Goal: Task Accomplishment & Management: Manage account settings

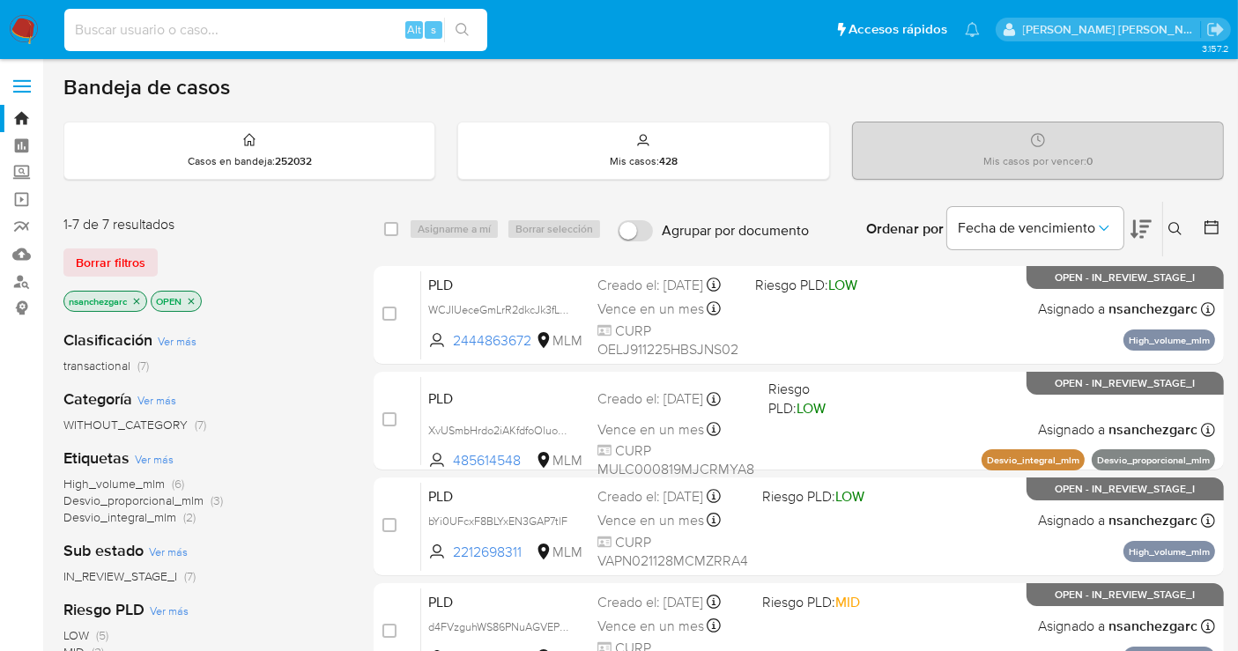
click at [156, 31] on input at bounding box center [275, 30] width 423 height 23
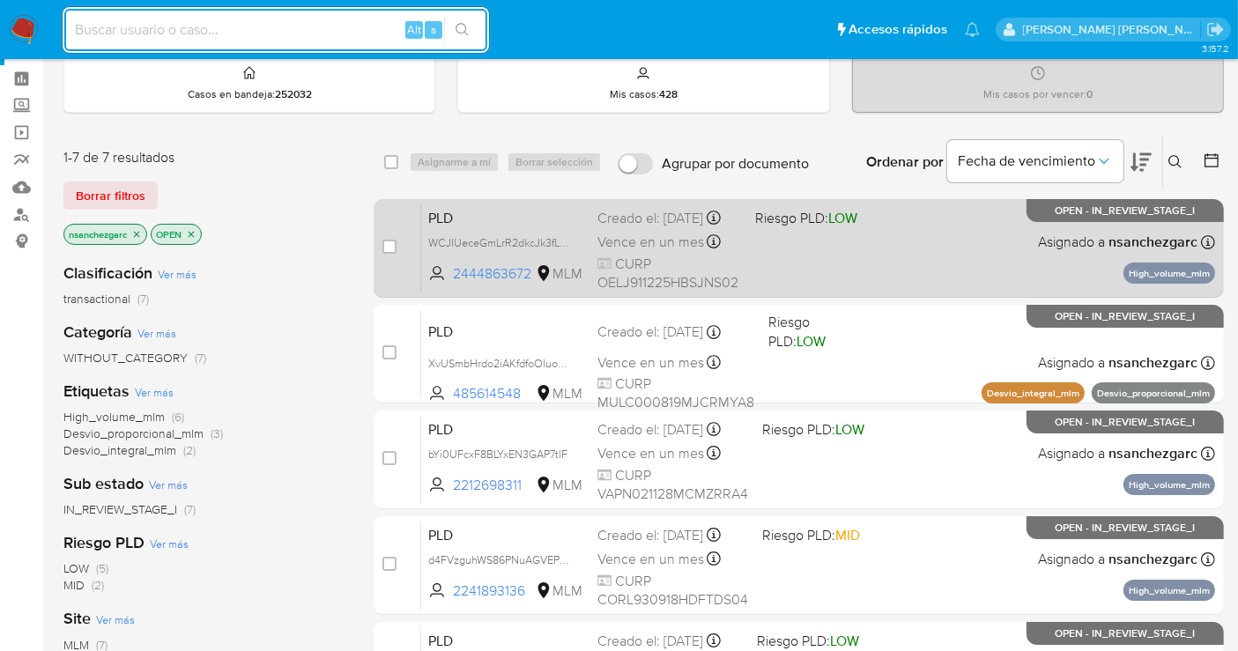
scroll to position [98, 0]
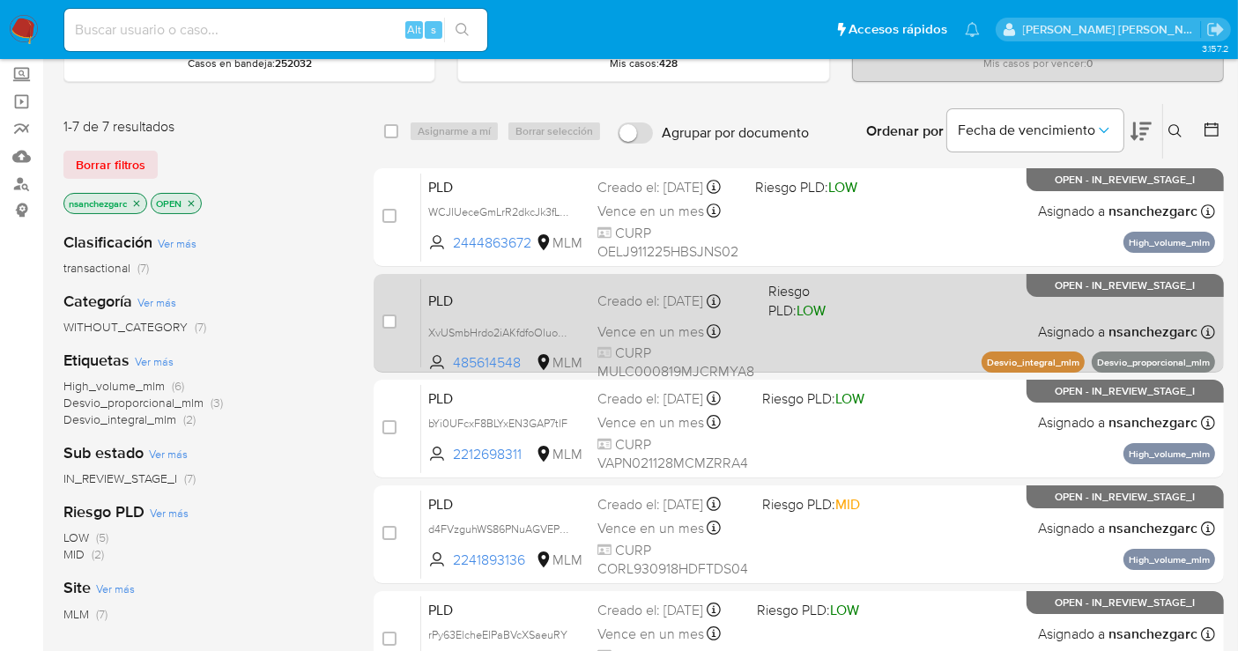
click at [560, 306] on span "PLD" at bounding box center [505, 299] width 155 height 23
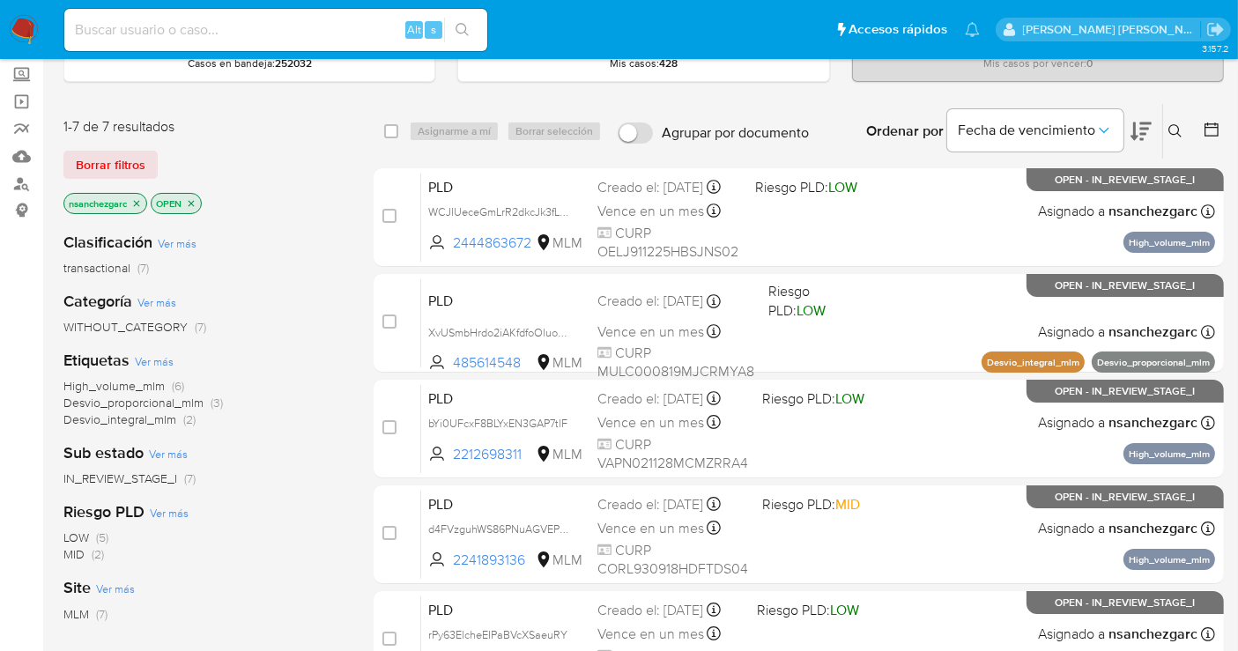
click at [213, 30] on input at bounding box center [275, 30] width 423 height 23
paste input "557044390"
type input "557044390"
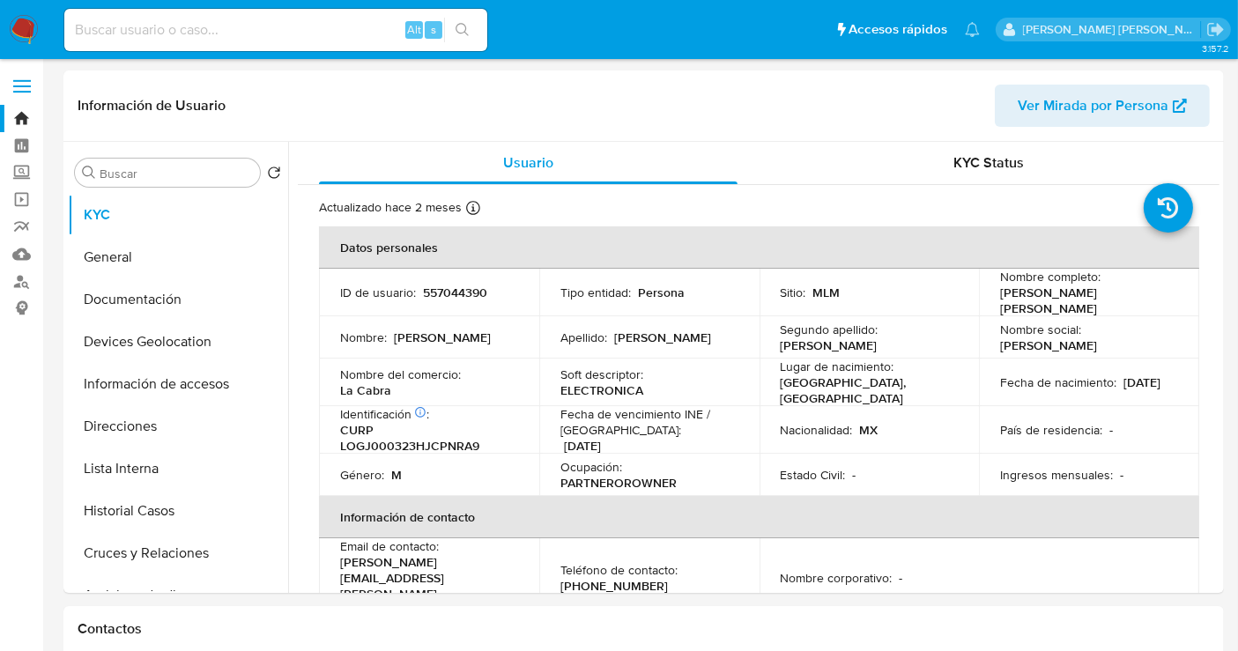
select select "10"
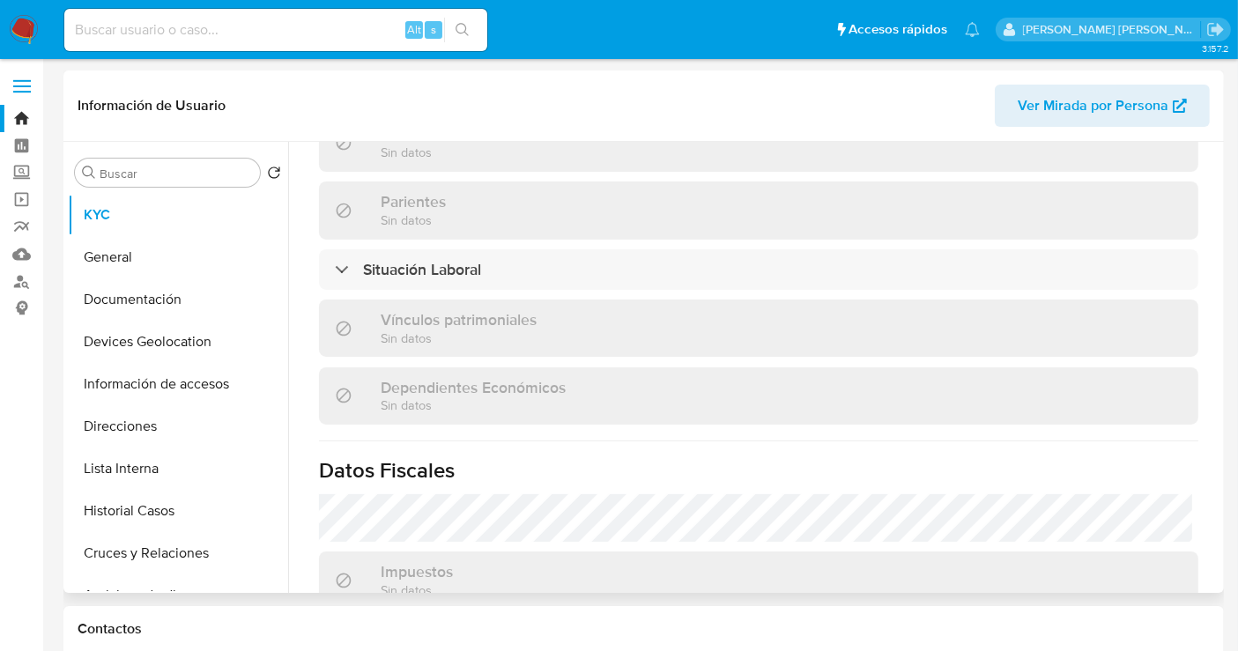
scroll to position [1112, 0]
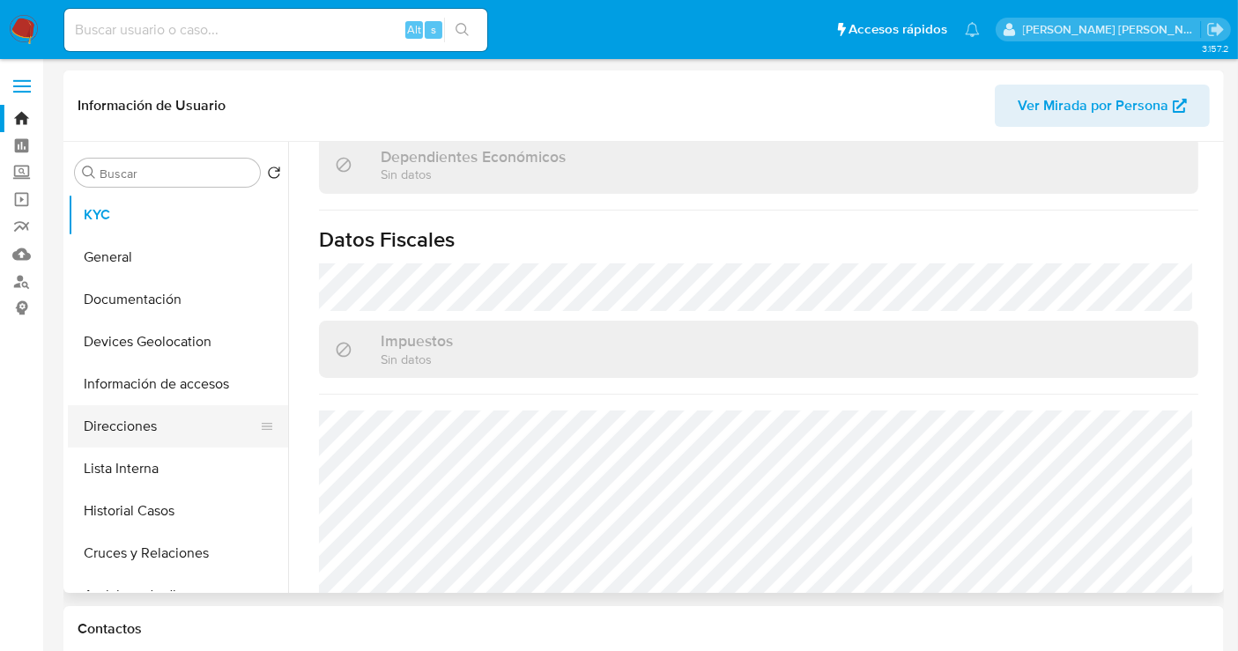
click at [141, 430] on button "Direcciones" at bounding box center [171, 426] width 206 height 42
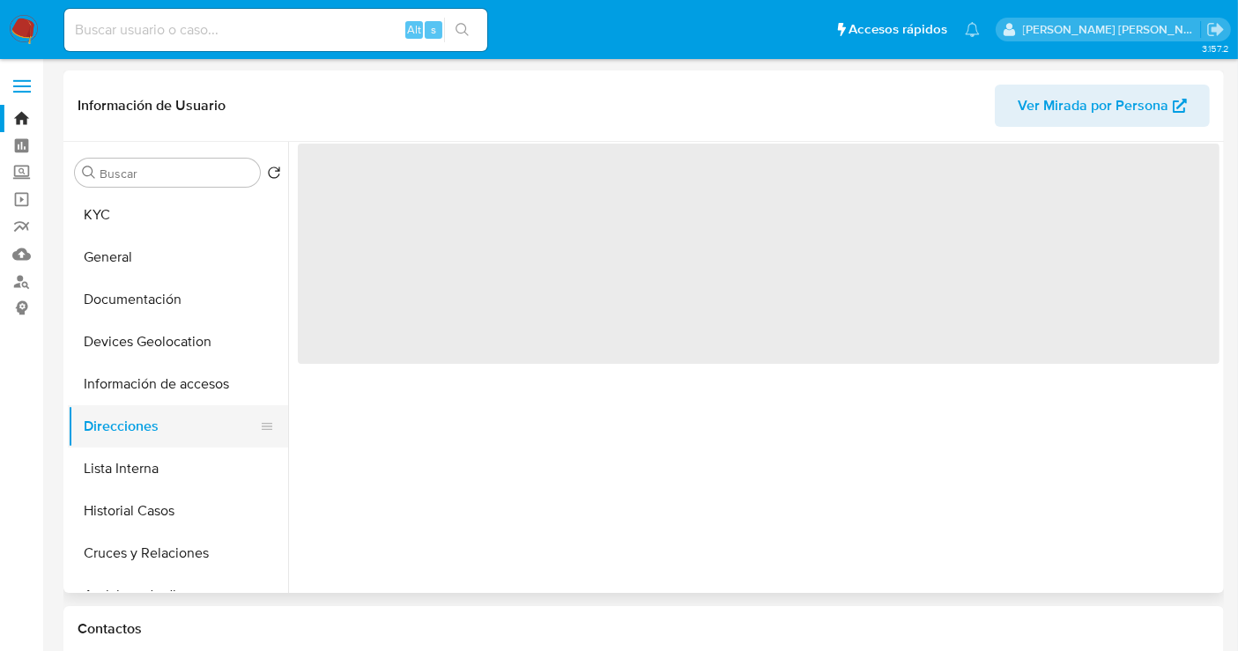
scroll to position [0, 0]
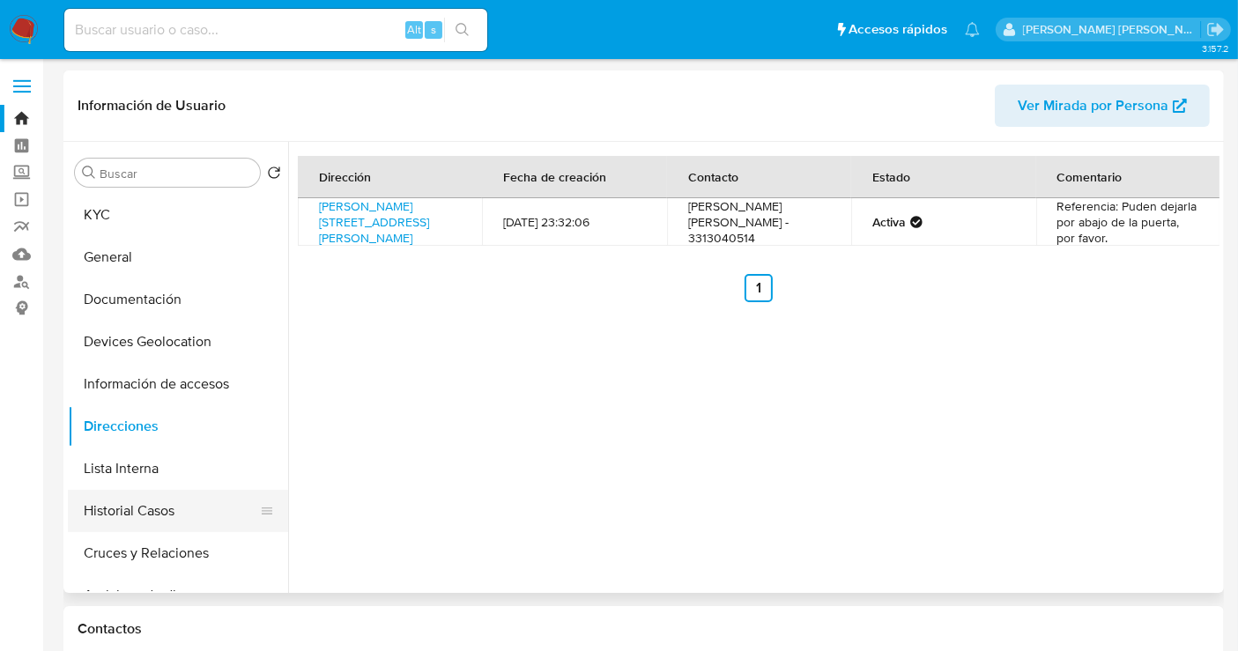
click at [145, 522] on button "Historial Casos" at bounding box center [171, 511] width 206 height 42
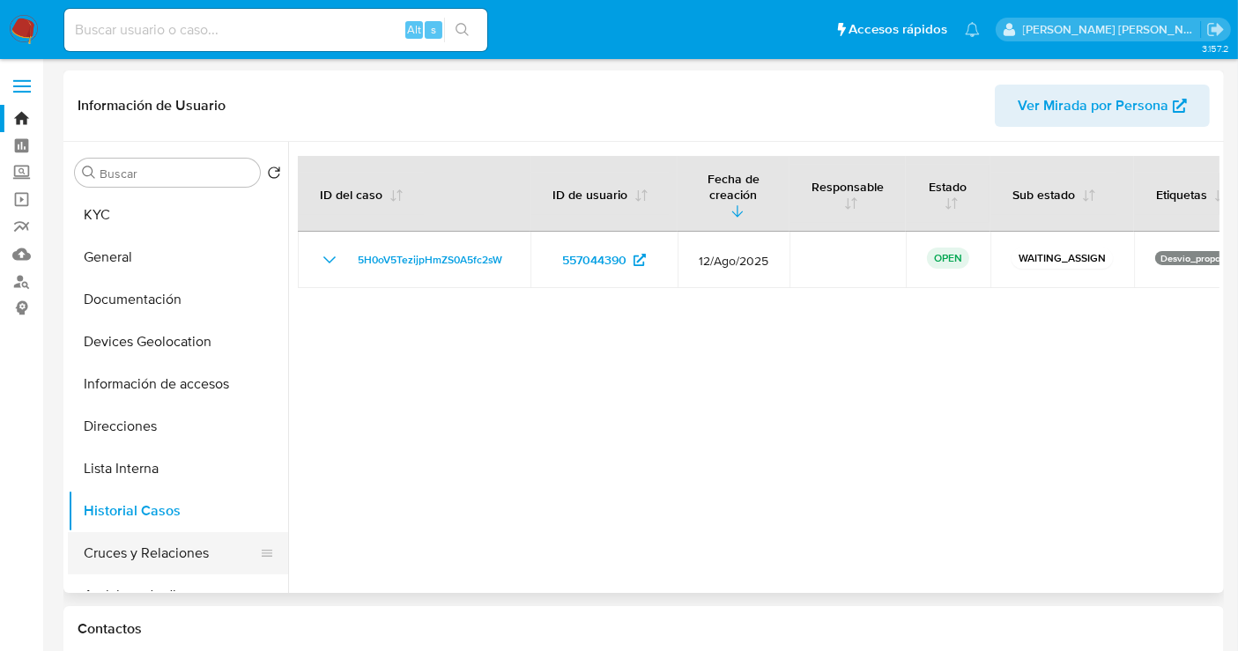
click at [135, 559] on button "Cruces y Relaciones" at bounding box center [171, 553] width 206 height 42
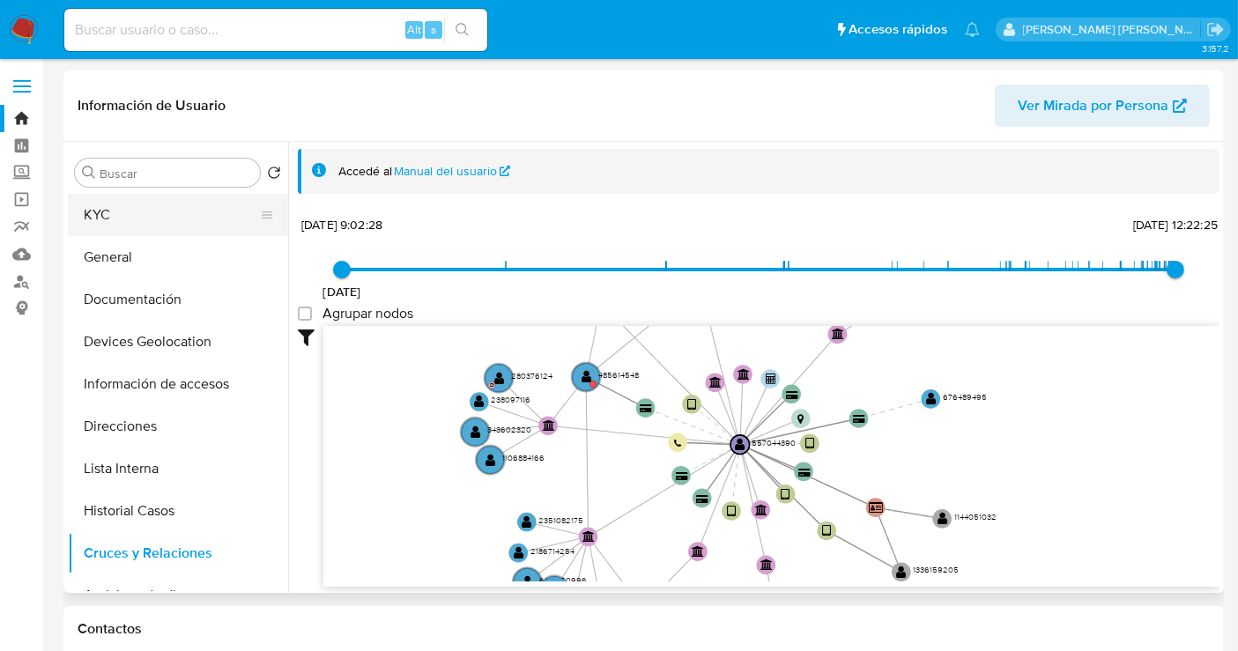
click at [118, 215] on button "KYC" at bounding box center [171, 215] width 206 height 42
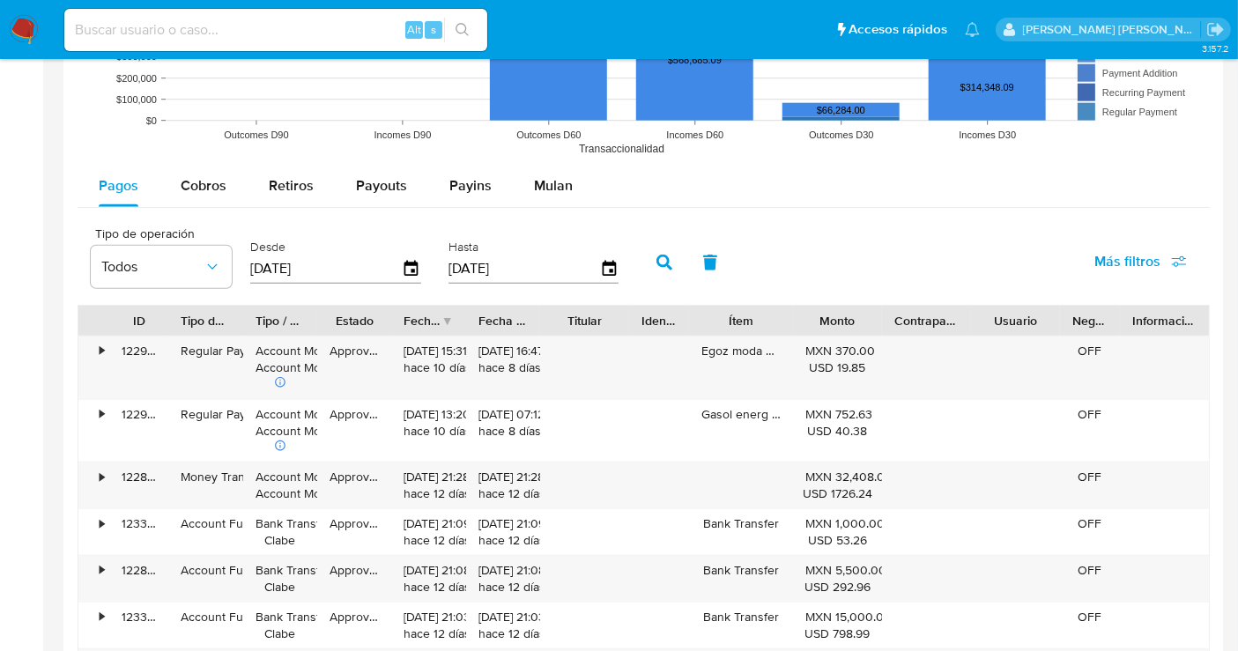
scroll to position [1860, 0]
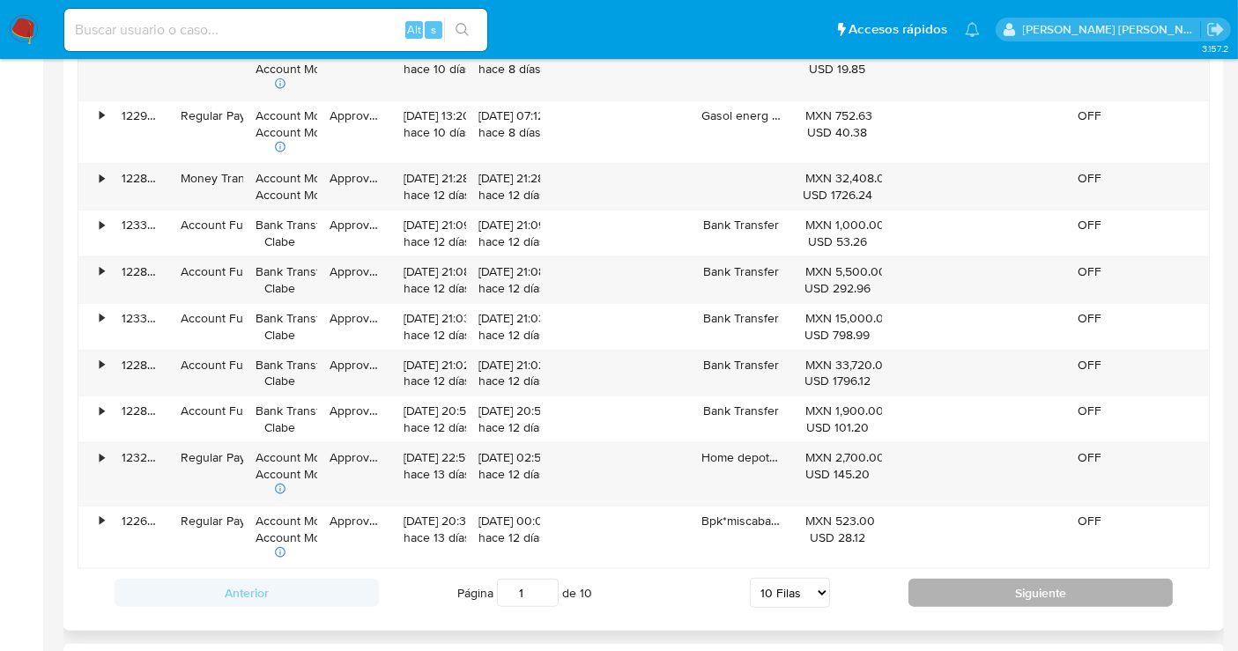
click at [984, 592] on button "Siguiente" at bounding box center [1040, 593] width 264 height 28
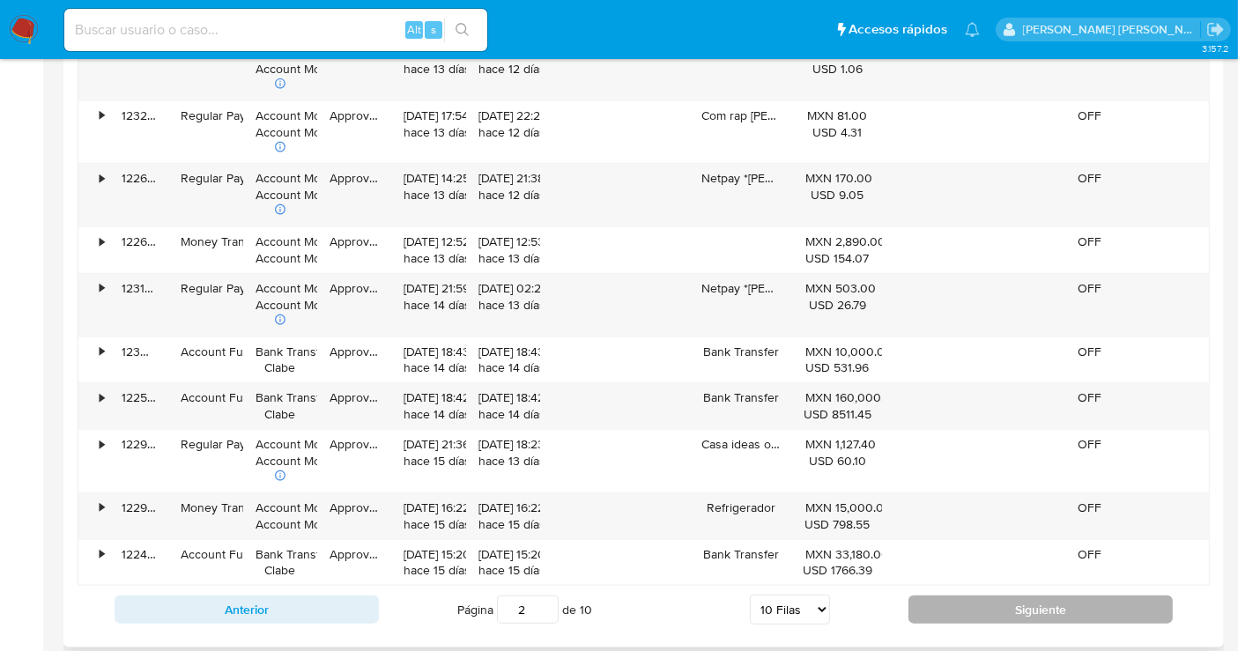
click at [984, 596] on button "Siguiente" at bounding box center [1040, 610] width 264 height 28
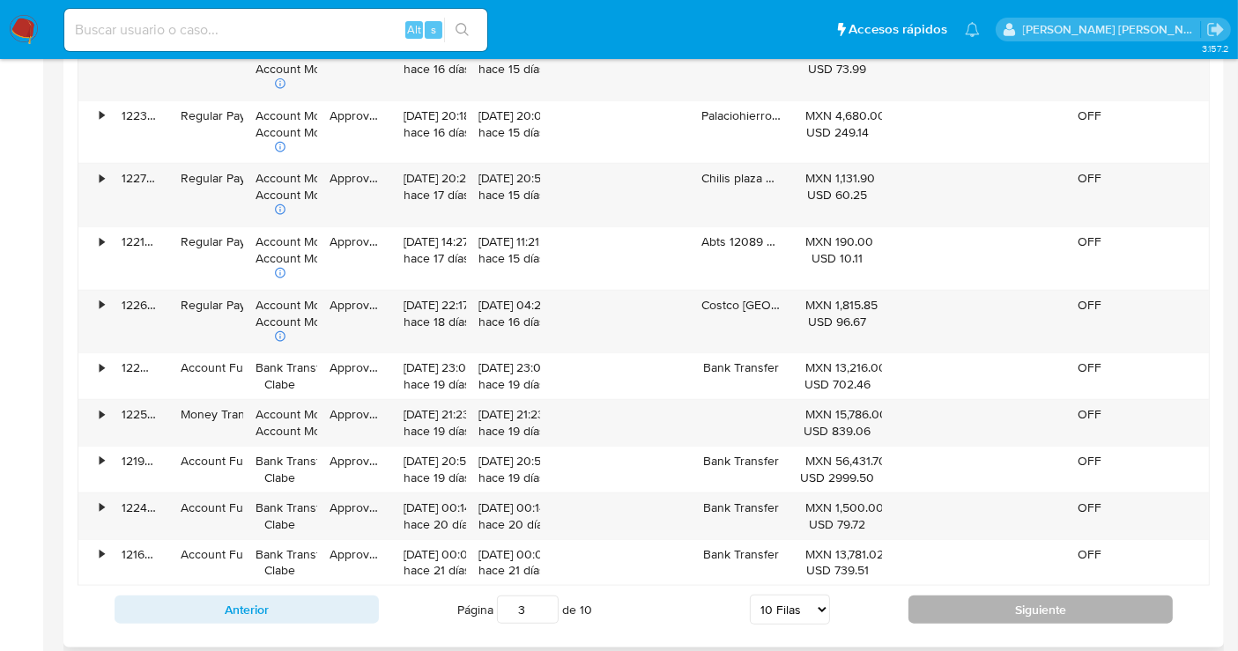
click at [984, 596] on button "Siguiente" at bounding box center [1040, 610] width 264 height 28
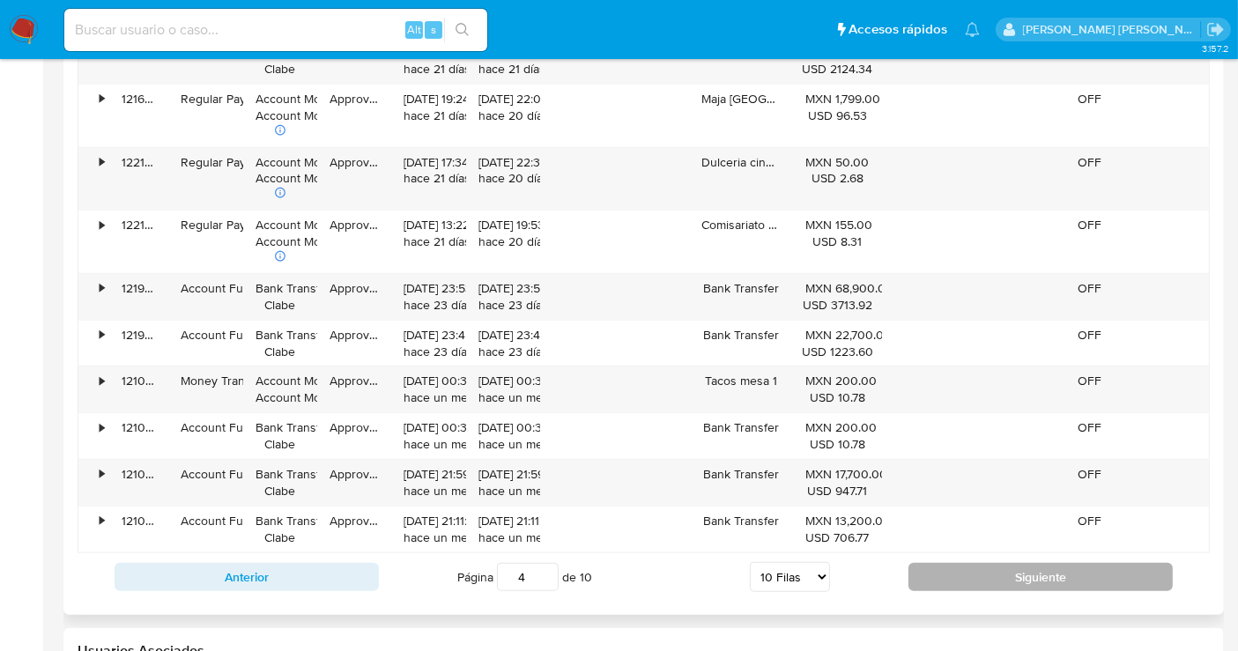
click at [981, 582] on button "Siguiente" at bounding box center [1040, 577] width 264 height 28
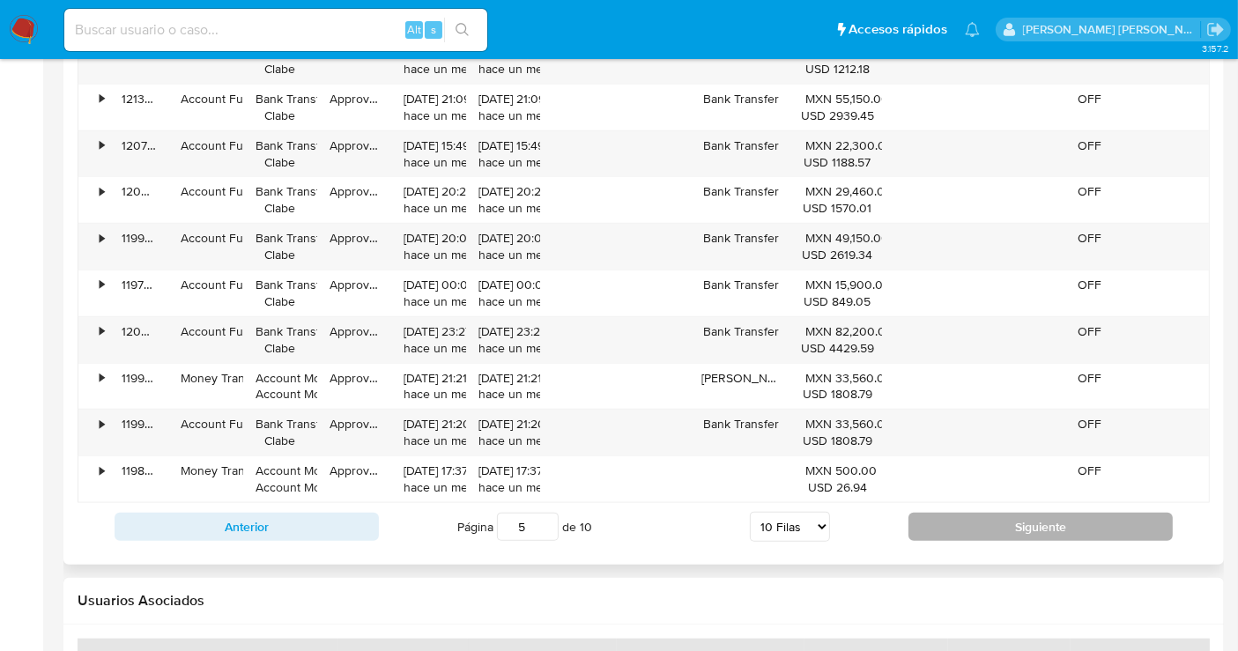
click at [966, 513] on button "Siguiente" at bounding box center [1040, 527] width 264 height 28
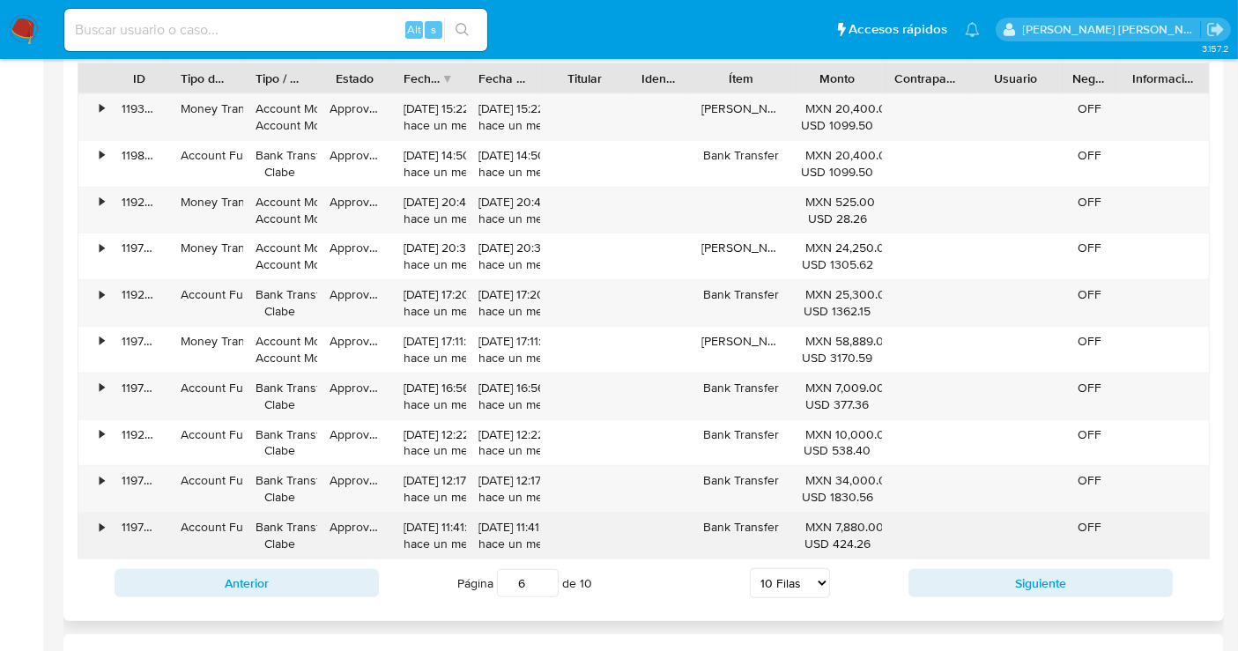
scroll to position [1762, 0]
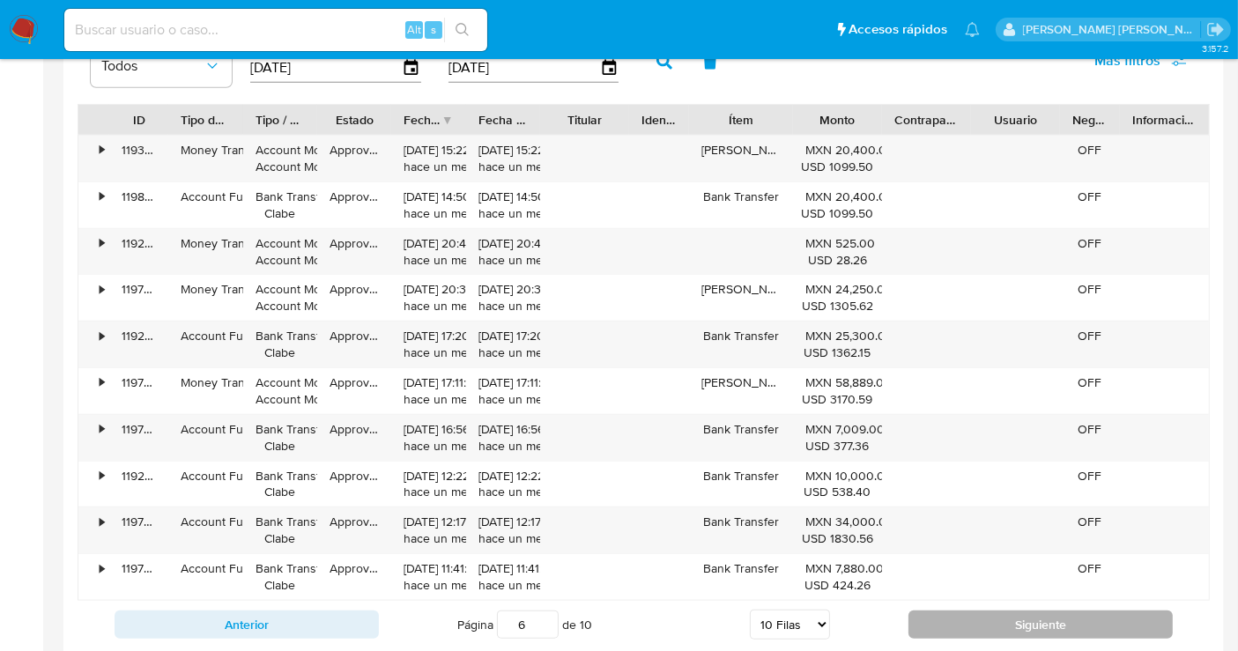
click at [977, 615] on button "Siguiente" at bounding box center [1040, 625] width 264 height 28
type input "7"
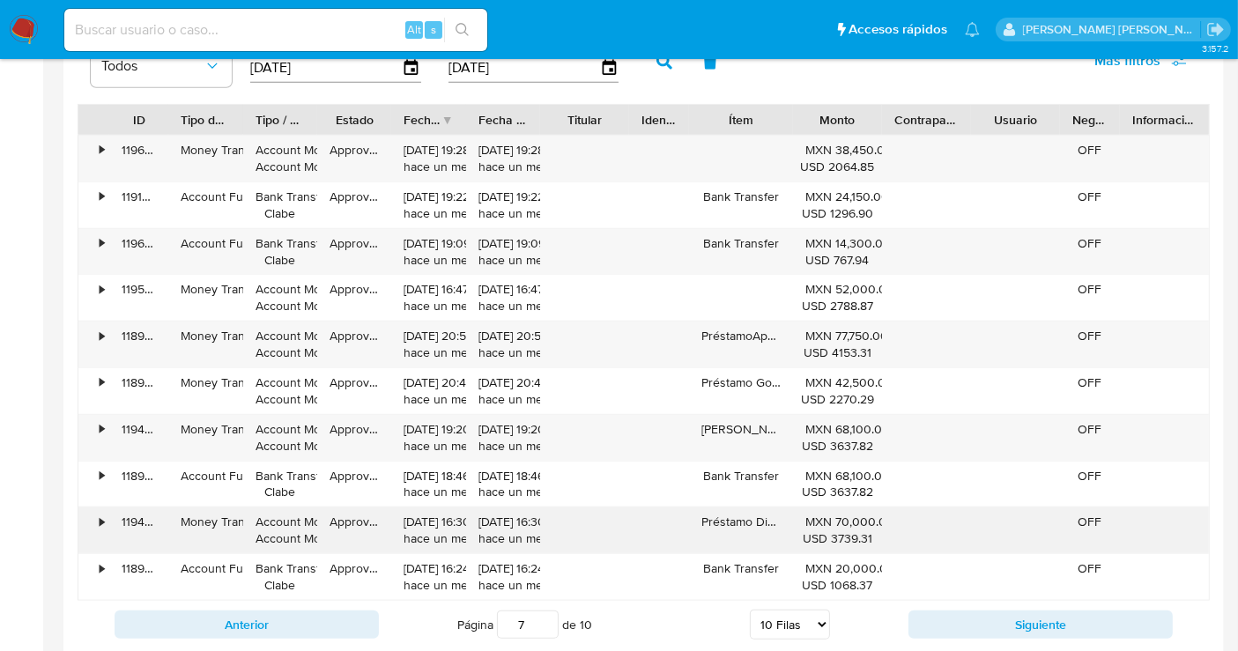
click at [107, 515] on div "•" at bounding box center [93, 530] width 31 height 46
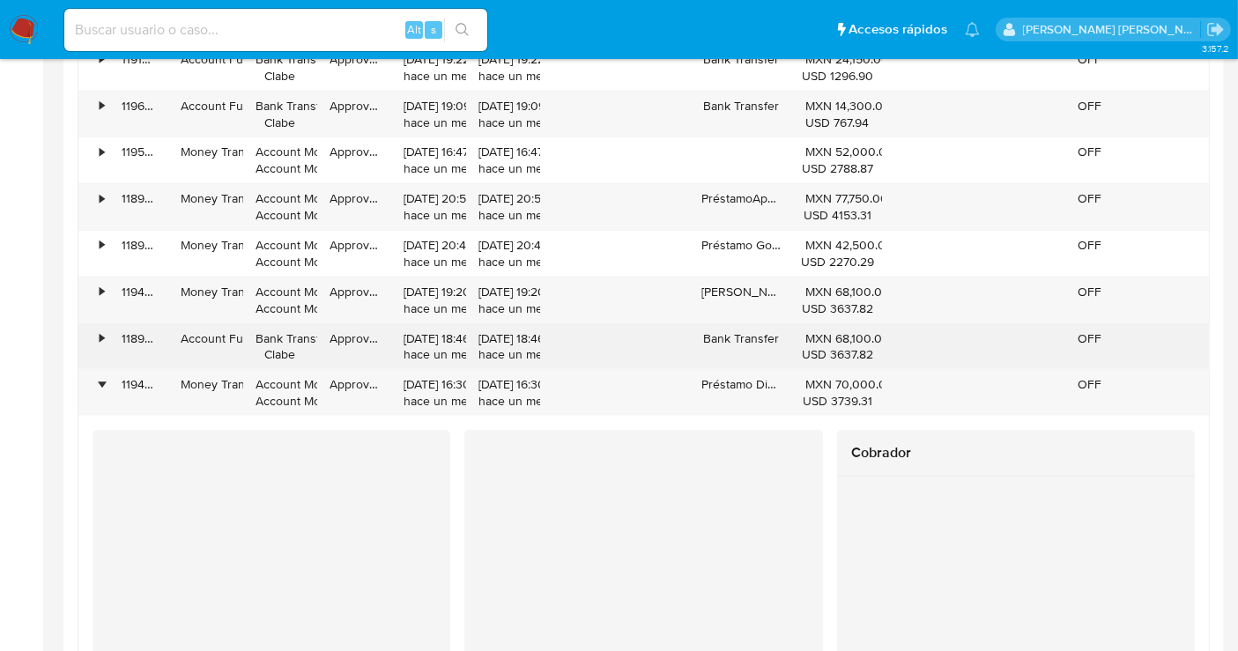
scroll to position [1860, 0]
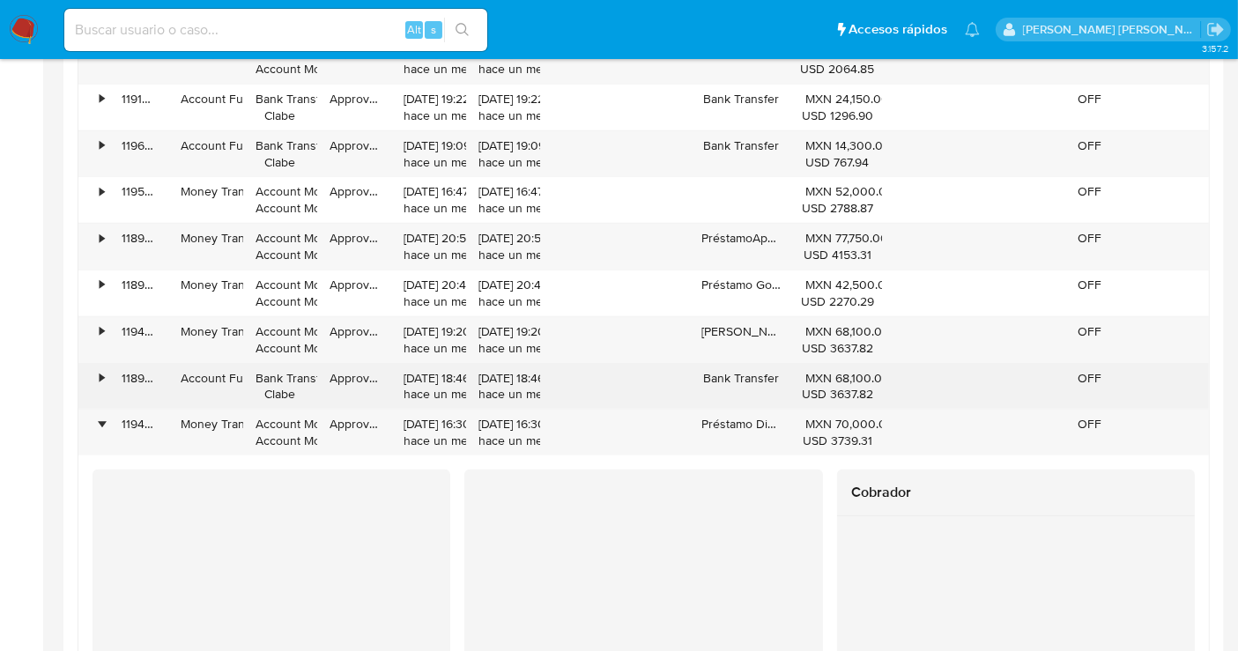
click at [100, 373] on div "•" at bounding box center [102, 378] width 4 height 17
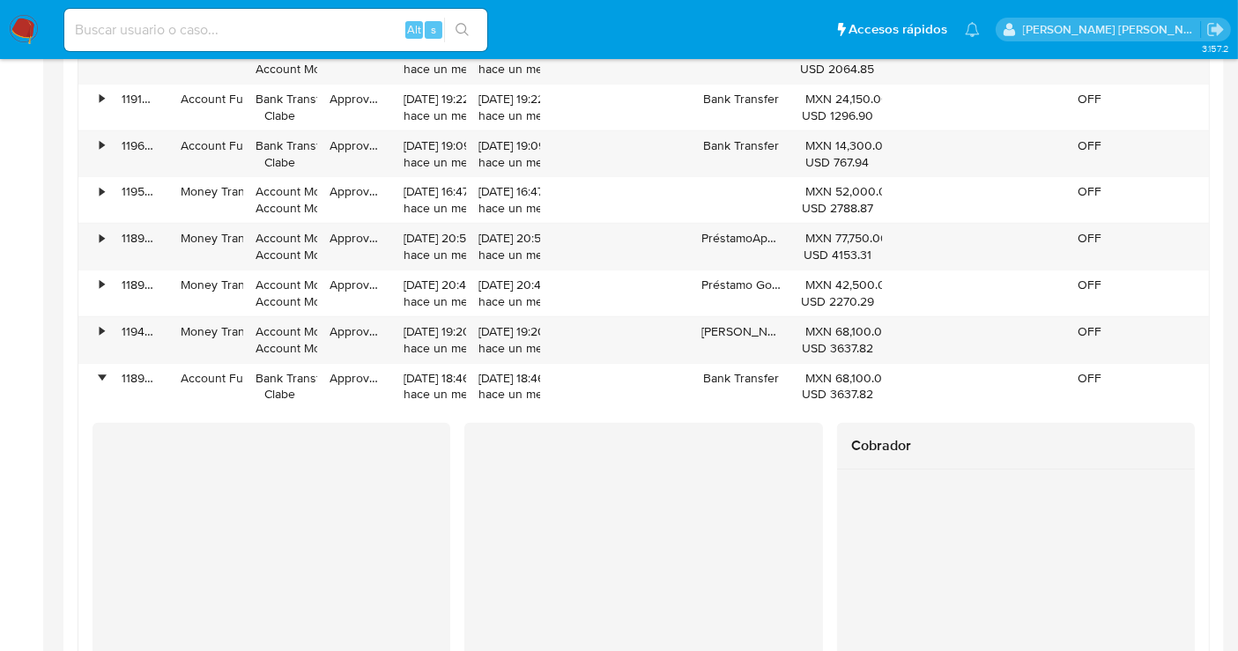
scroll to position [1958, 0]
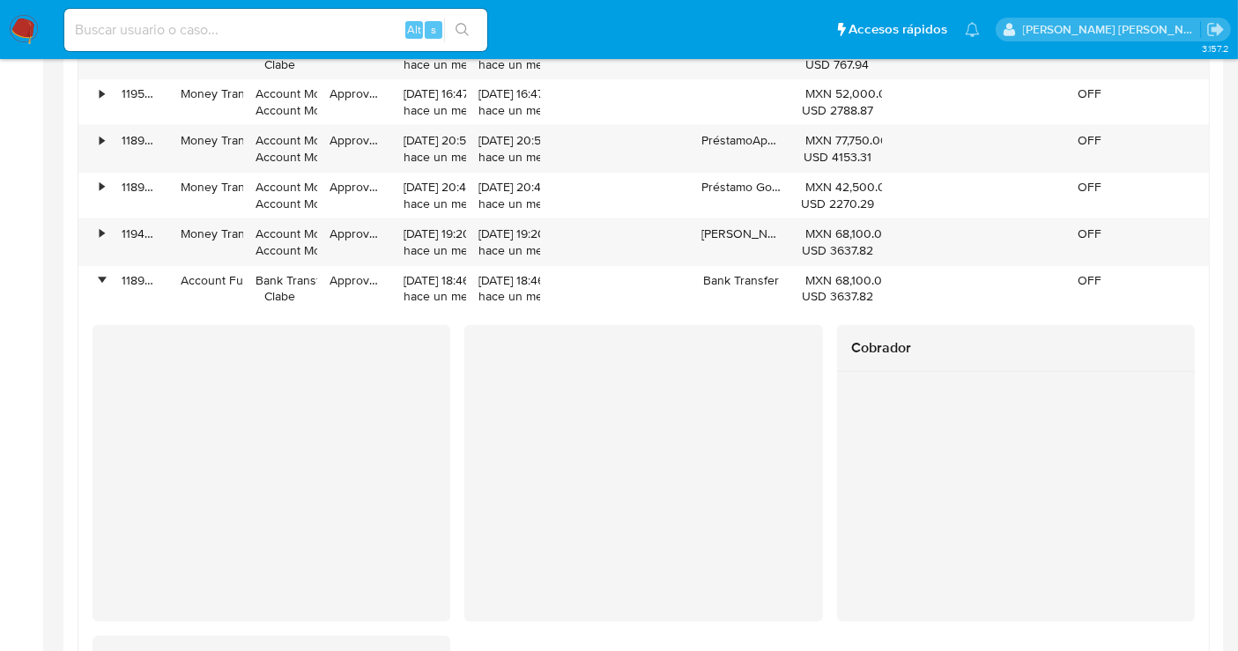
click at [26, 19] on img at bounding box center [24, 30] width 30 height 30
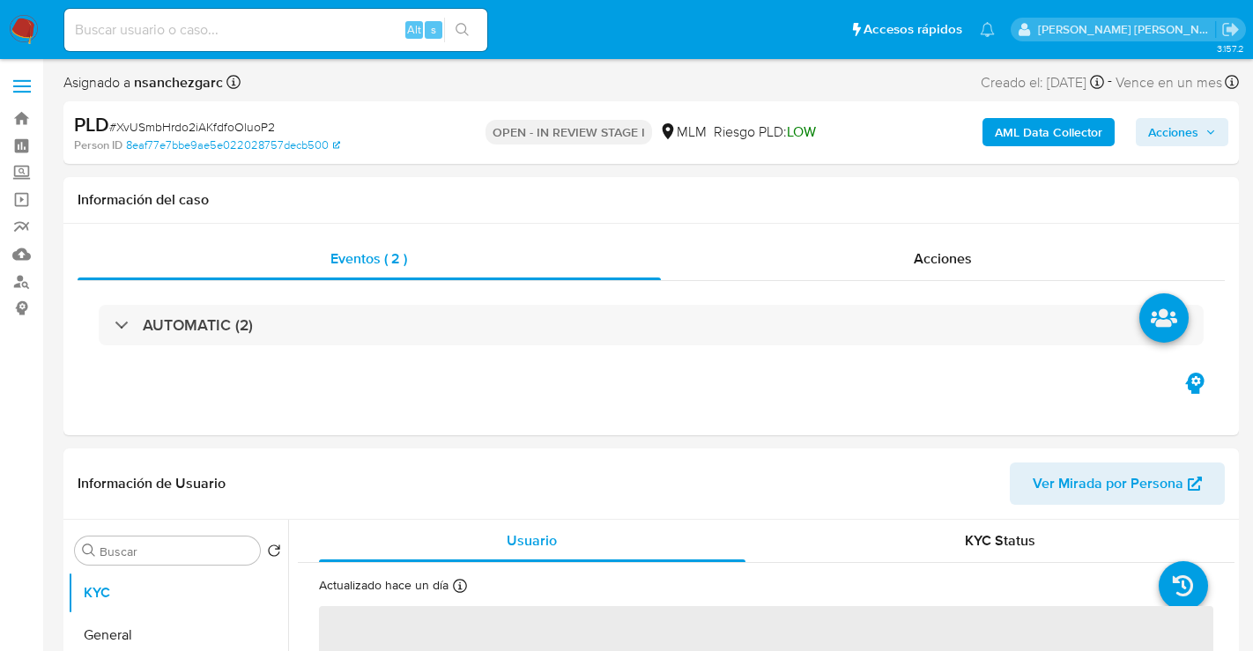
select select "10"
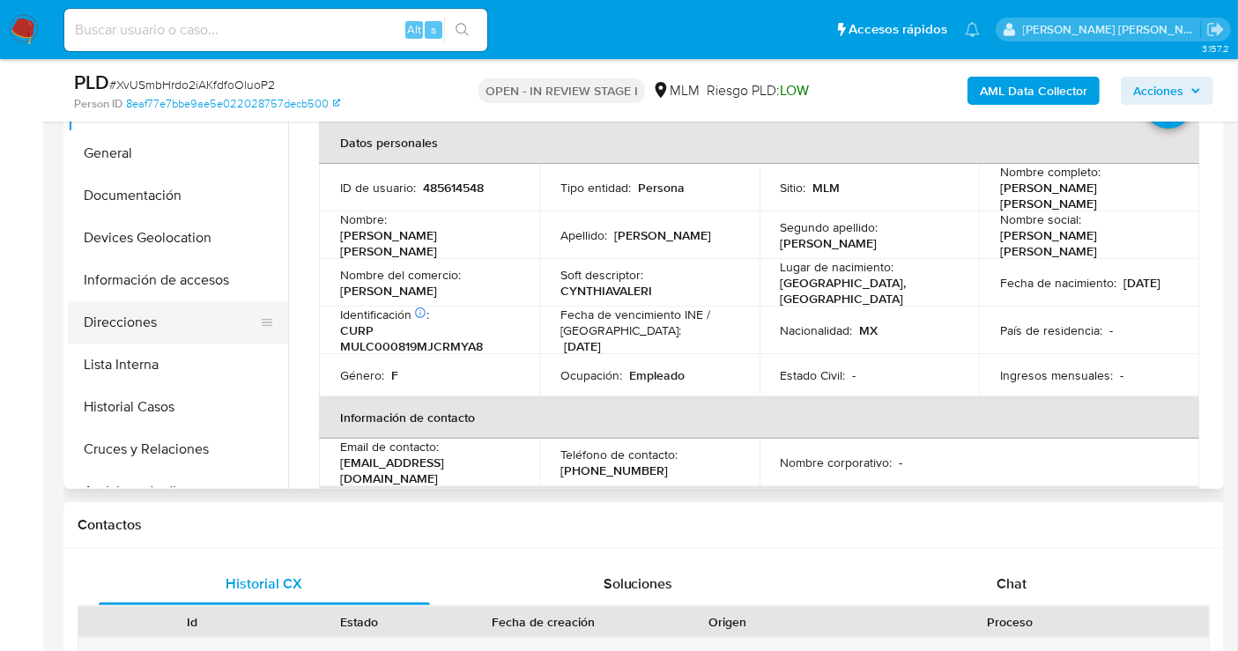
scroll to position [391, 0]
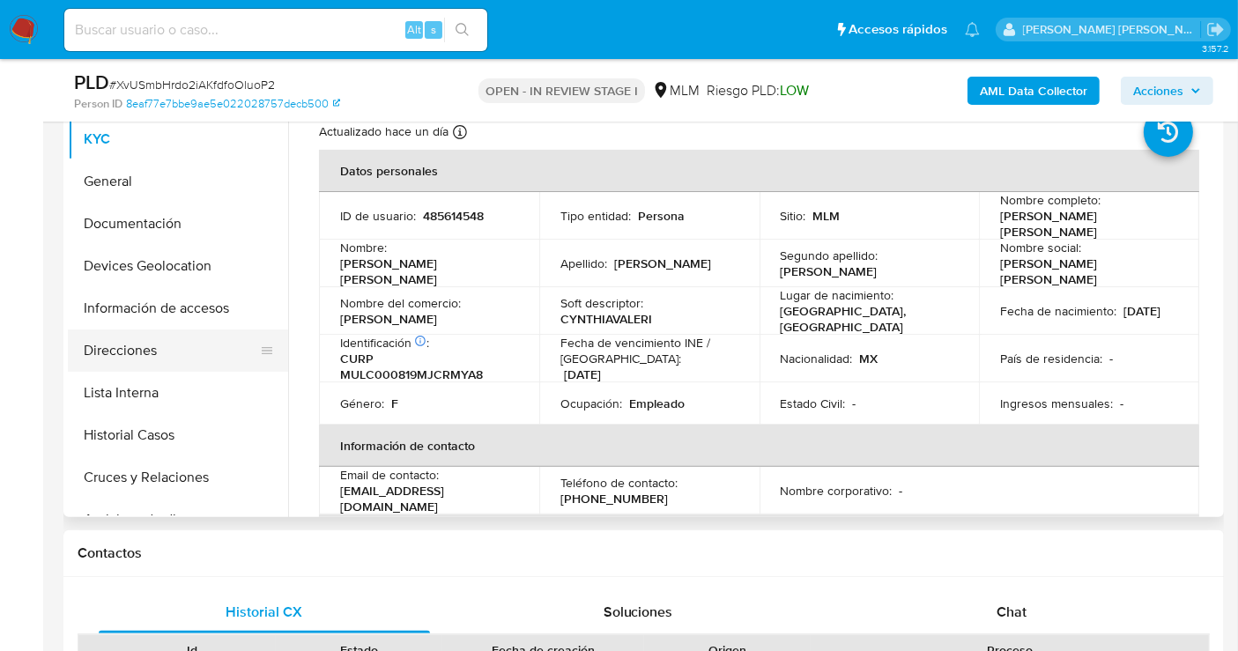
click at [130, 354] on button "Direcciones" at bounding box center [171, 351] width 206 height 42
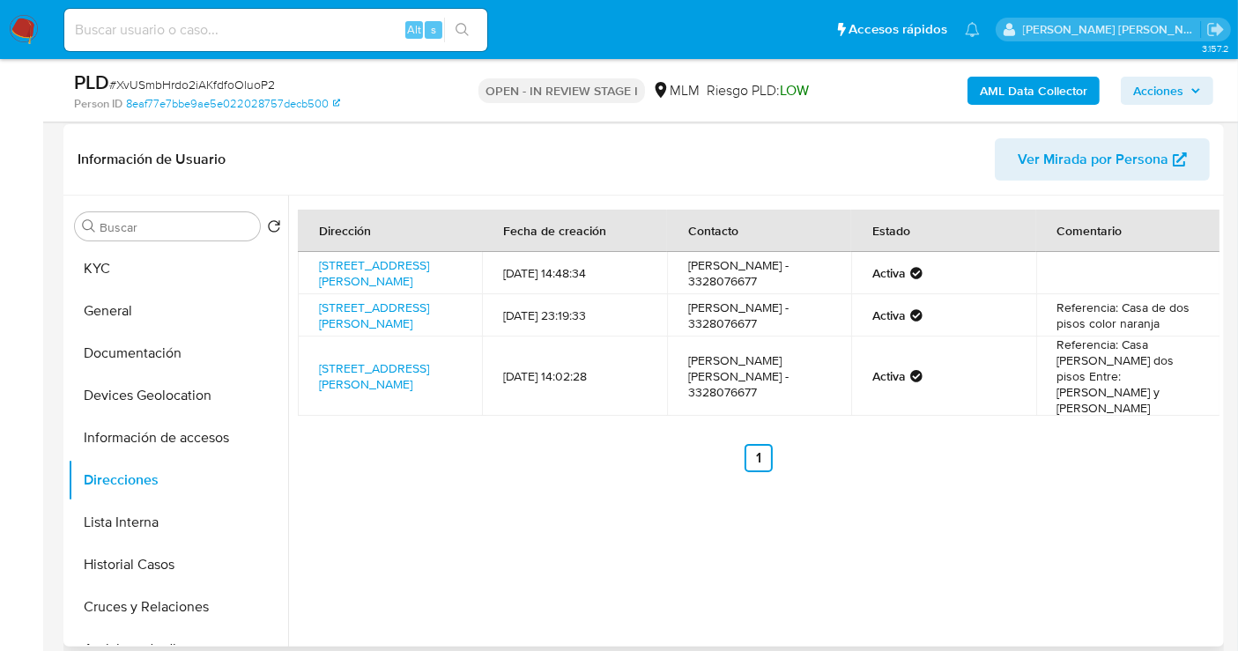
scroll to position [196, 0]
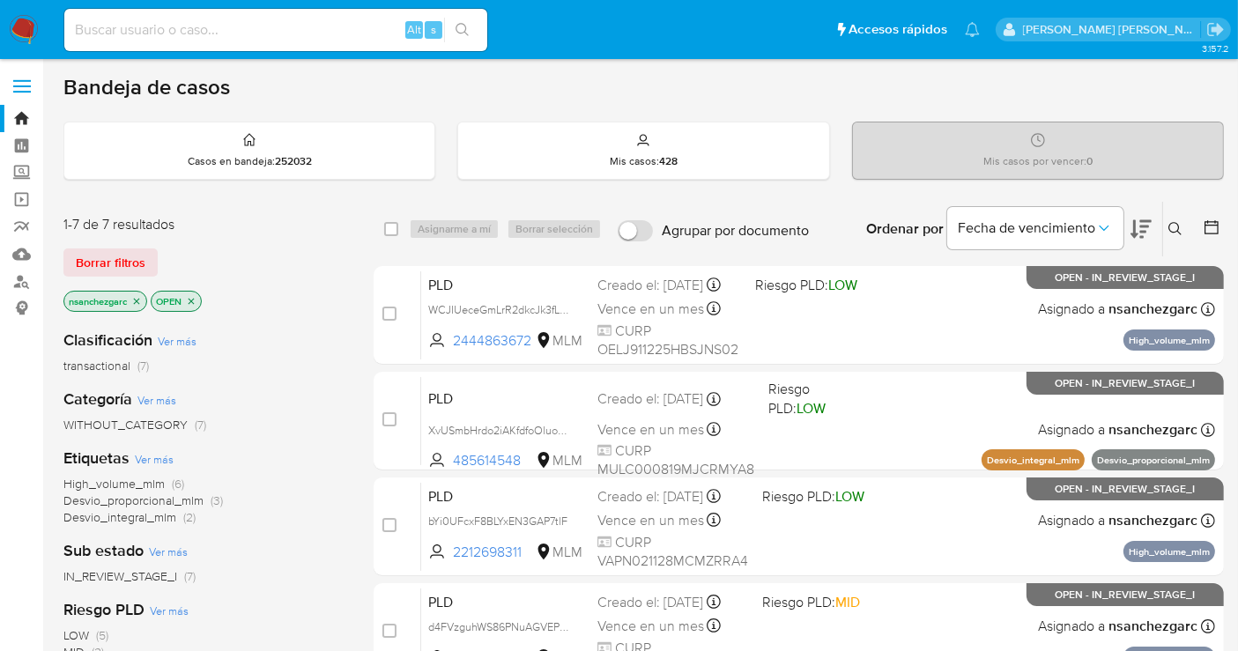
click at [1178, 222] on icon at bounding box center [1175, 229] width 14 height 14
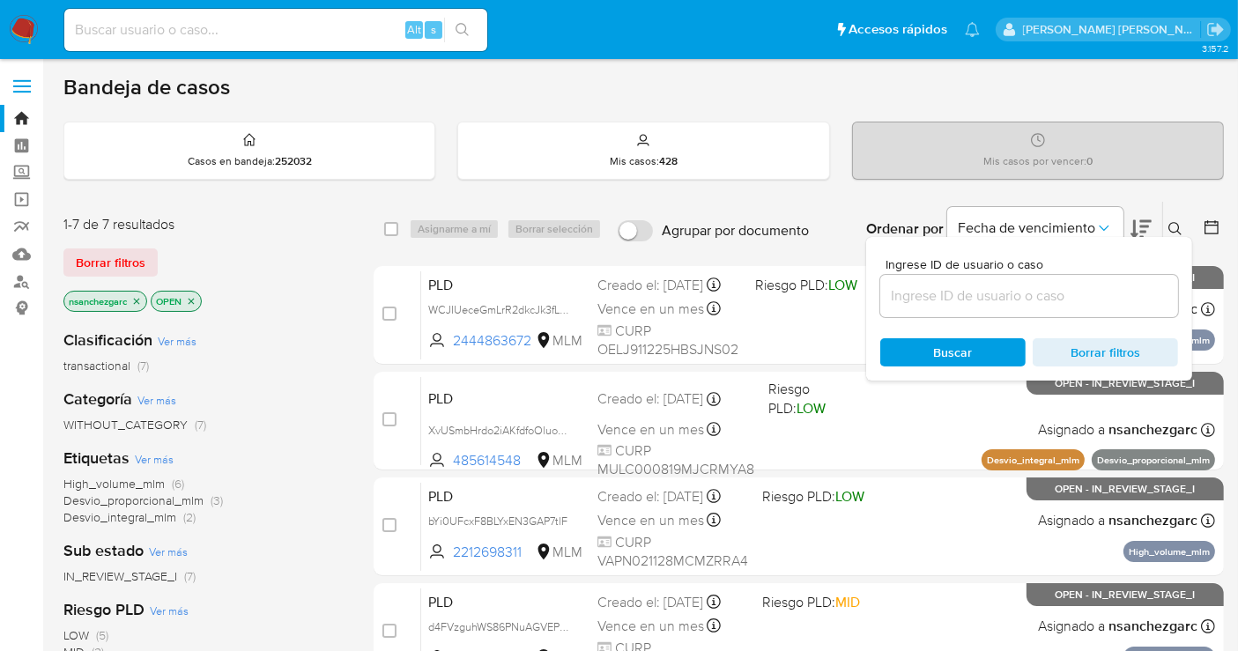
click at [942, 299] on input at bounding box center [1029, 296] width 298 height 23
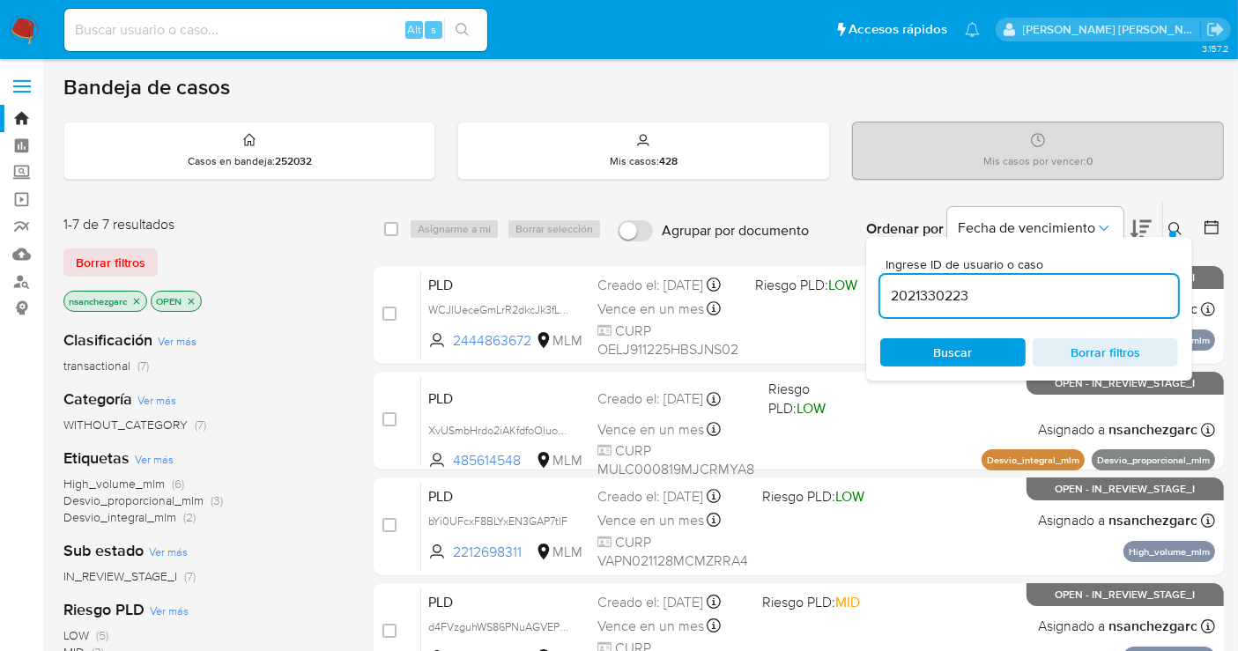
type input "2021330223"
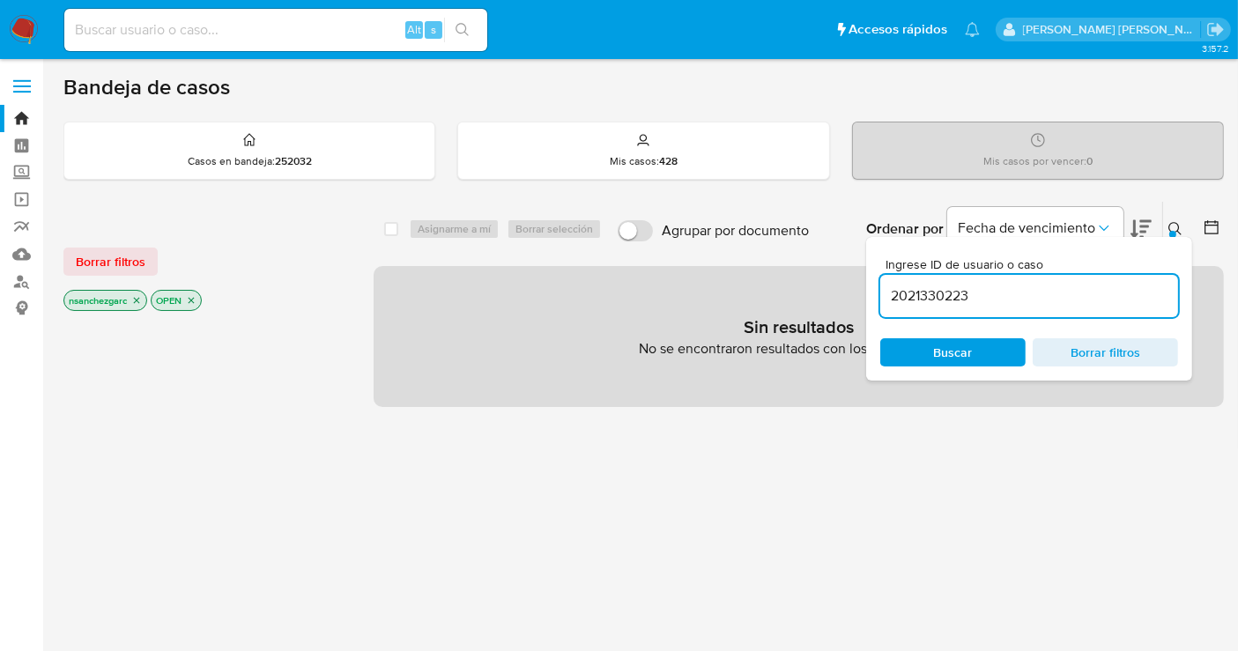
click at [139, 299] on icon "close-filter" at bounding box center [136, 300] width 11 height 11
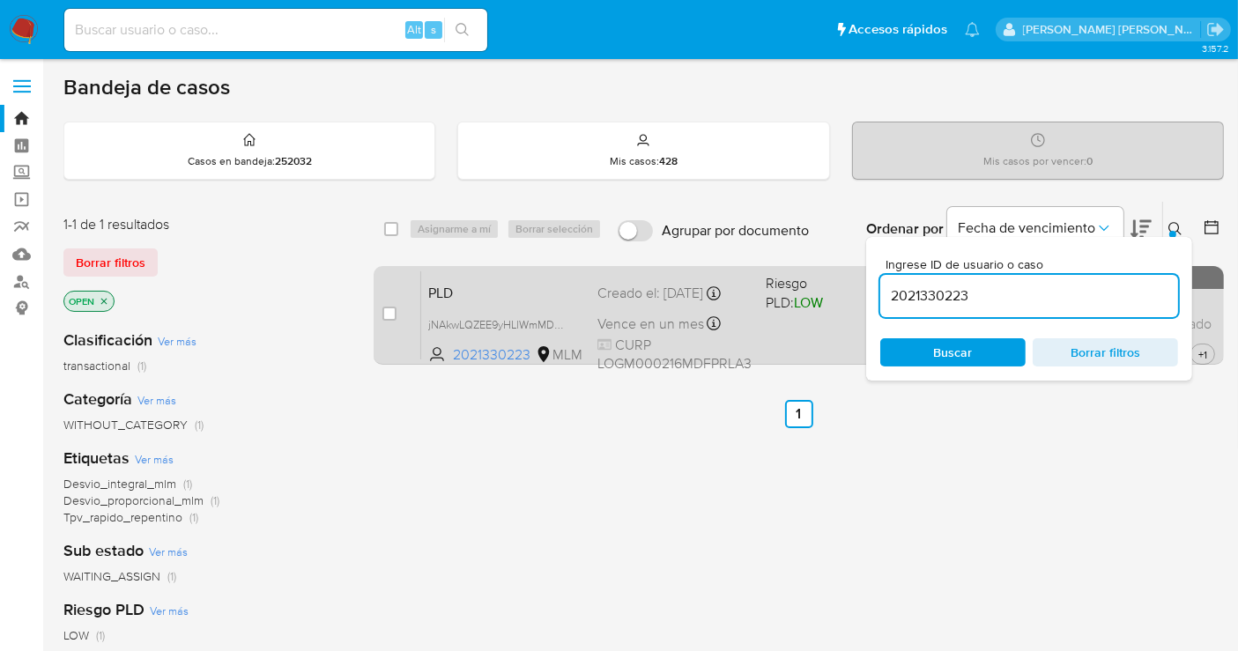
drag, startPoint x: 564, startPoint y: 322, endPoint x: 586, endPoint y: 353, distance: 37.9
click at [564, 322] on span "jNAkwLQZEE9yHLlWmMDBmyg5" at bounding box center [507, 323] width 159 height 19
click at [388, 313] on input "checkbox" at bounding box center [389, 314] width 14 height 14
checkbox input "true"
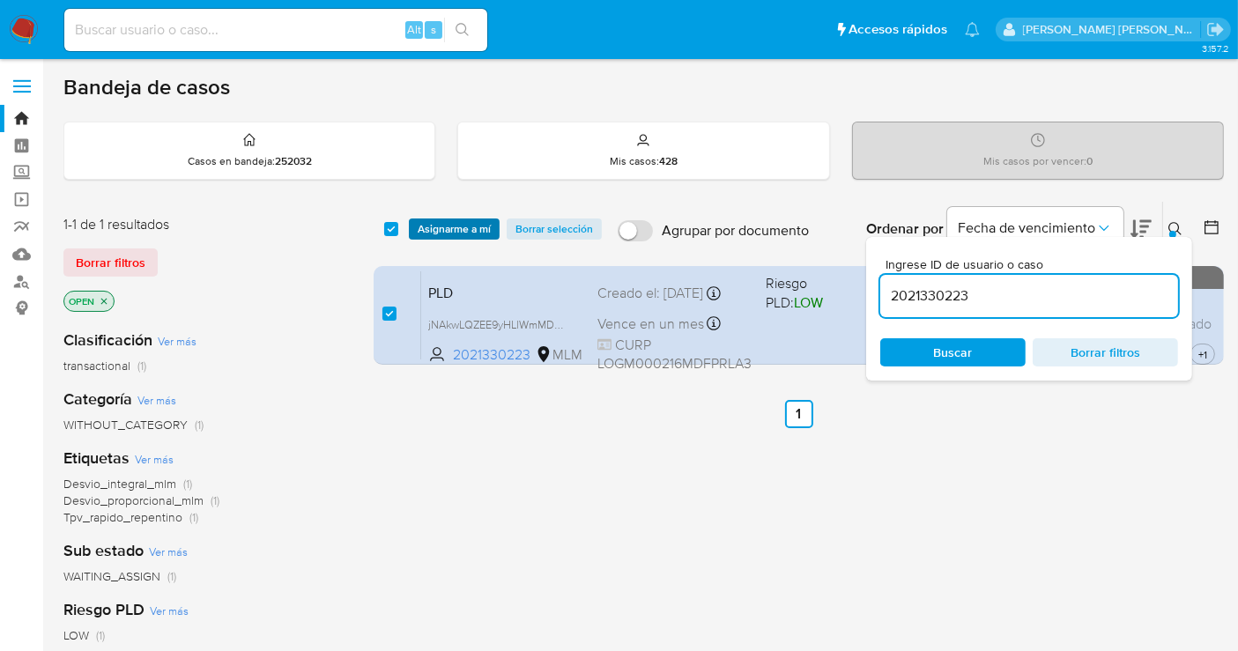
click at [455, 233] on span "Asignarme a mí" at bounding box center [454, 229] width 73 height 18
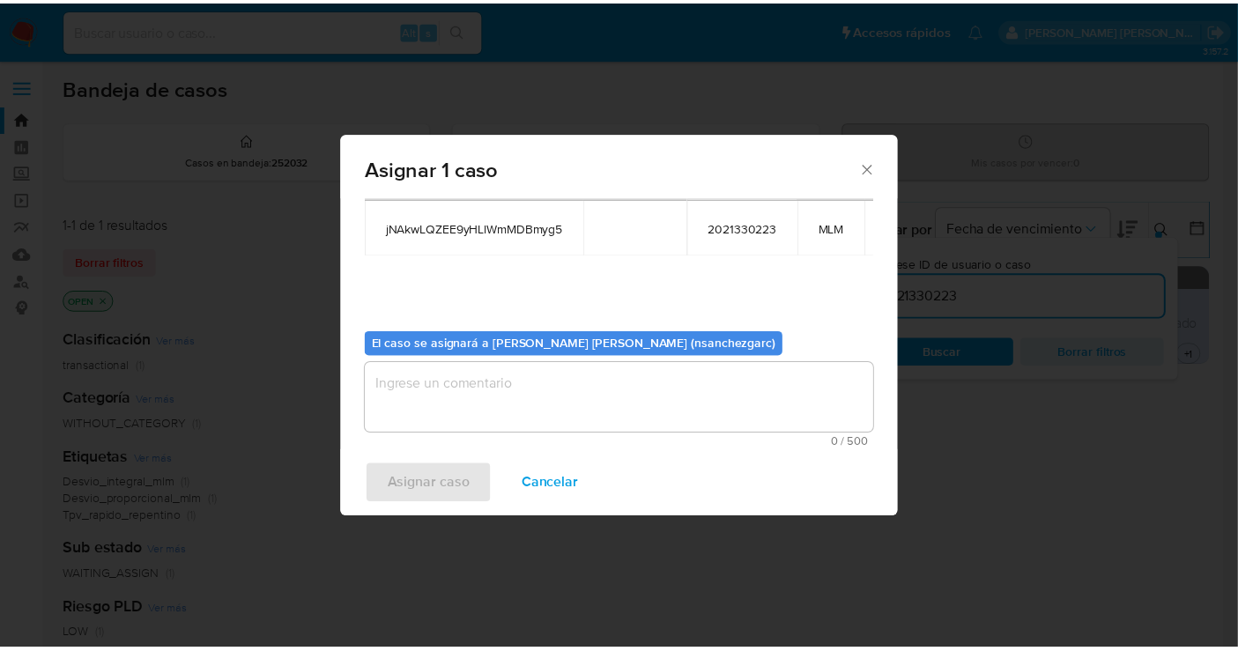
scroll to position [106, 0]
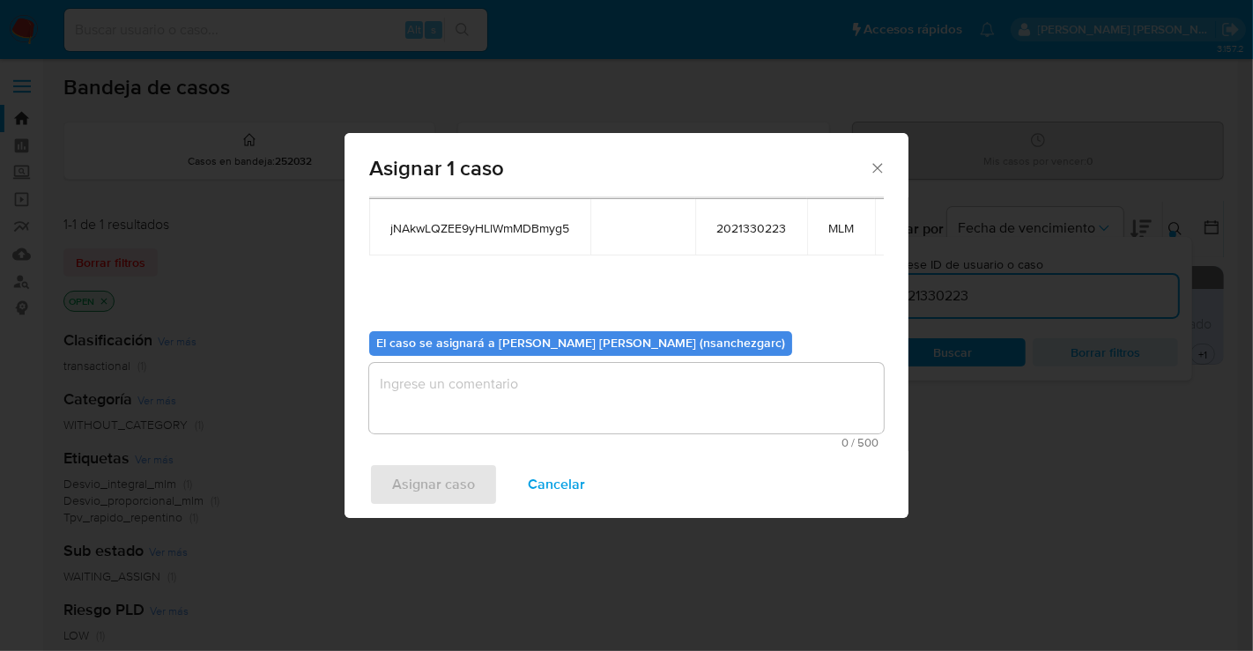
click at [442, 363] on textarea "assign-modal" at bounding box center [626, 398] width 515 height 70
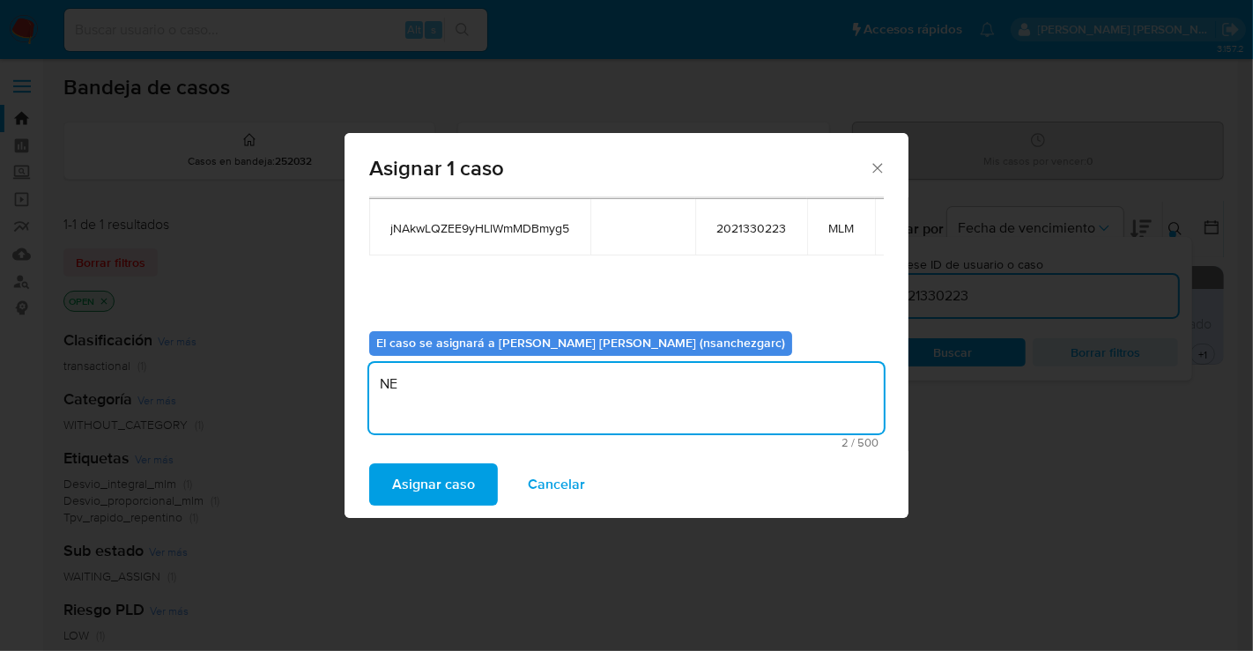
type textarea "N"
type textarea "nesg"
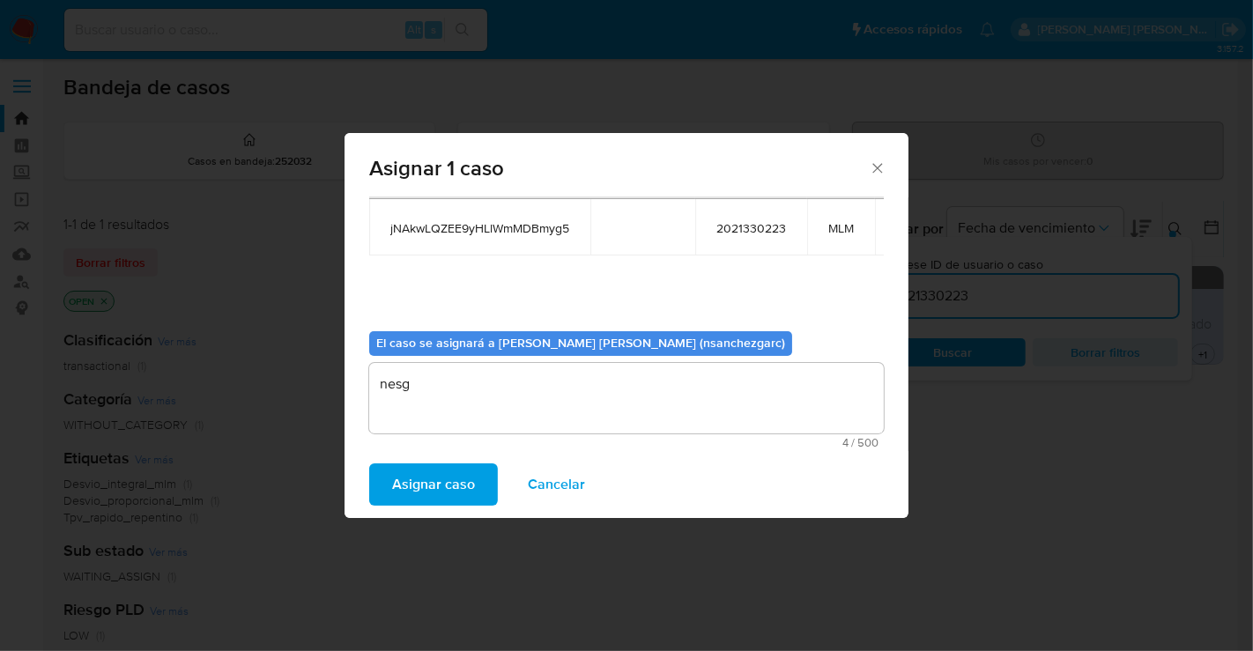
click at [437, 485] on span "Asignar caso" at bounding box center [433, 484] width 83 height 39
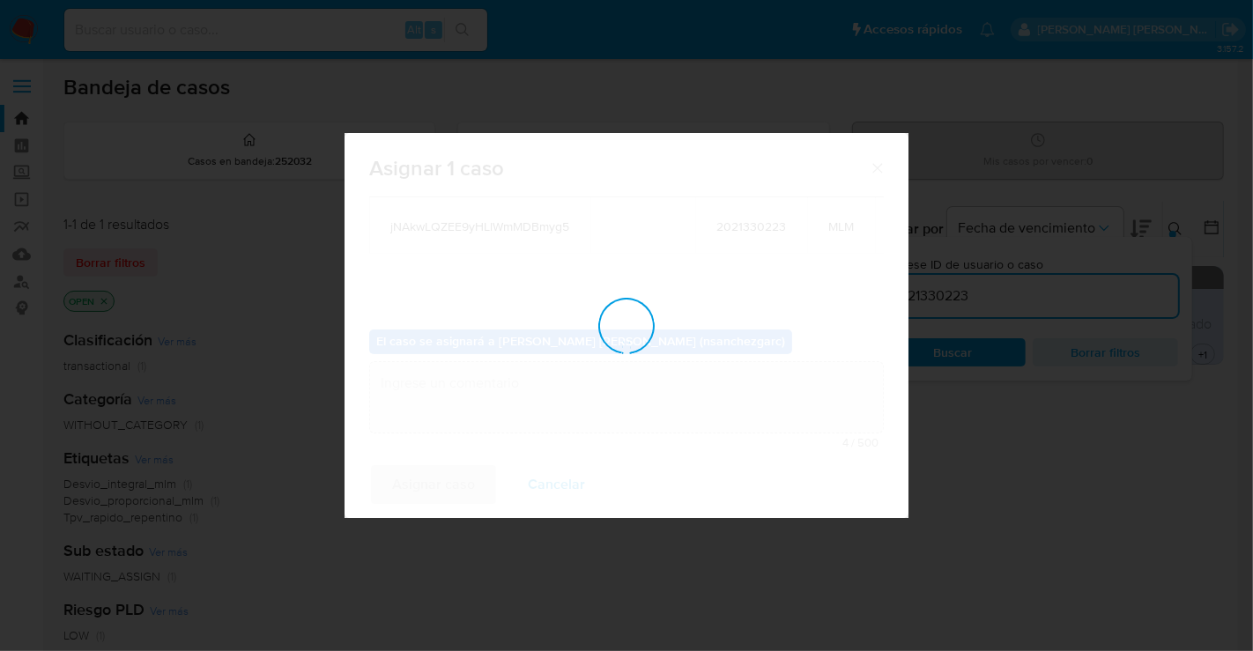
checkbox input "false"
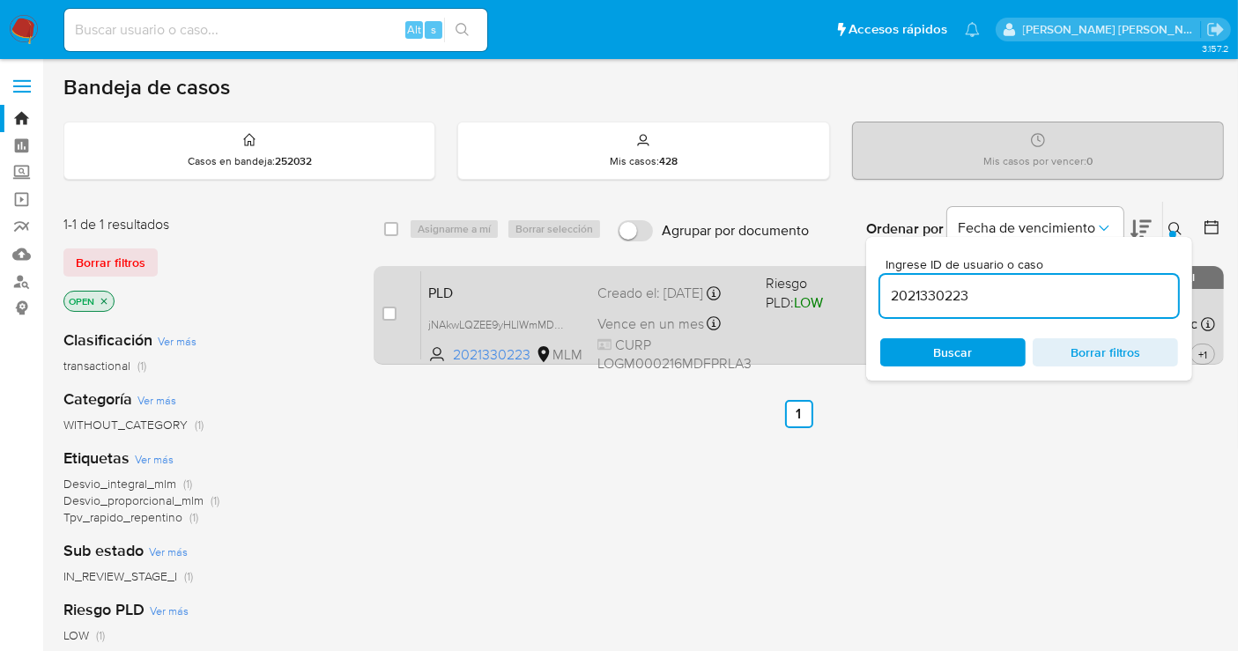
click at [624, 319] on span "Vence en un mes" at bounding box center [650, 324] width 107 height 19
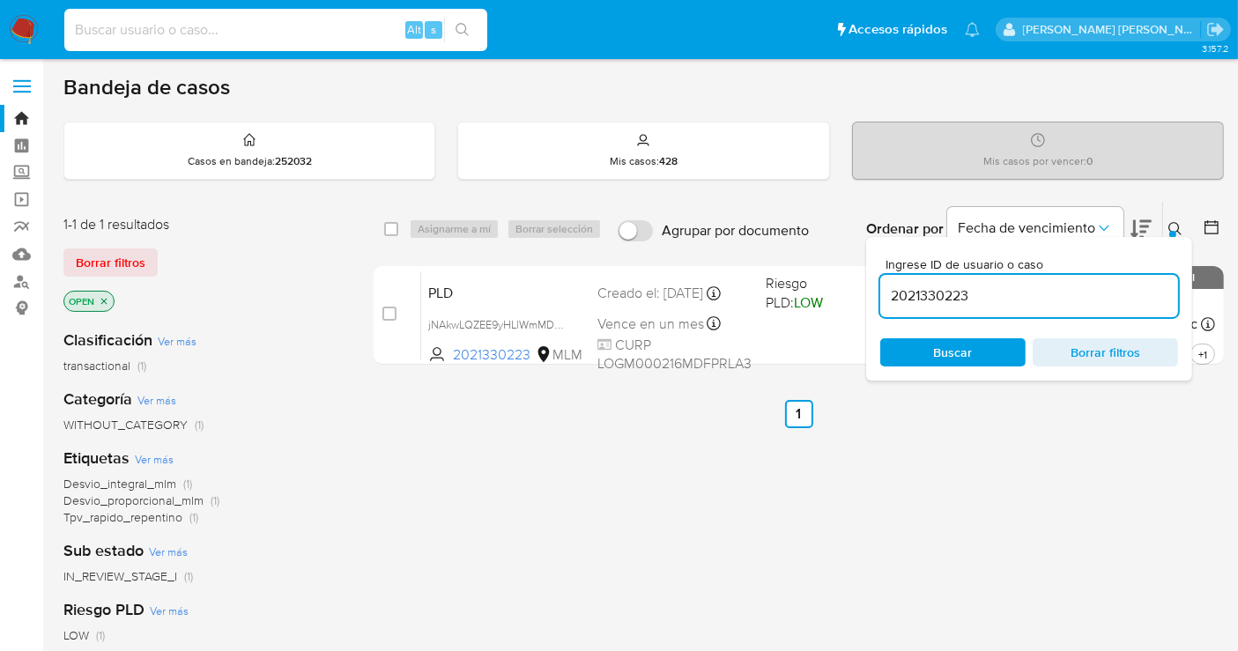
click at [131, 26] on input at bounding box center [275, 30] width 423 height 23
paste input "86580796"
type input "86580796"
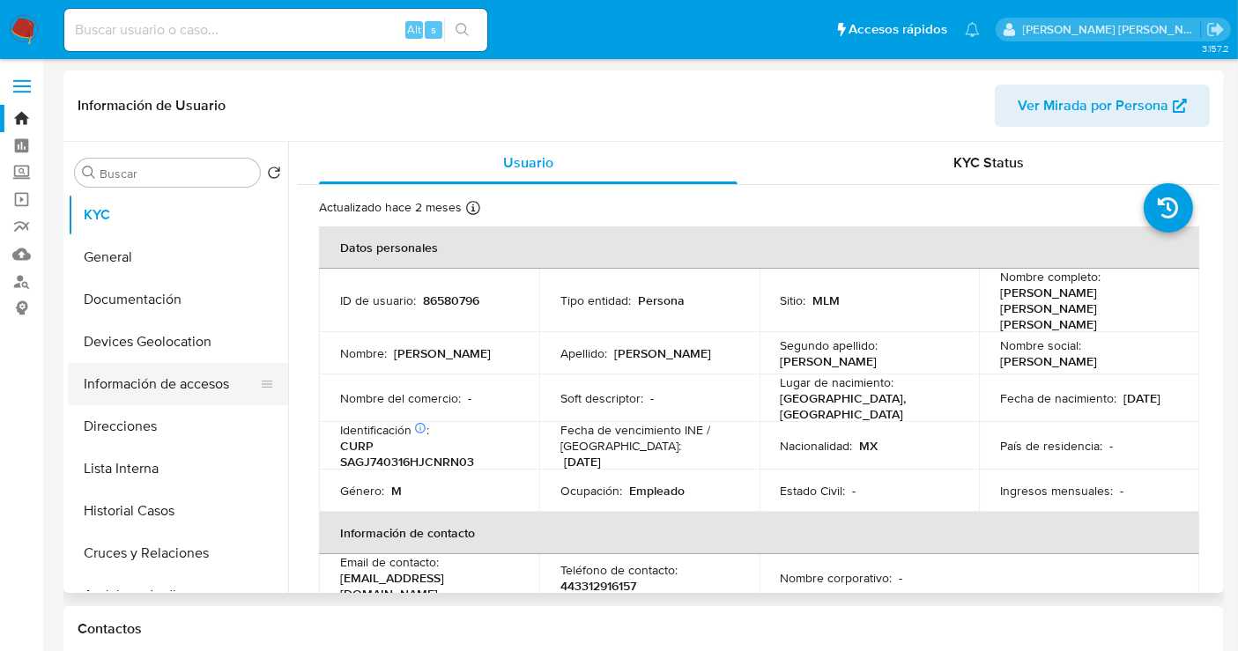
select select "10"
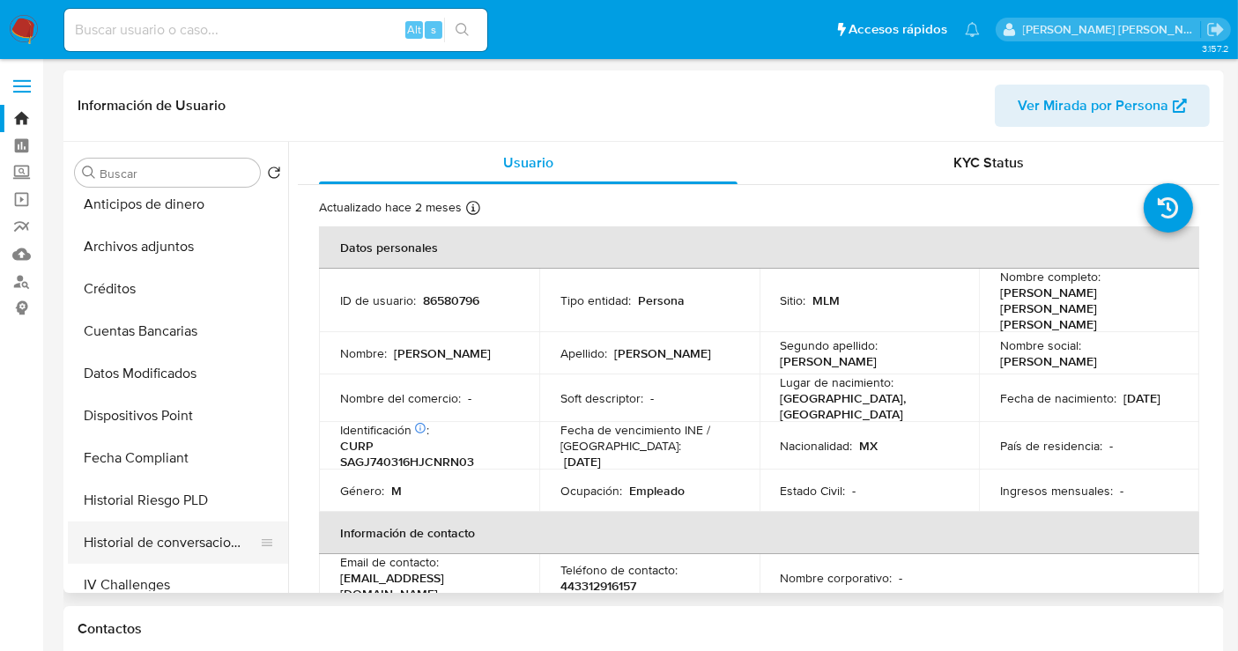
scroll to position [685, 0]
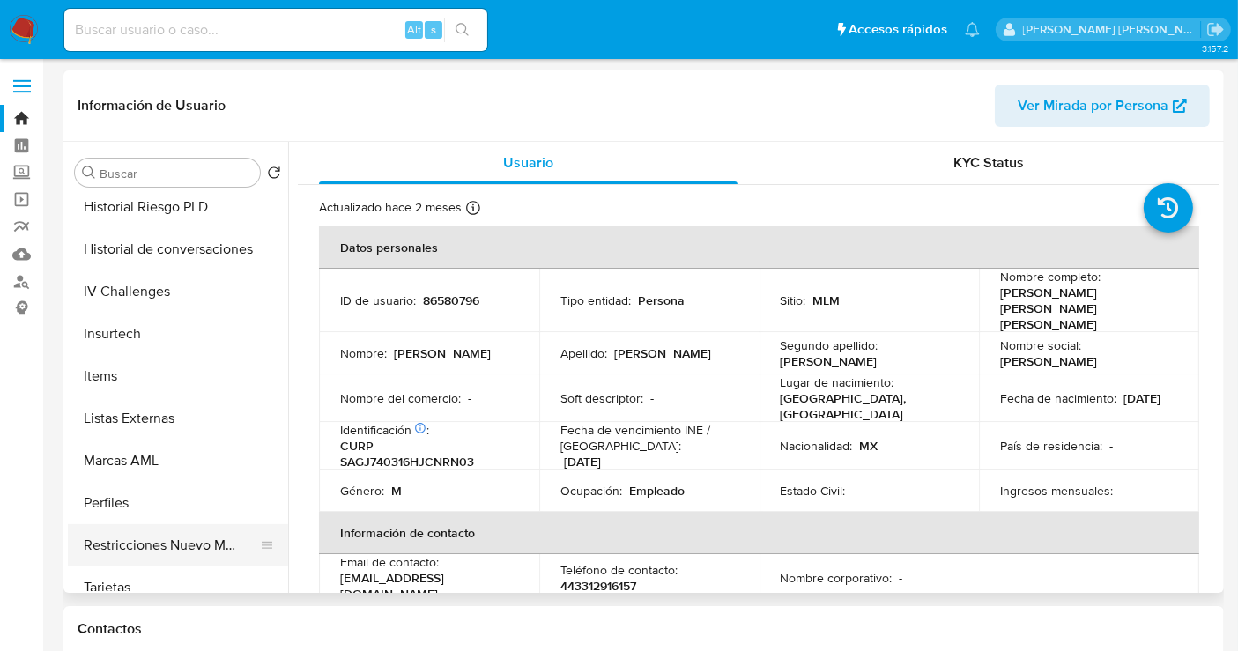
click at [186, 538] on button "Restricciones Nuevo Mundo" at bounding box center [171, 545] width 206 height 42
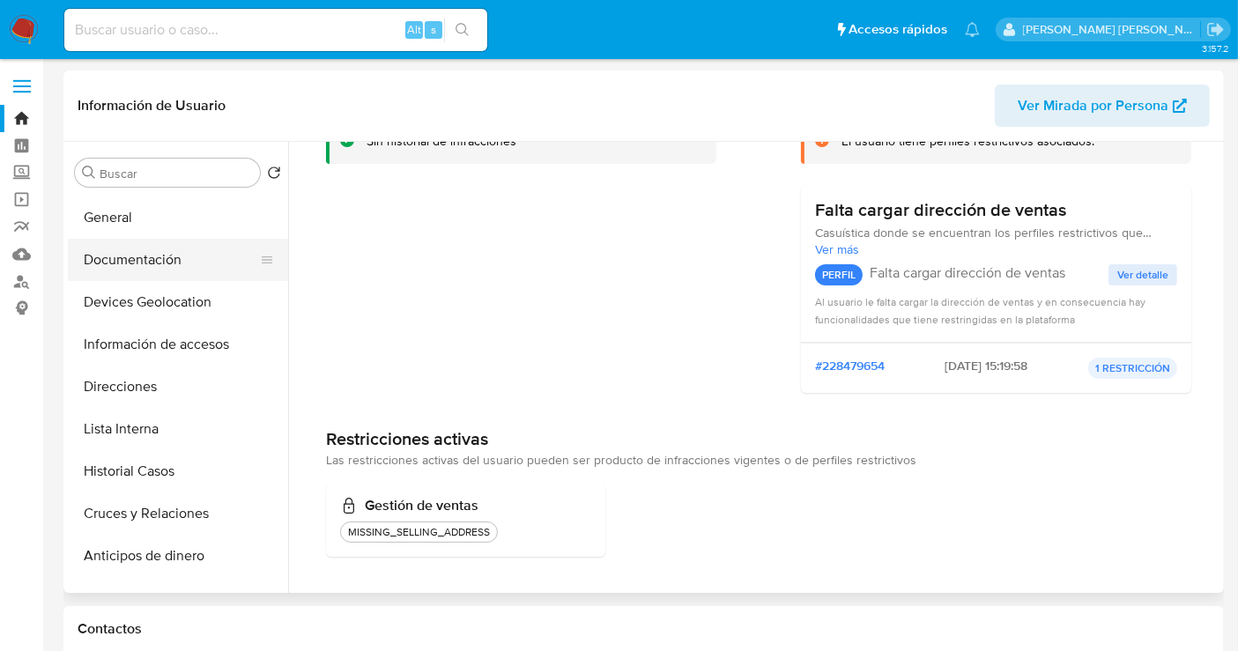
scroll to position [0, 0]
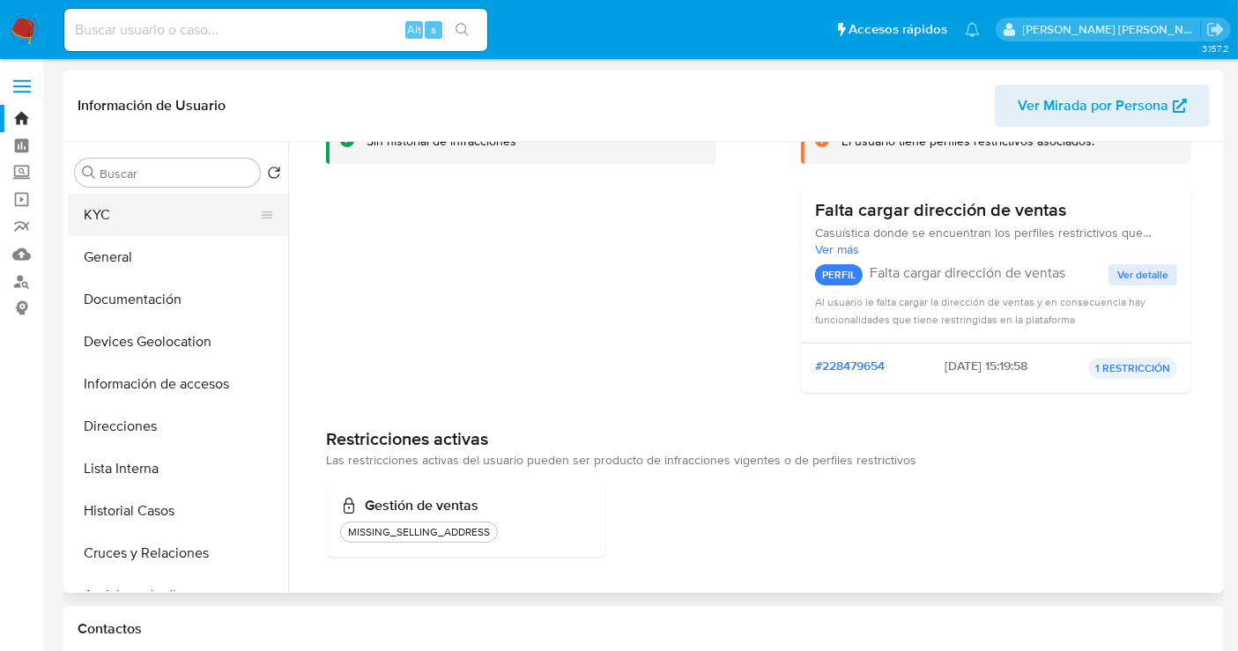
click at [103, 219] on button "KYC" at bounding box center [171, 215] width 206 height 42
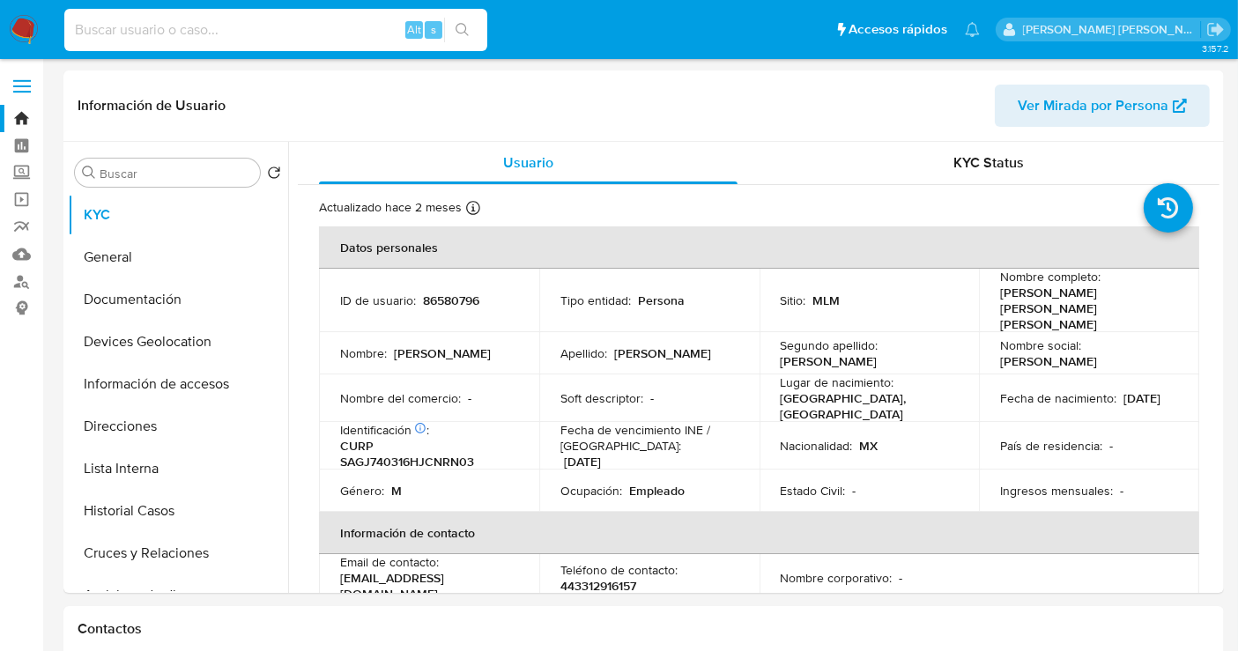
click at [148, 30] on input at bounding box center [275, 30] width 423 height 23
paste input "2032879008"
type input "2032879008"
select select "10"
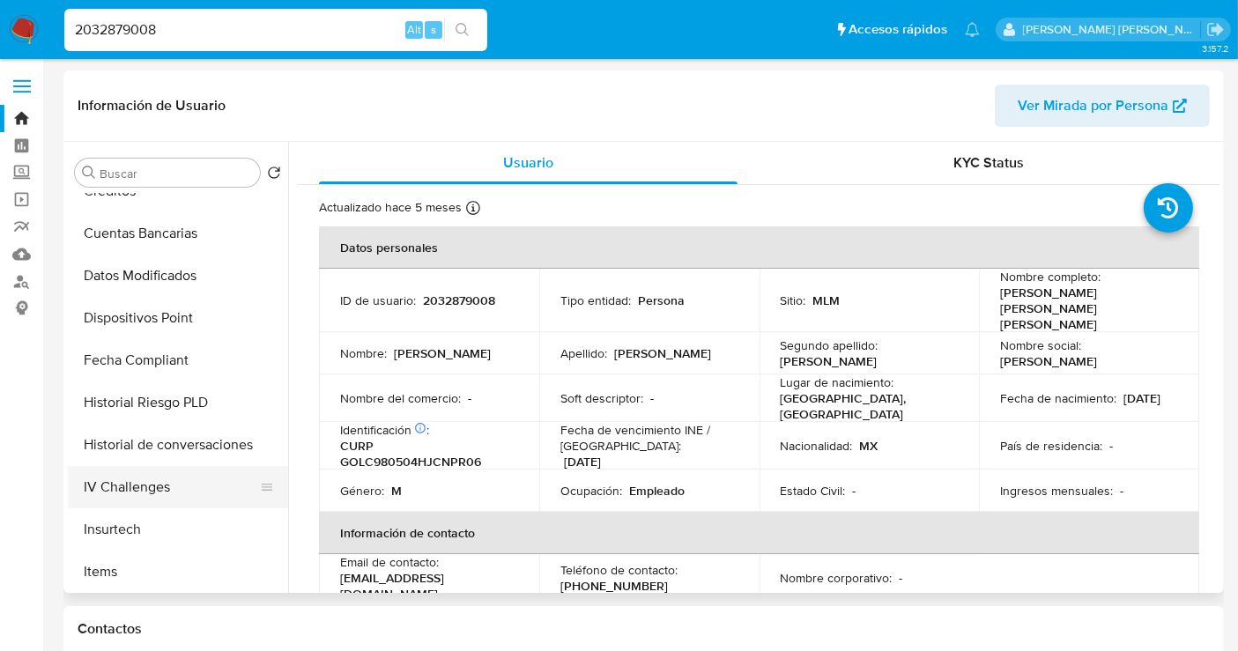
scroll to position [744, 0]
click at [132, 479] on button "Restricciones Nuevo Mundo" at bounding box center [171, 486] width 206 height 42
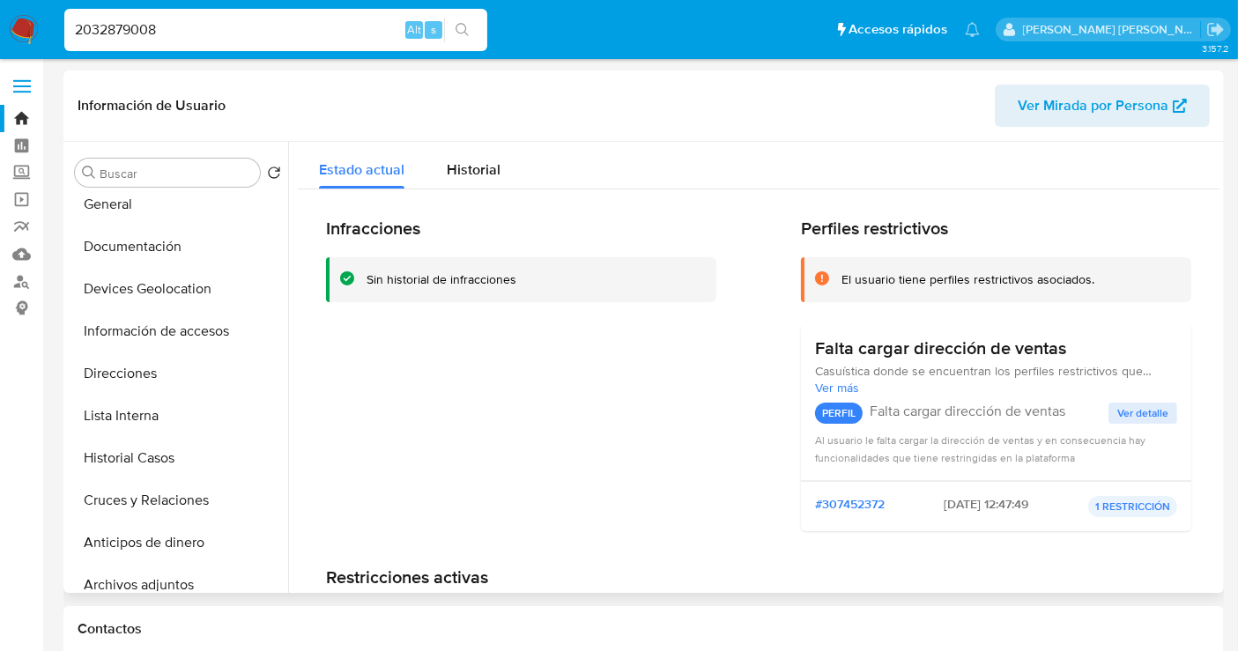
scroll to position [0, 0]
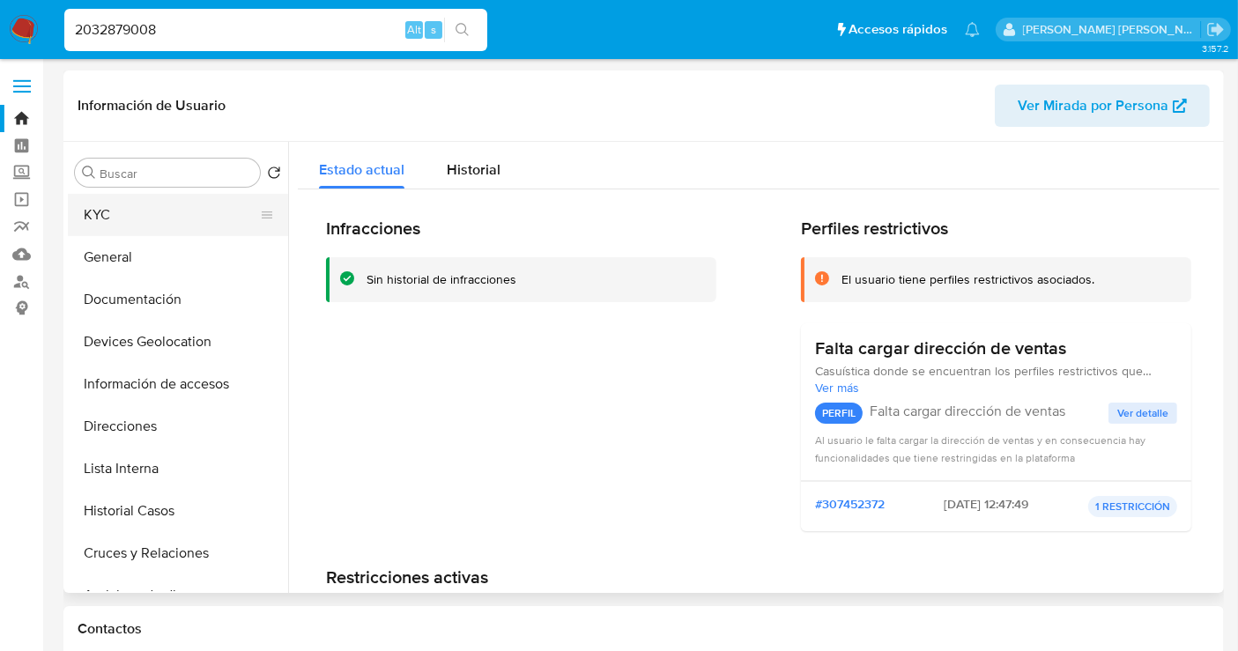
click at [125, 218] on button "KYC" at bounding box center [171, 215] width 206 height 42
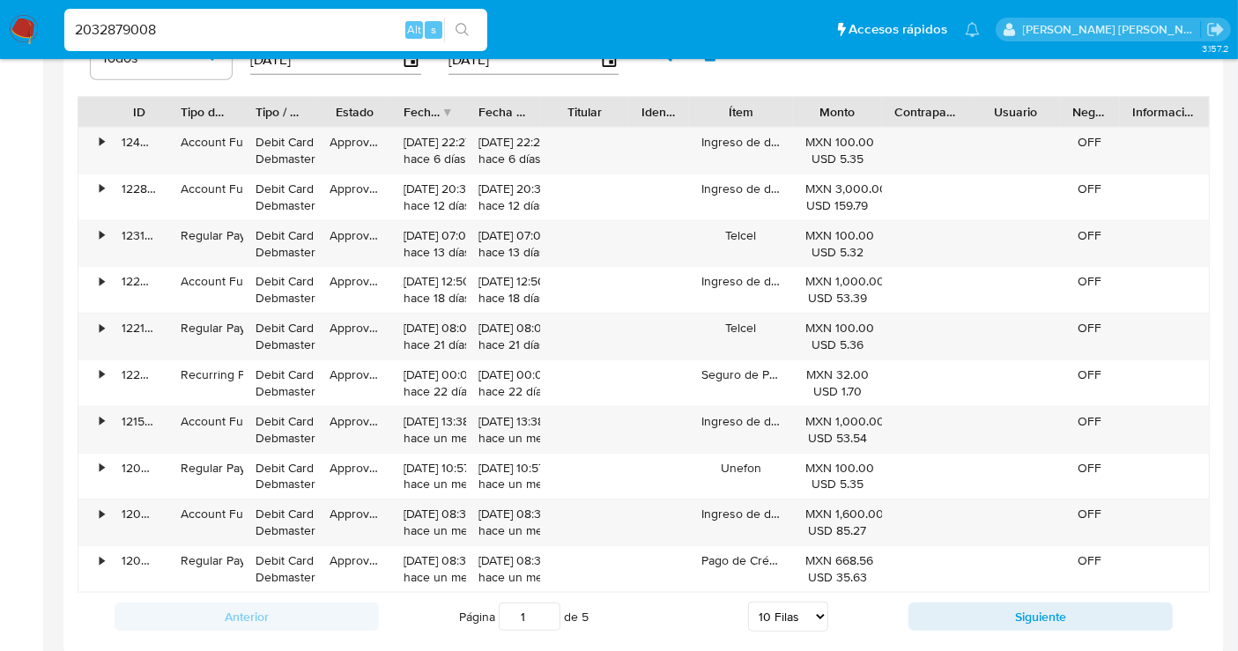
scroll to position [1860, 0]
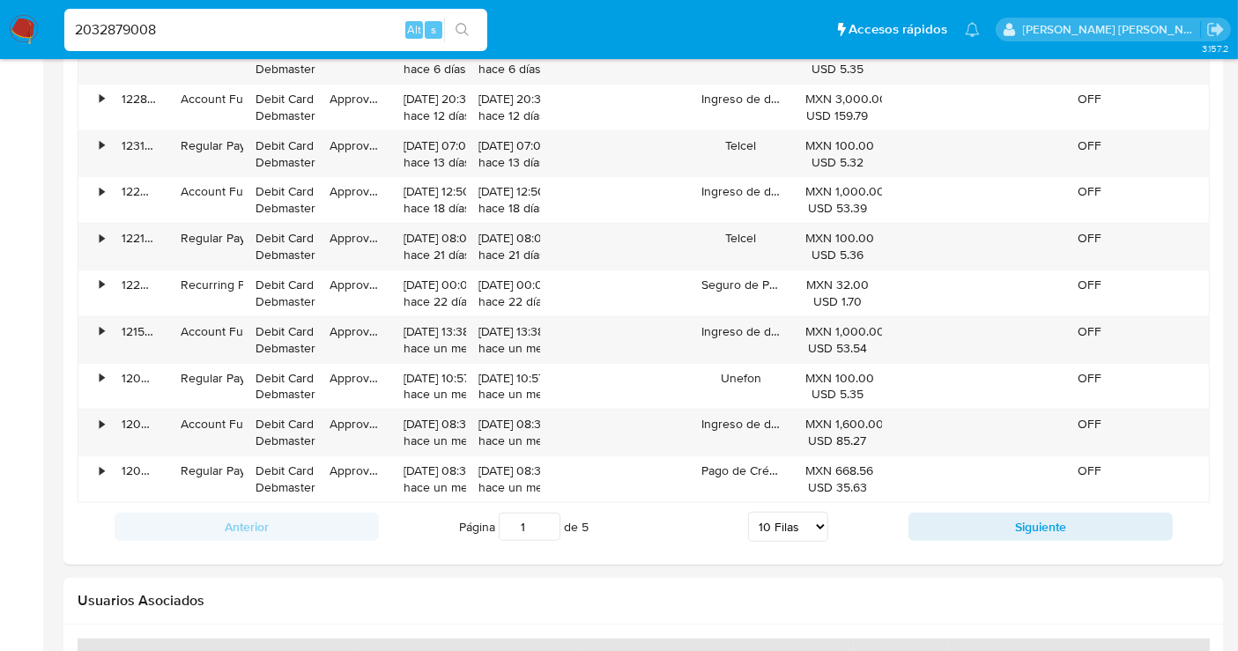
click at [157, 26] on input "2032879008" at bounding box center [275, 30] width 423 height 23
paste input "86580796"
type input "86580796"
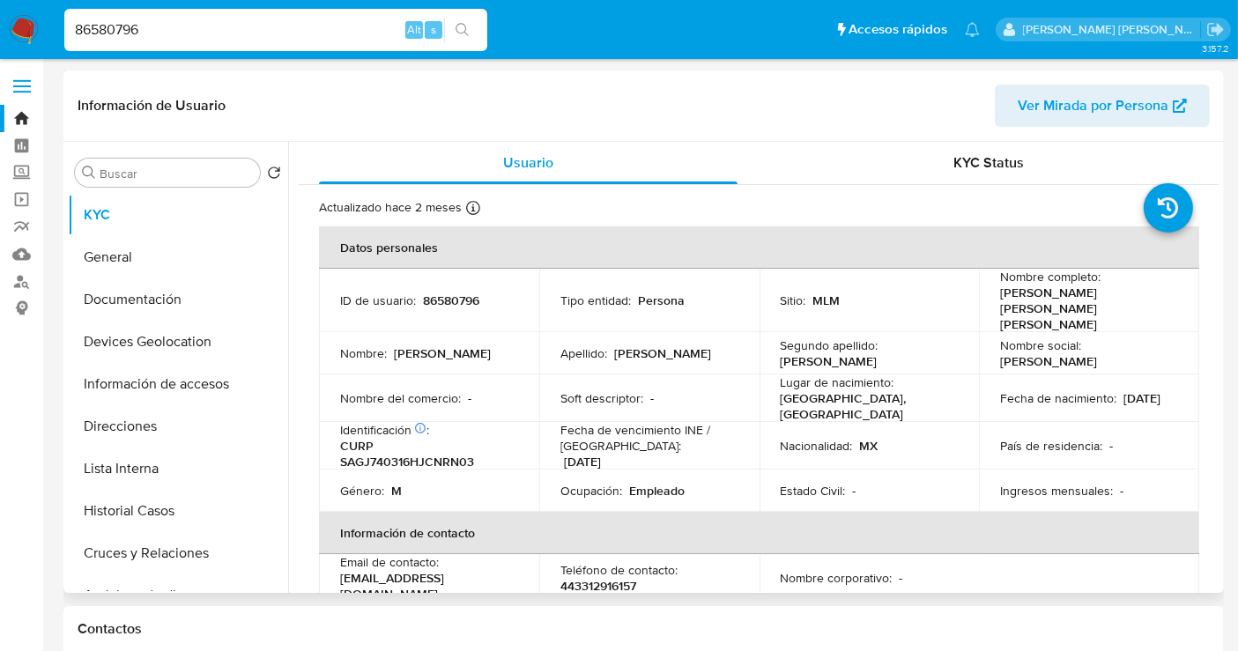
select select "10"
click at [100, 32] on input "86580796" at bounding box center [275, 30] width 423 height 23
paste input "557044390"
type input "557044390"
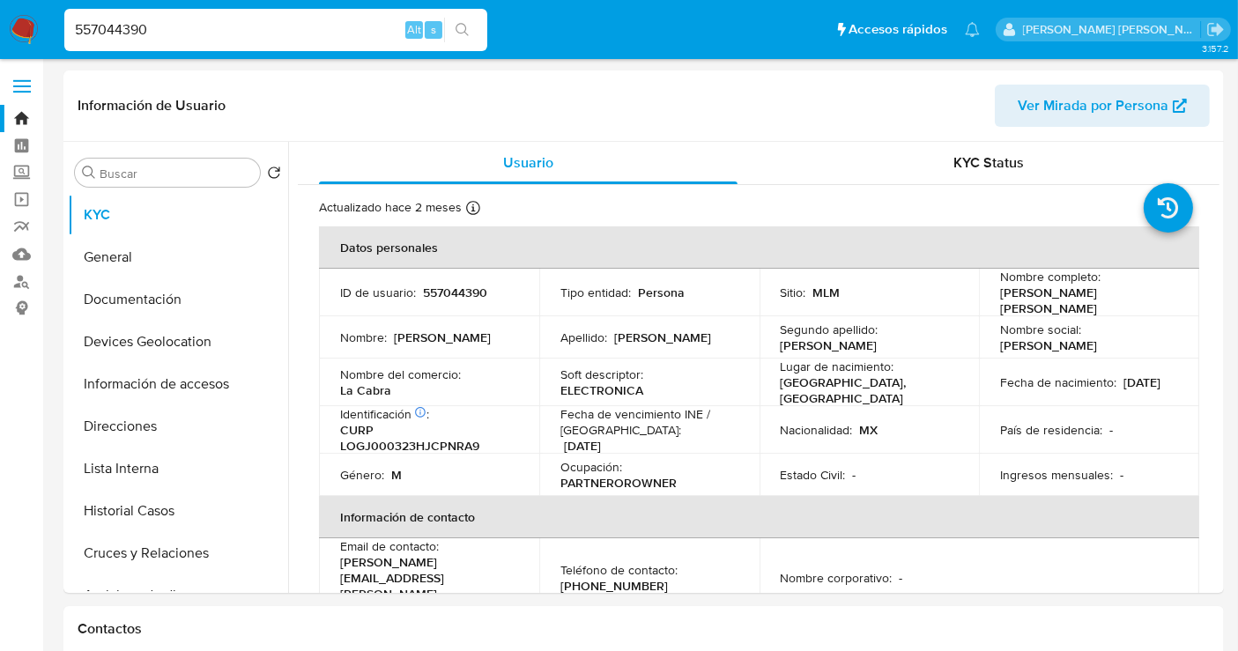
select select "10"
click at [128, 21] on input "557044390" at bounding box center [275, 30] width 423 height 23
paste input "485614548"
type input "485614548"
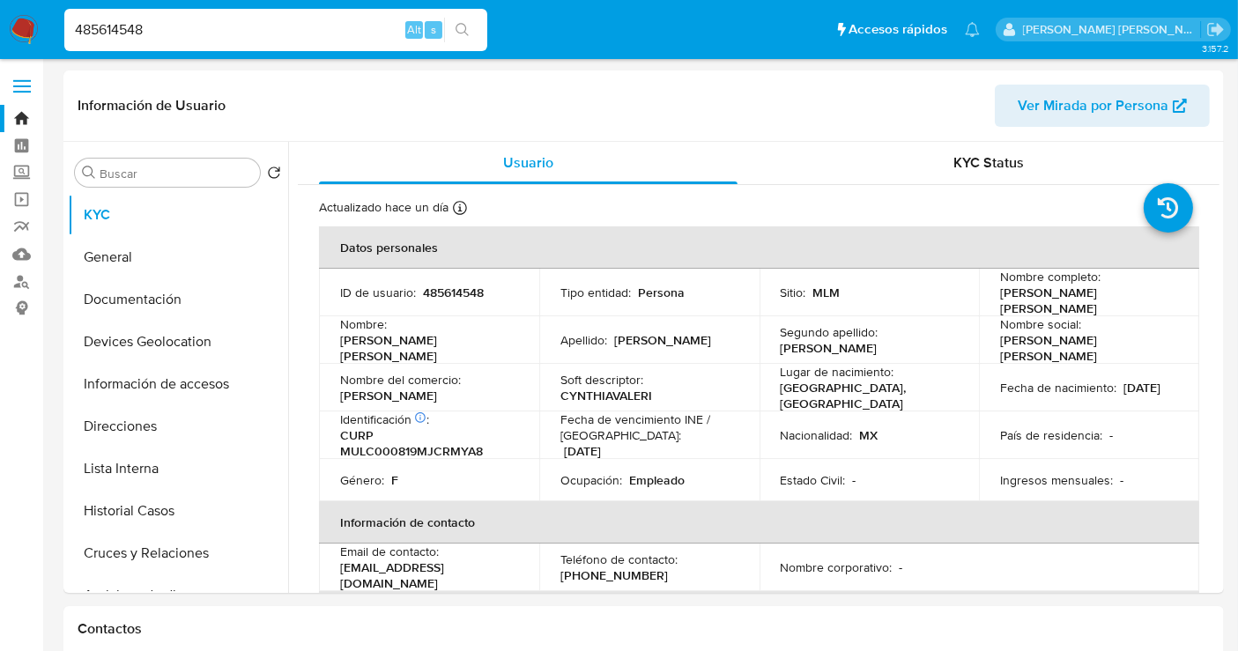
select select "10"
click at [130, 30] on input "485614548" at bounding box center [275, 30] width 423 height 23
paste input "258562382"
type input "258562382"
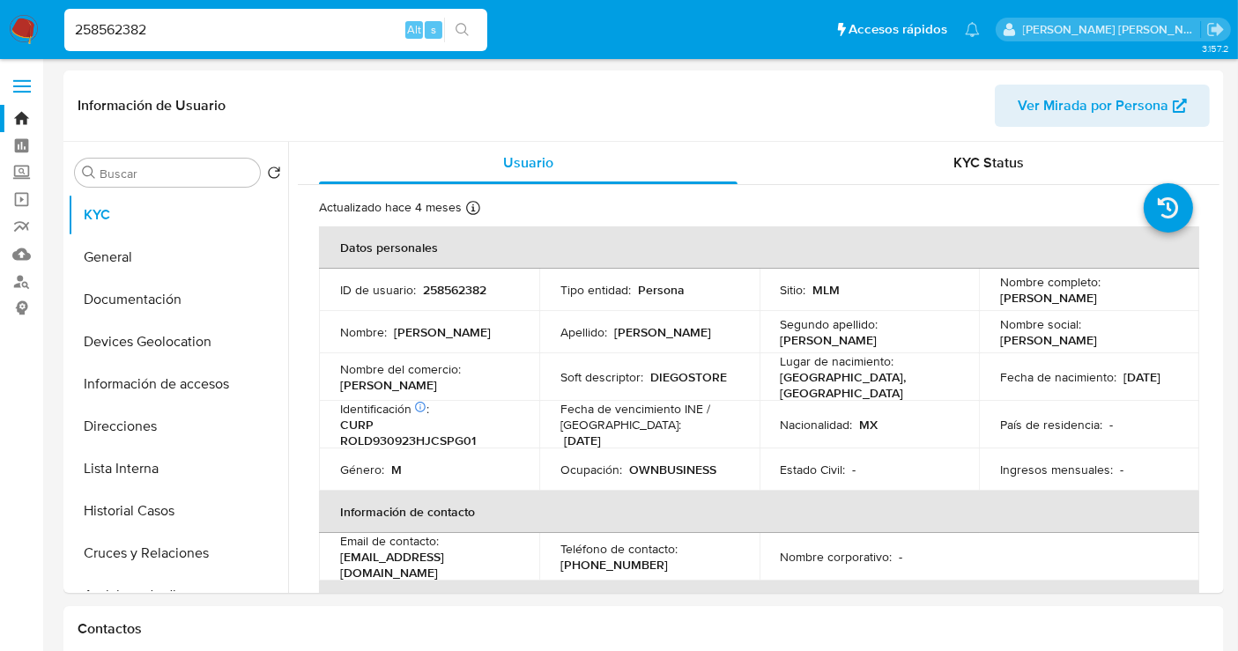
select select "10"
click at [115, 26] on input "258562382" at bounding box center [275, 30] width 423 height 23
paste input "501701840"
type input "501701840"
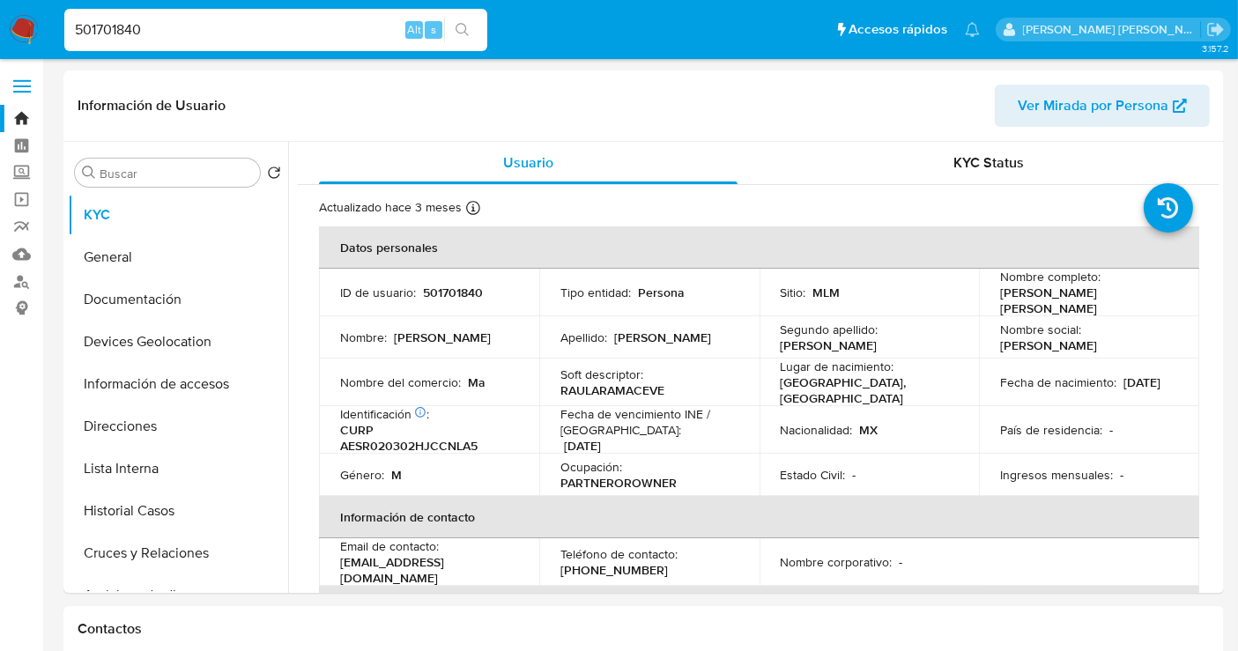
select select "10"
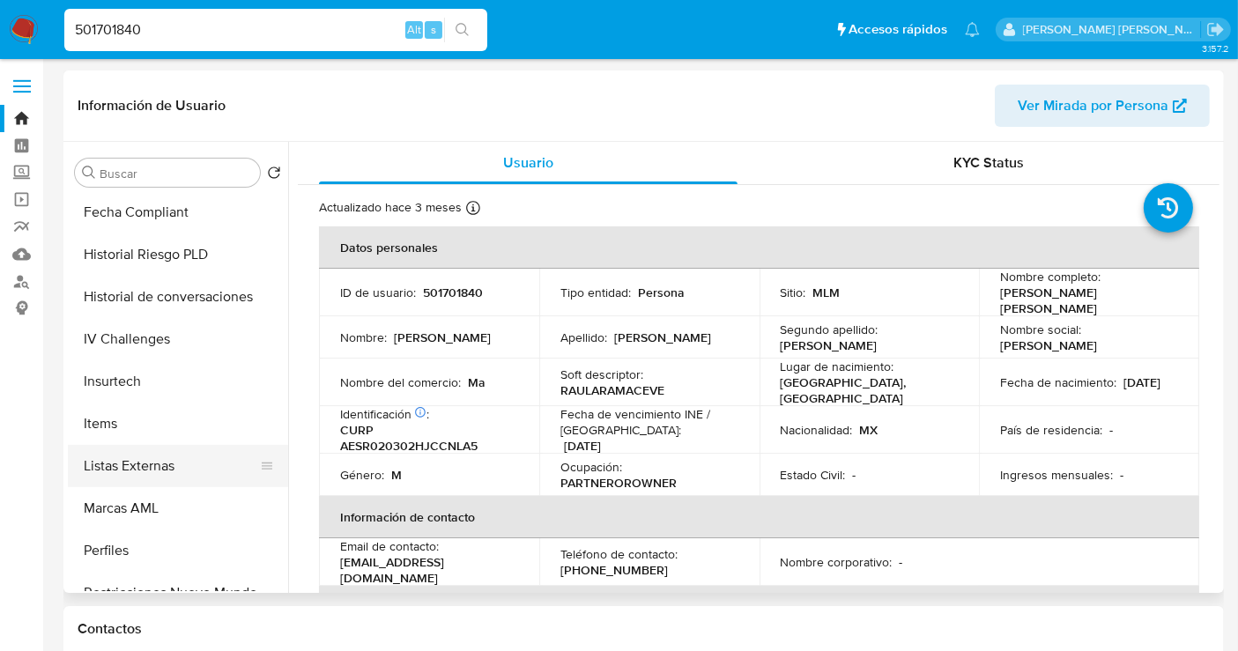
scroll to position [685, 0]
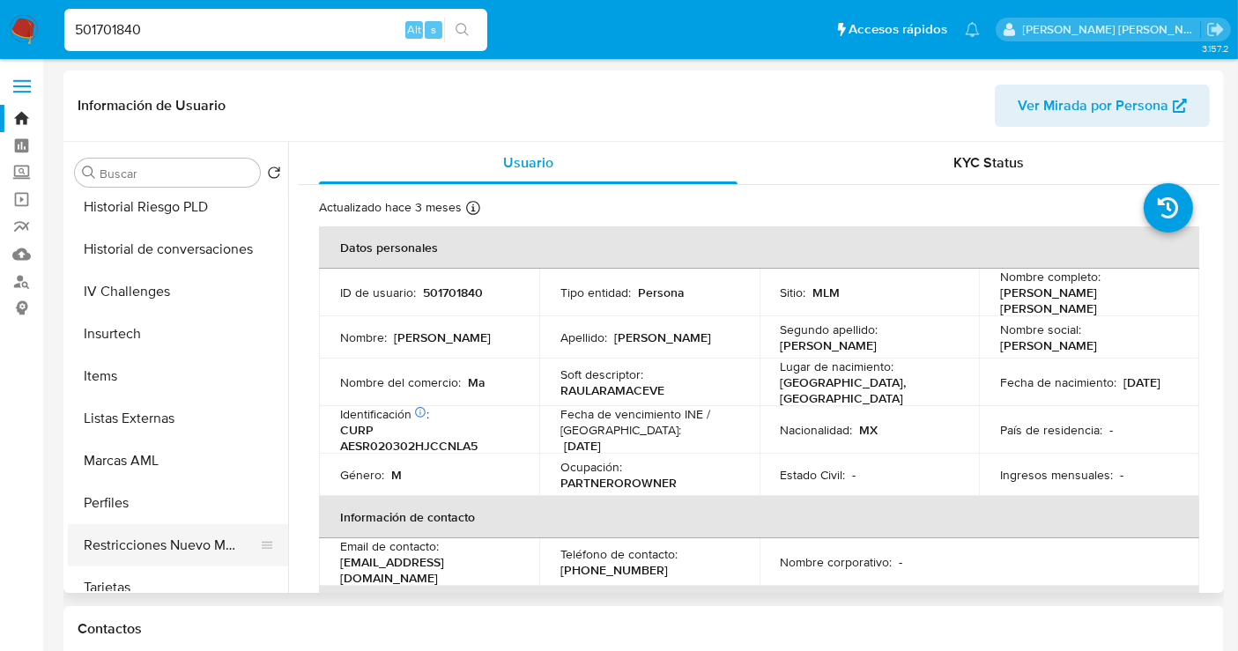
click at [163, 535] on button "Restricciones Nuevo Mundo" at bounding box center [171, 545] width 206 height 42
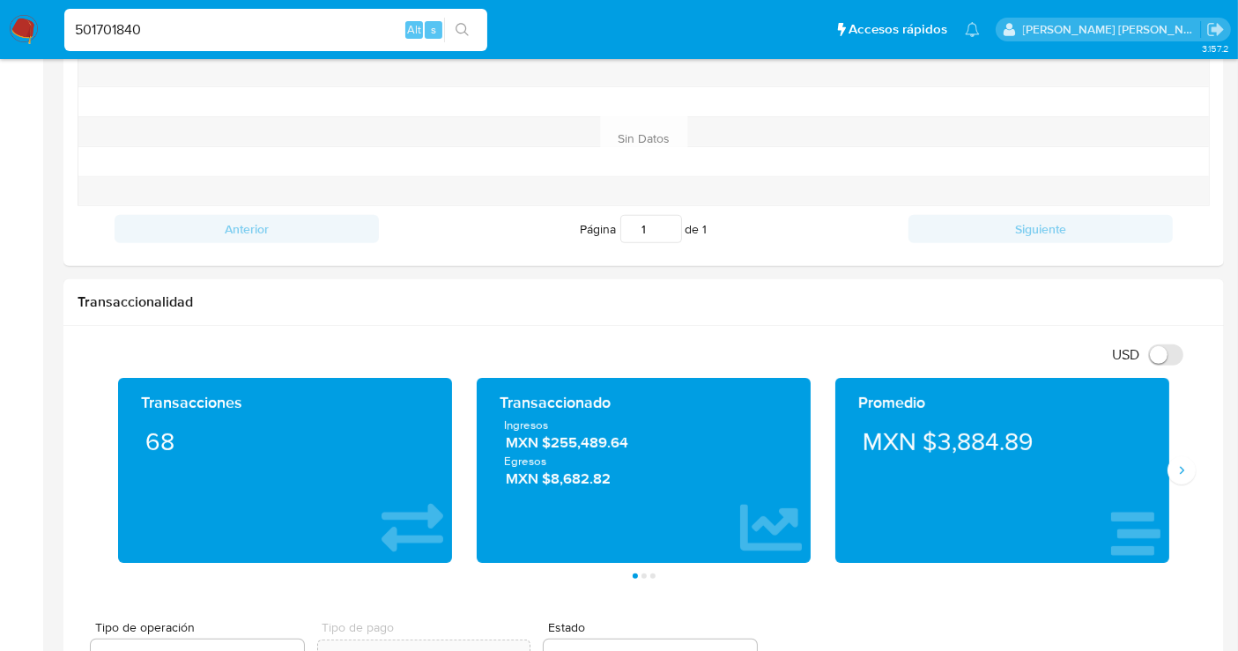
click at [128, 28] on input "501701840" at bounding box center [275, 30] width 423 height 23
paste input "684261122"
type input "684261122"
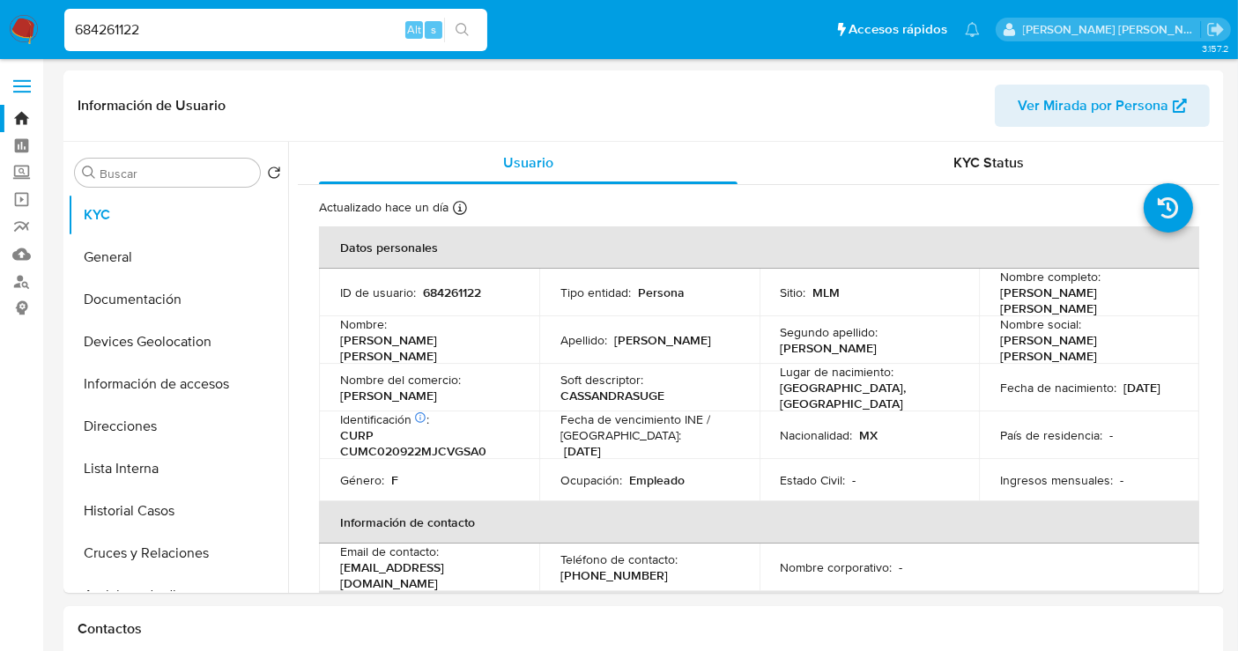
select select "10"
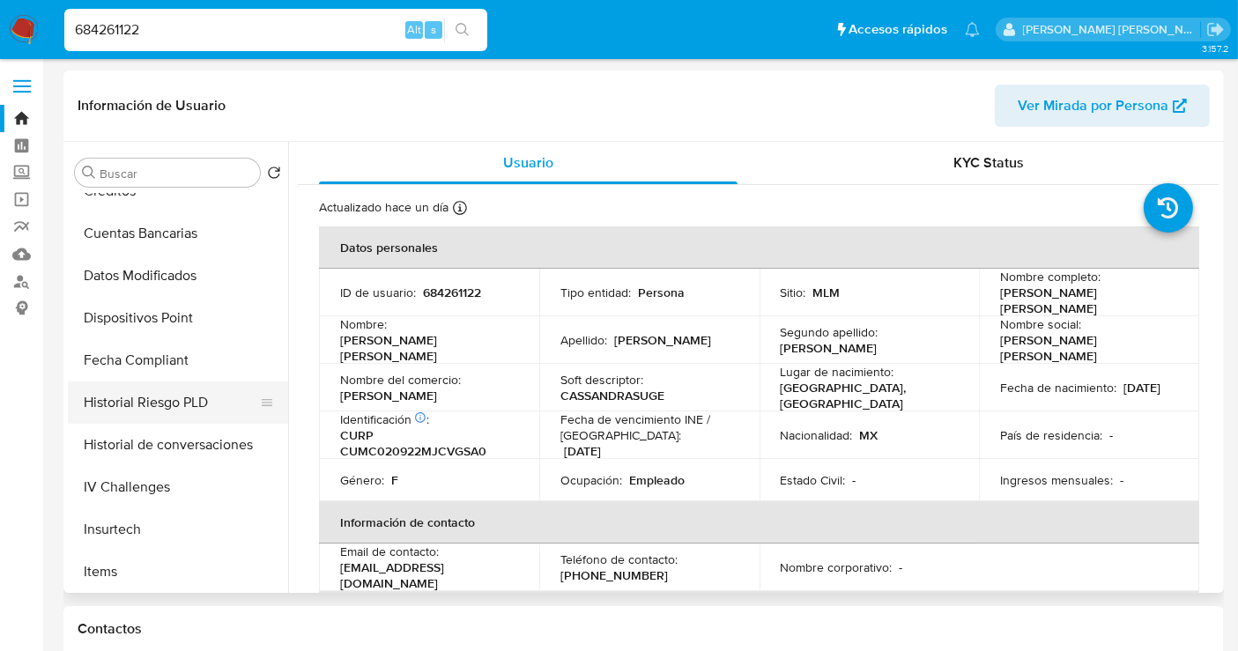
scroll to position [744, 0]
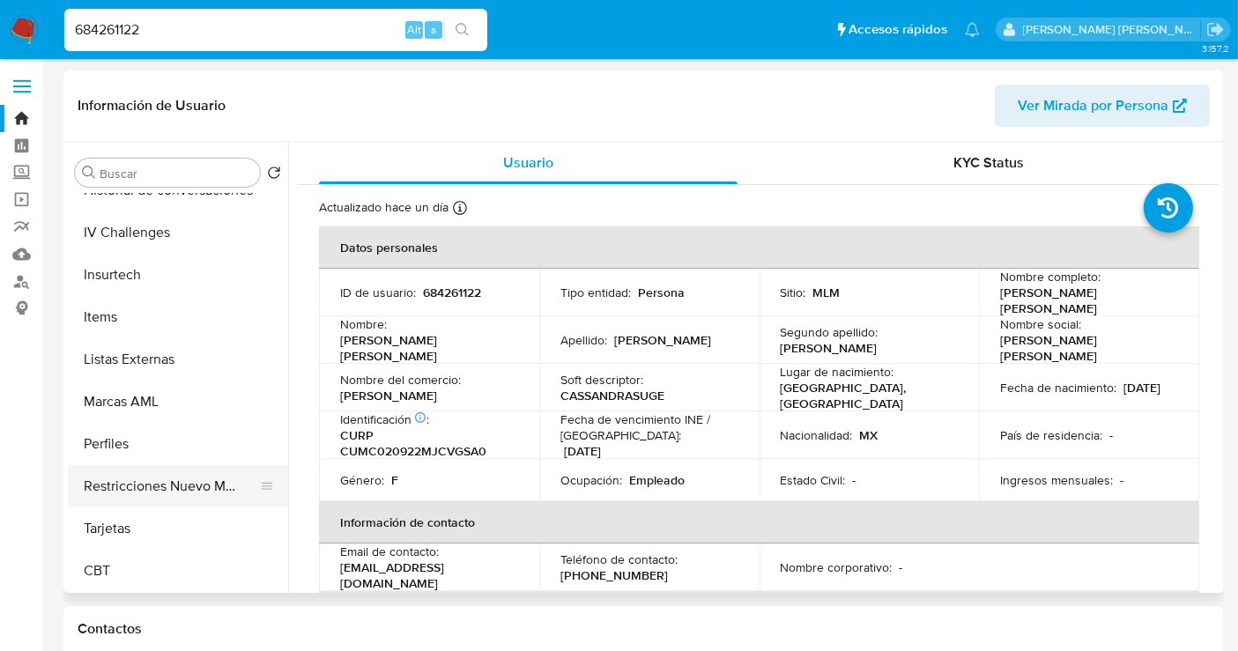
click at [131, 482] on button "Restricciones Nuevo Mundo" at bounding box center [171, 486] width 206 height 42
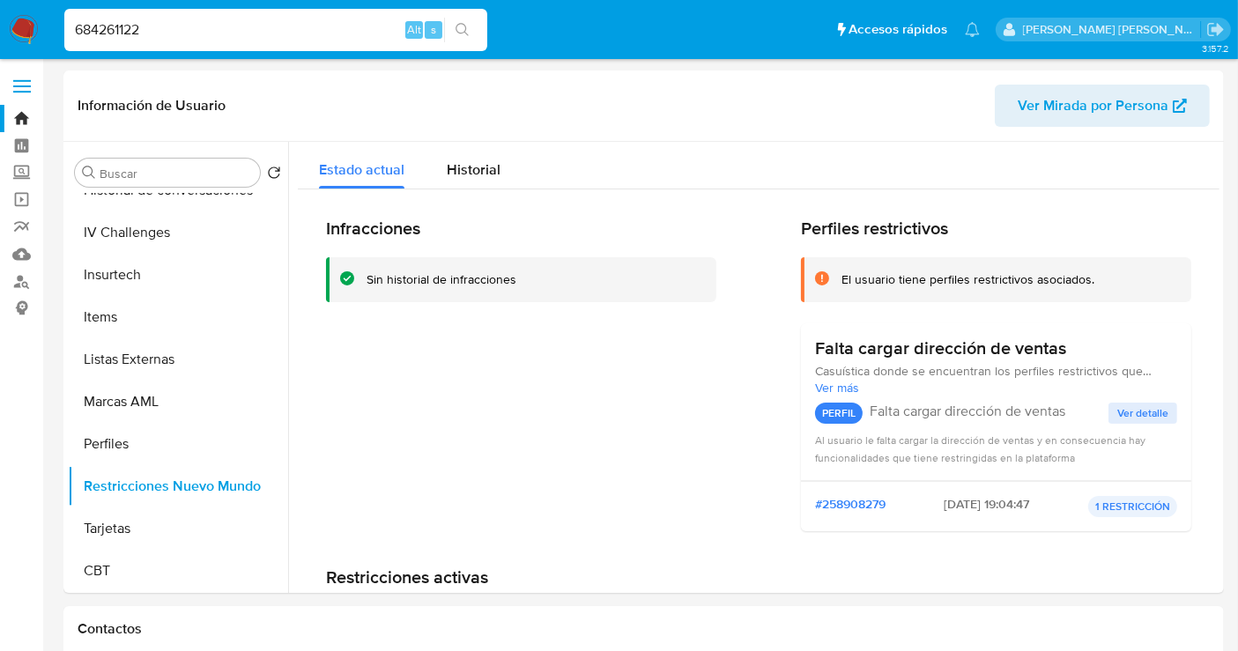
click at [131, 25] on input "684261122" at bounding box center [275, 30] width 423 height 23
paste input "237125730"
type input "2371257302"
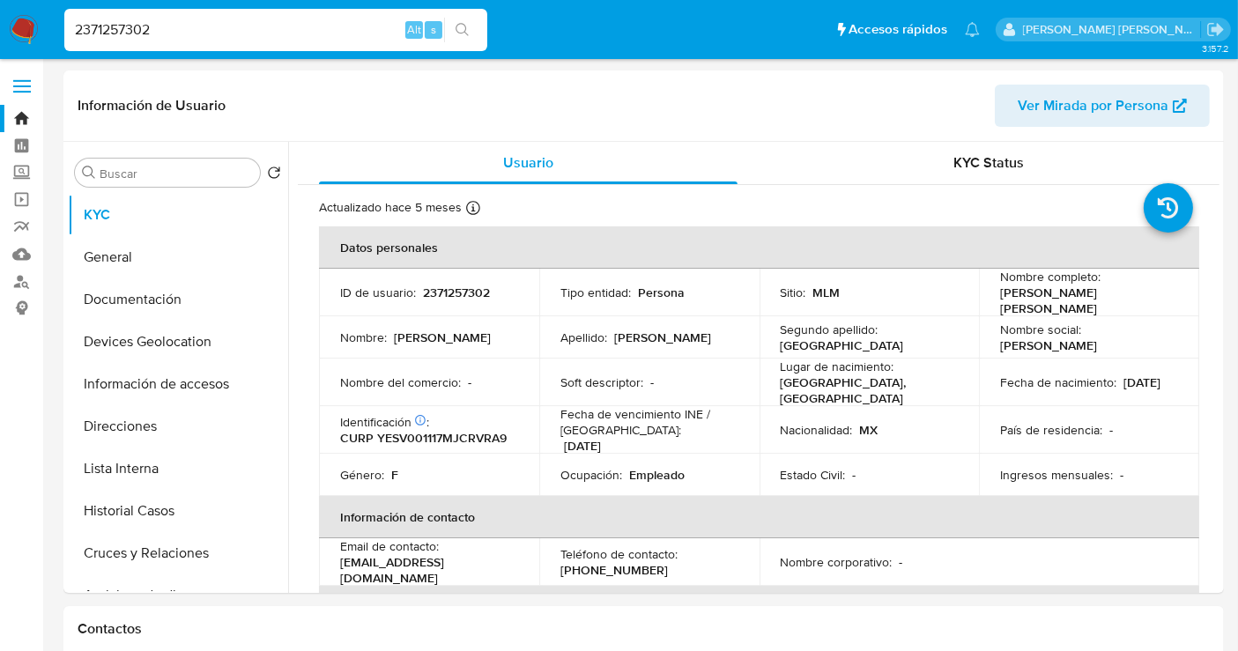
select select "10"
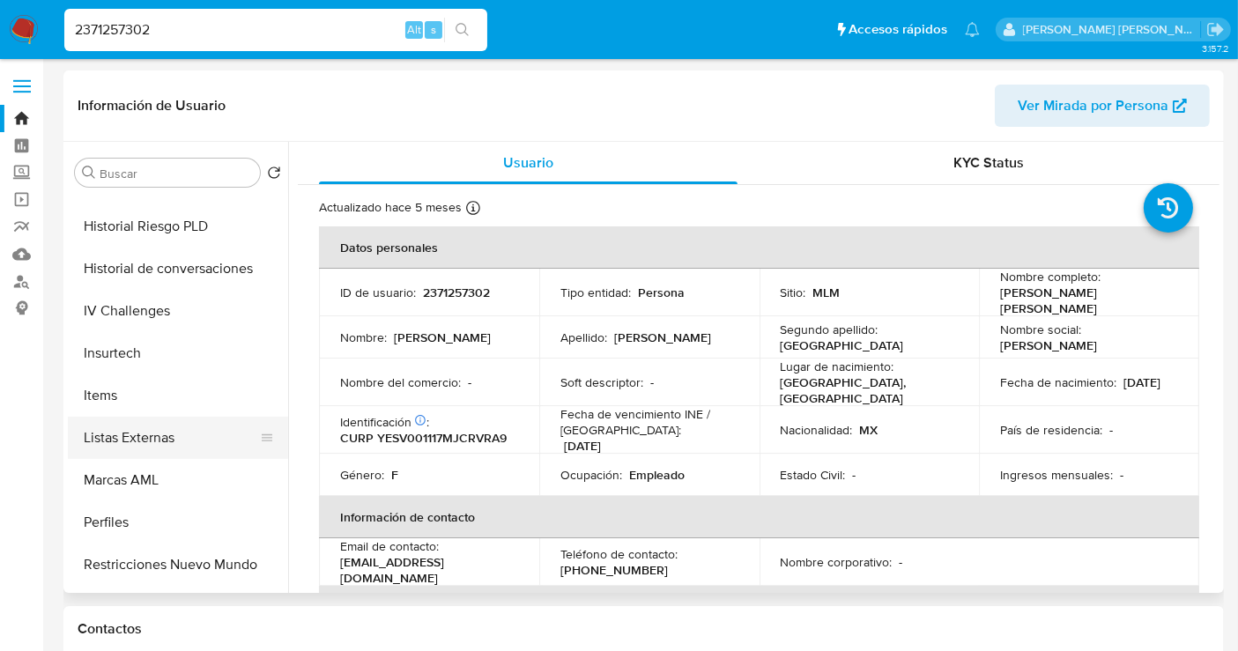
scroll to position [744, 0]
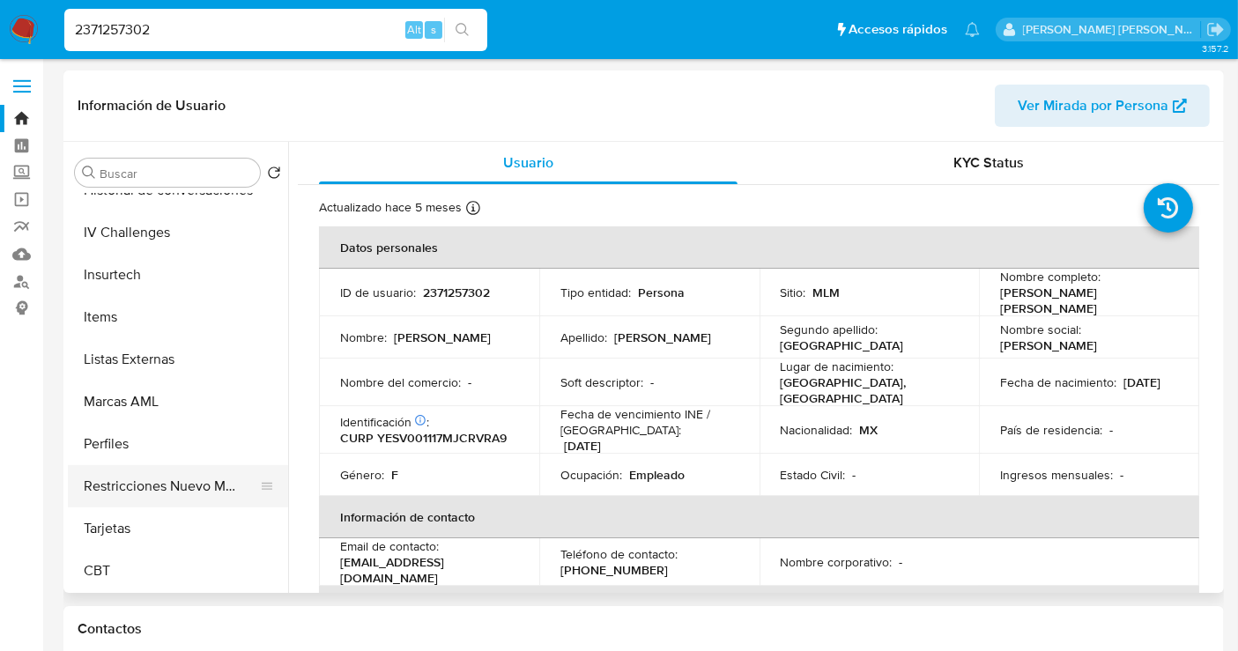
click at [159, 469] on button "Restricciones Nuevo Mundo" at bounding box center [171, 486] width 206 height 42
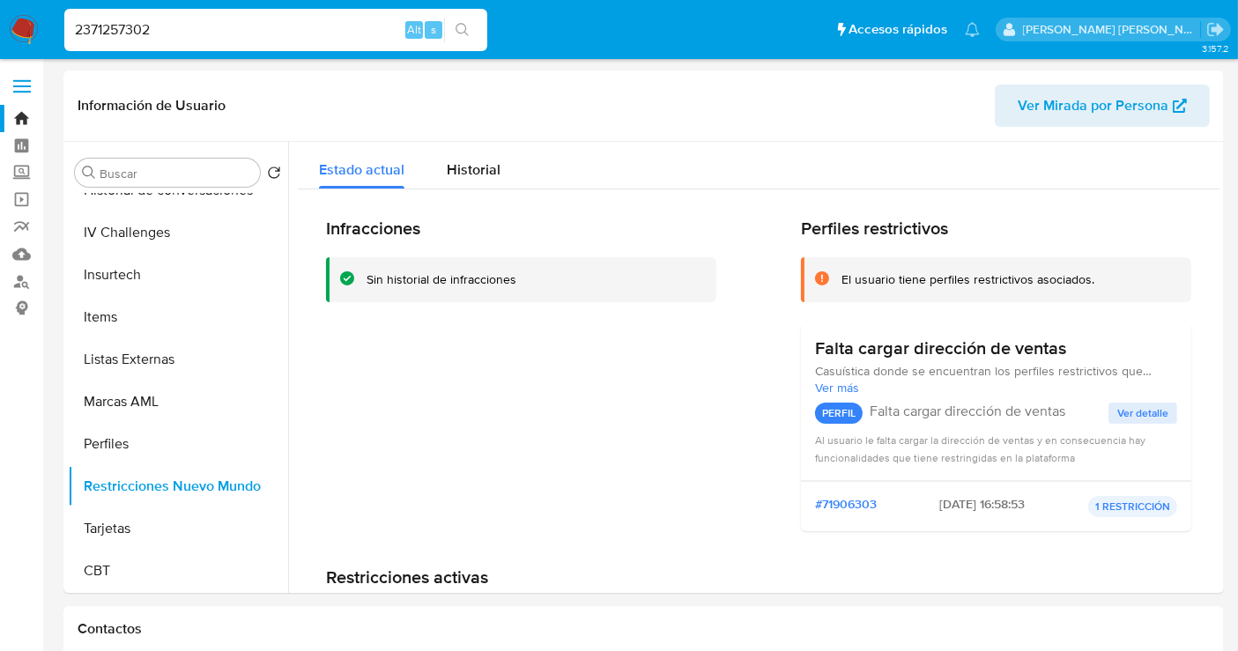
click at [128, 34] on input "2371257302" at bounding box center [275, 30] width 423 height 23
paste input "485614548"
type input "485614548"
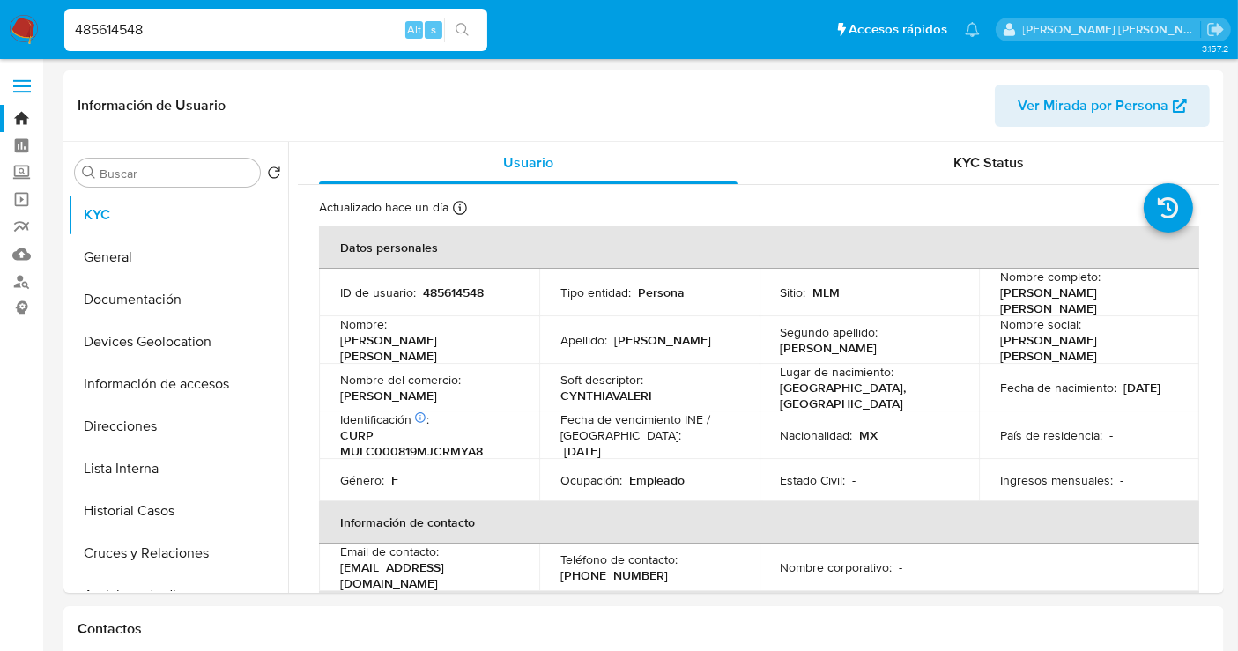
select select "10"
click at [130, 39] on input "485614548" at bounding box center [275, 30] width 423 height 23
paste input "259752249"
type input "2597522498"
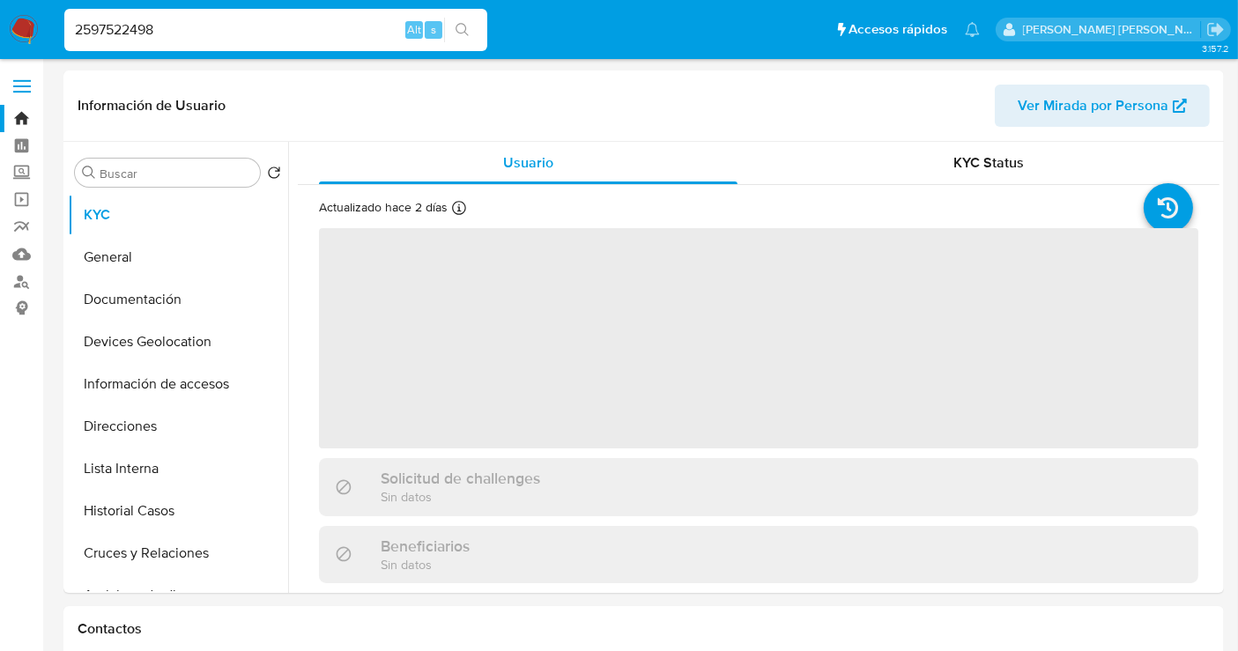
select select "10"
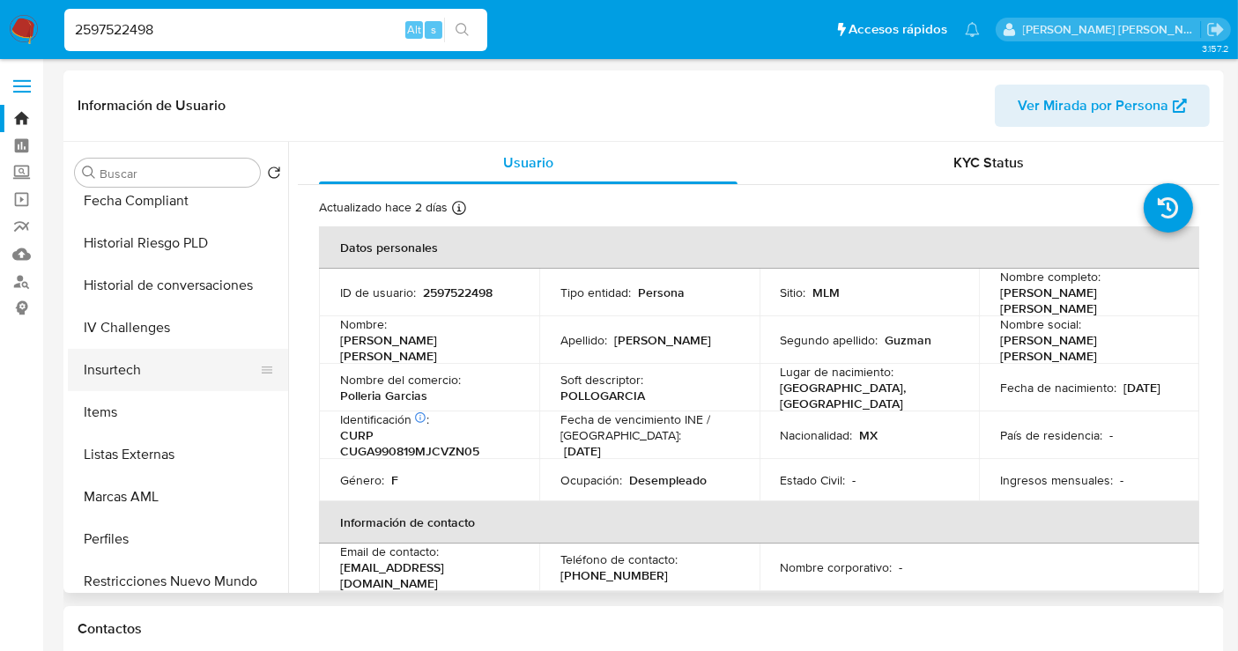
scroll to position [685, 0]
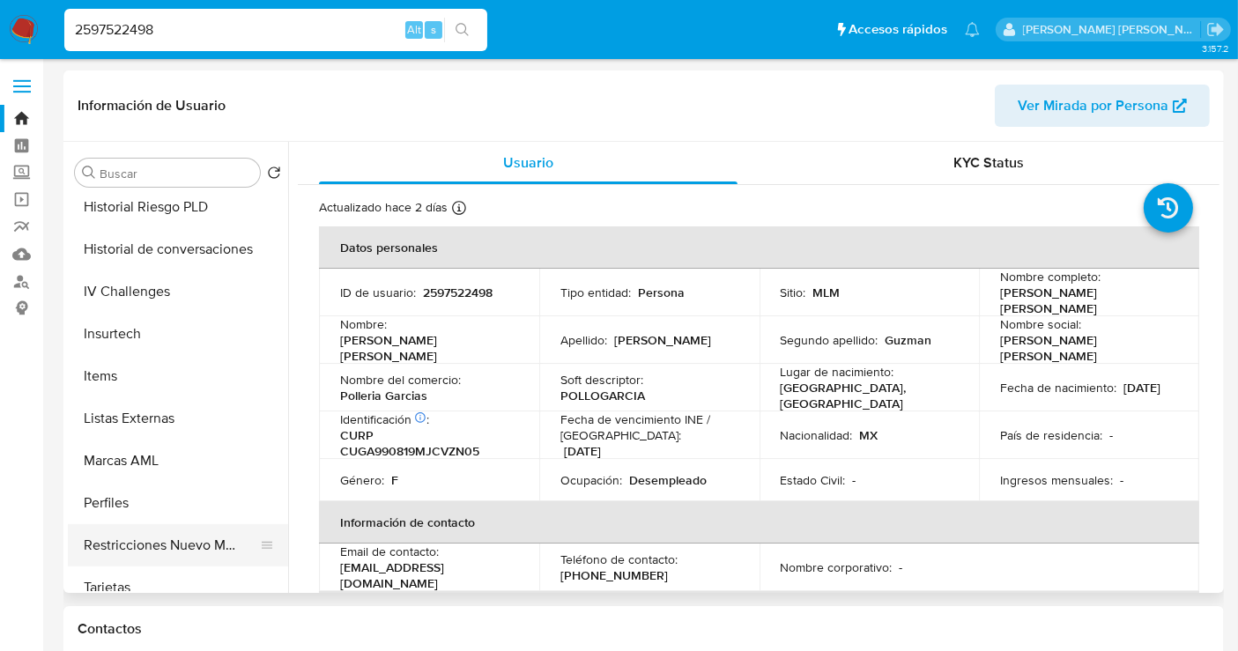
click at [149, 544] on button "Restricciones Nuevo Mundo" at bounding box center [171, 545] width 206 height 42
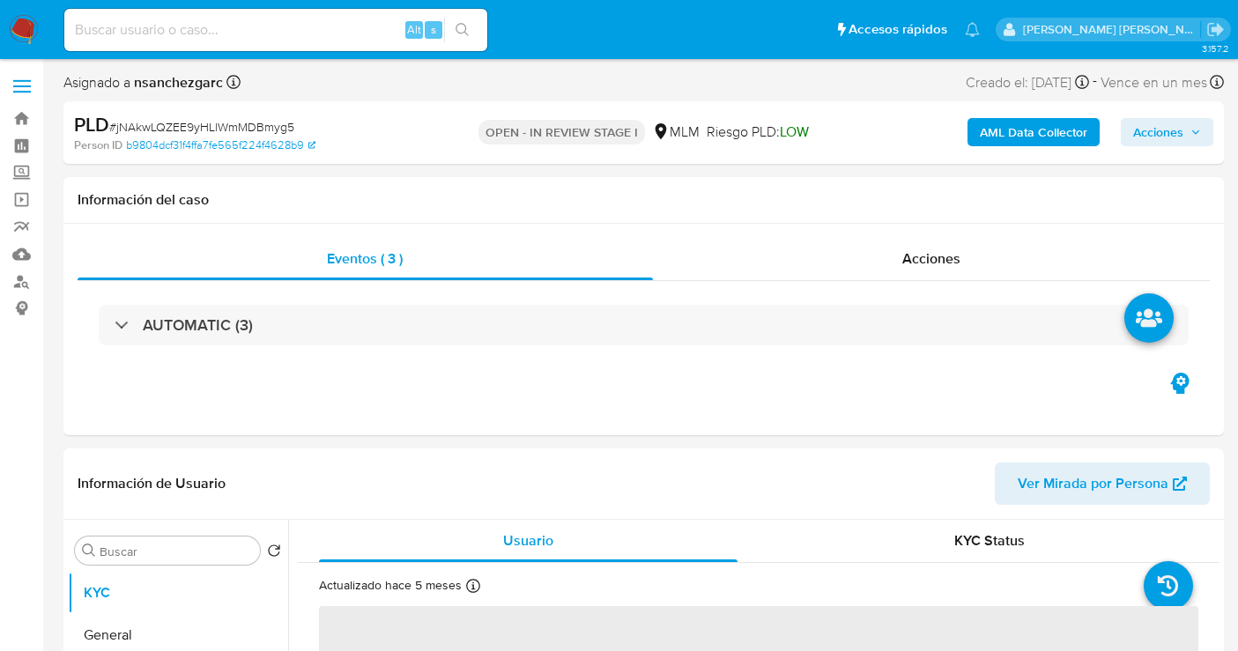
select select "10"
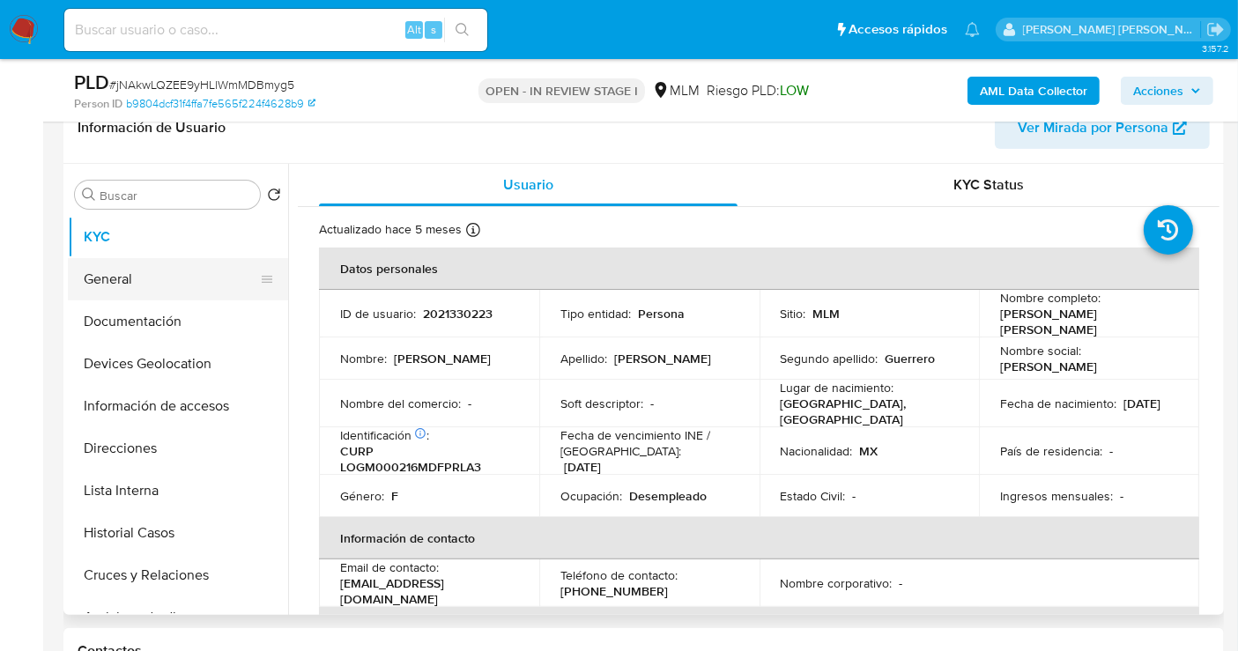
click at [134, 281] on button "General" at bounding box center [171, 279] width 206 height 42
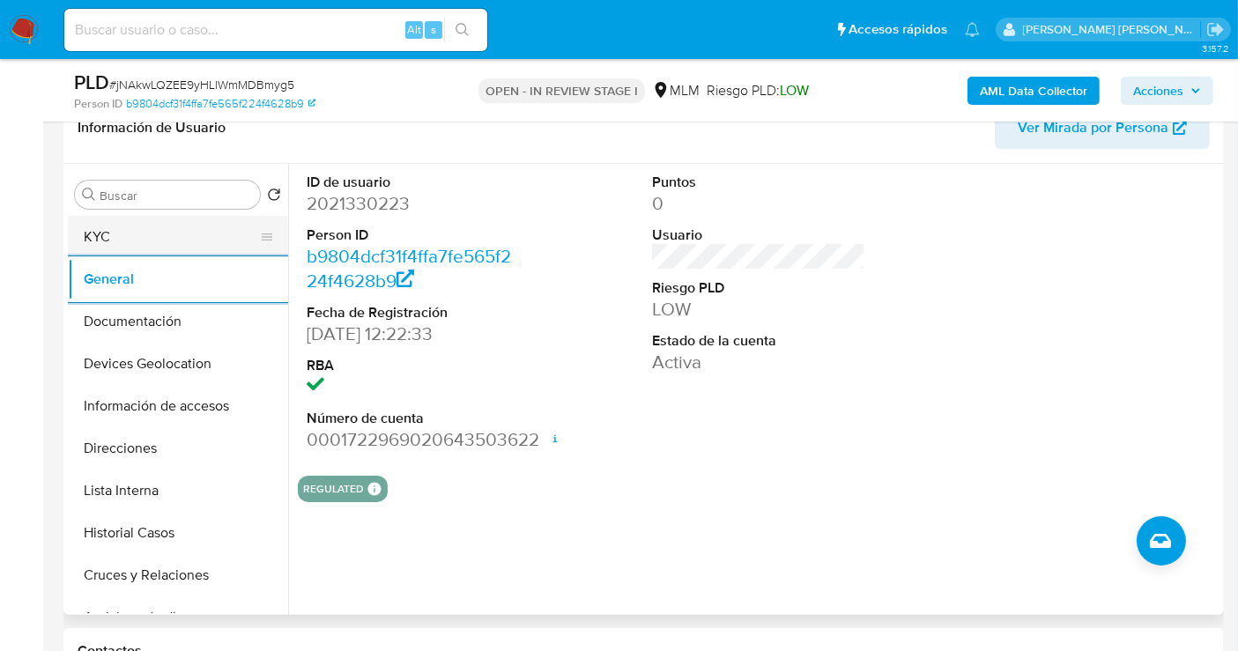
click at [85, 237] on button "KYC" at bounding box center [171, 237] width 206 height 42
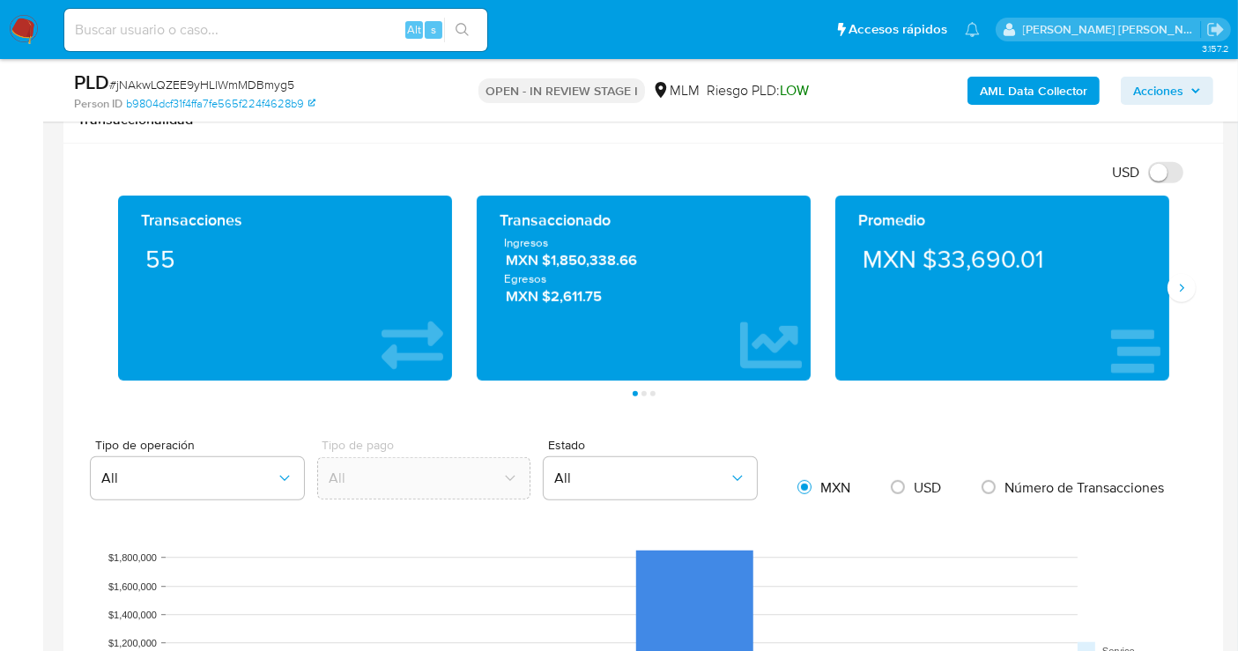
scroll to position [1077, 0]
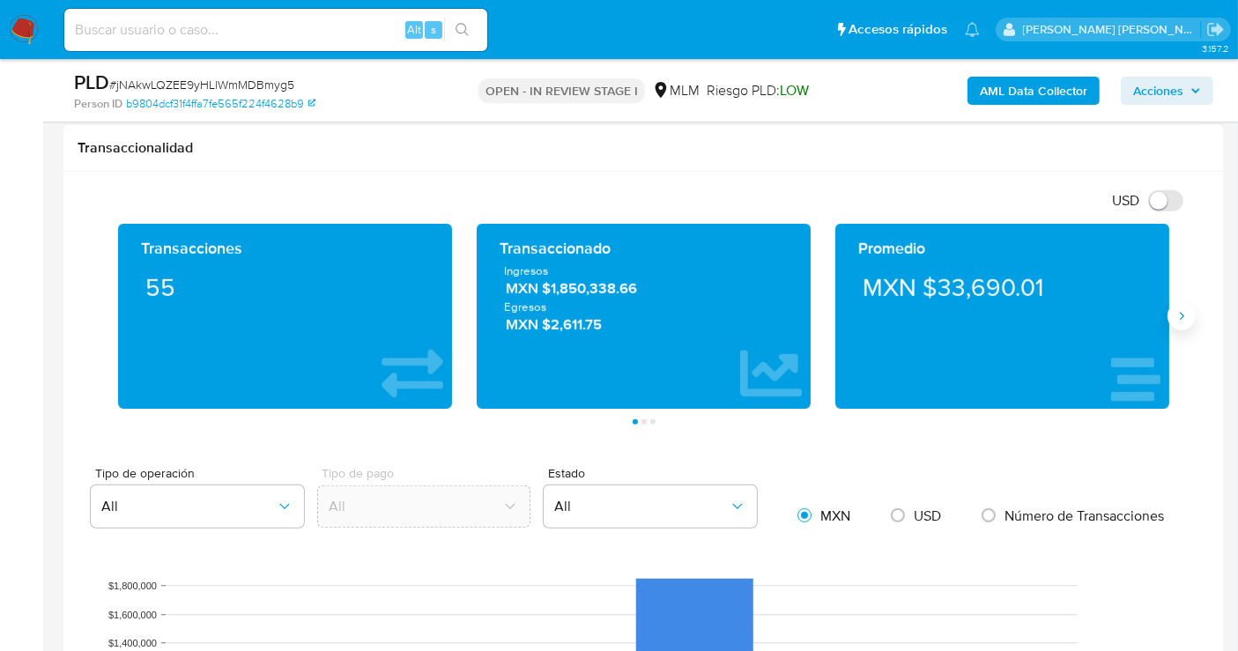
click at [1174, 315] on icon "Siguiente" at bounding box center [1181, 316] width 14 height 14
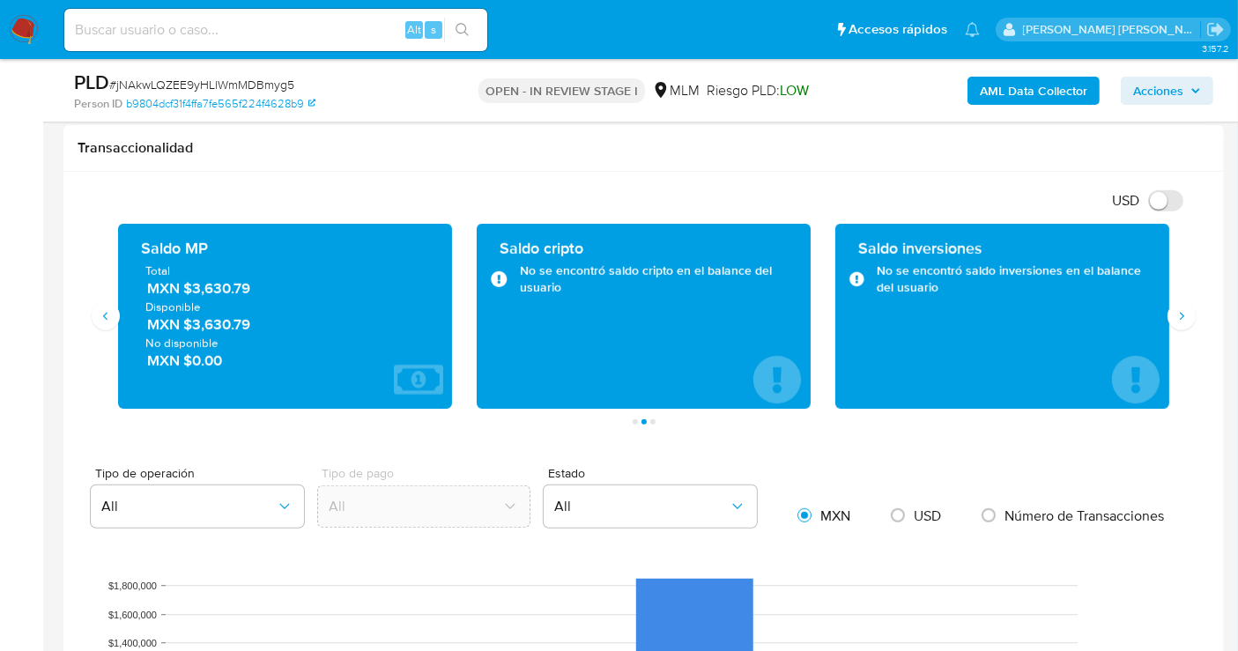
click at [229, 293] on span "MXN $3,630.79" at bounding box center [286, 289] width 278 height 20
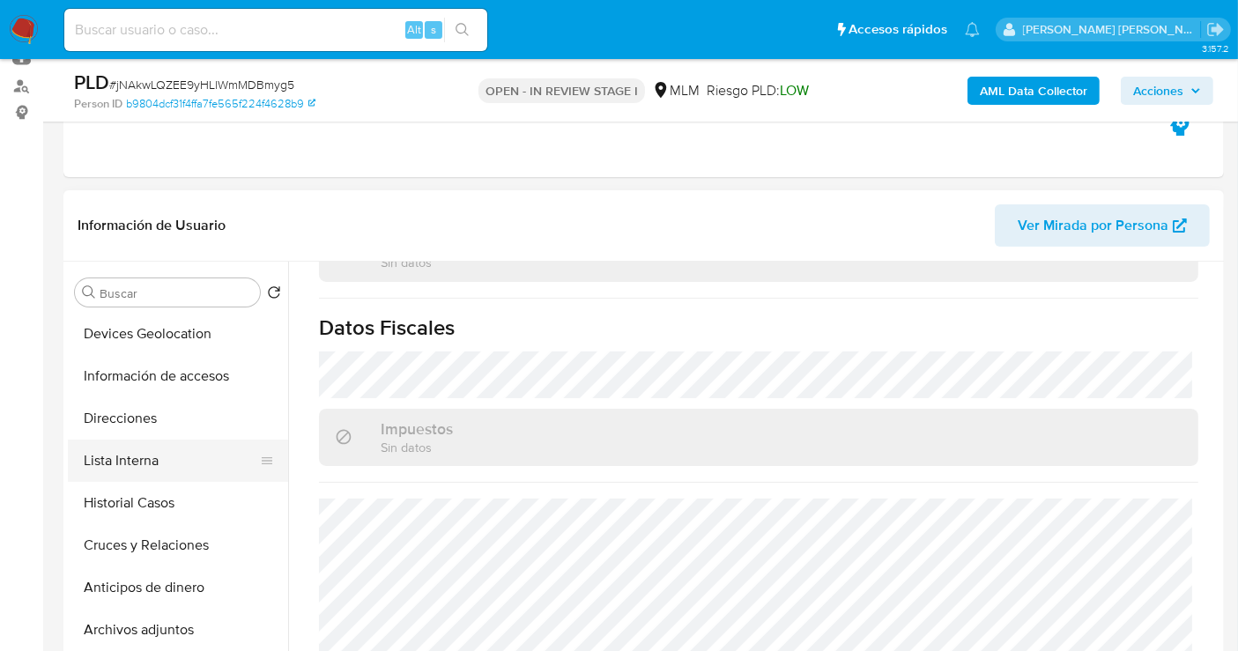
scroll to position [98, 0]
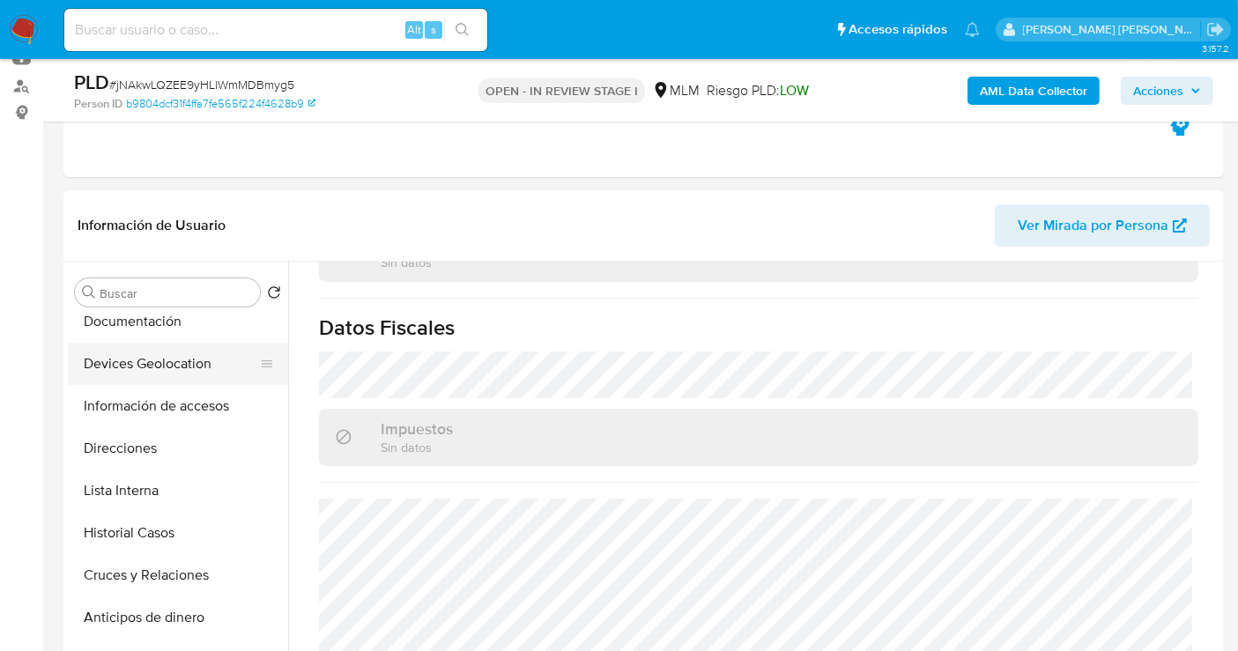
click at [141, 370] on button "Devices Geolocation" at bounding box center [171, 364] width 206 height 42
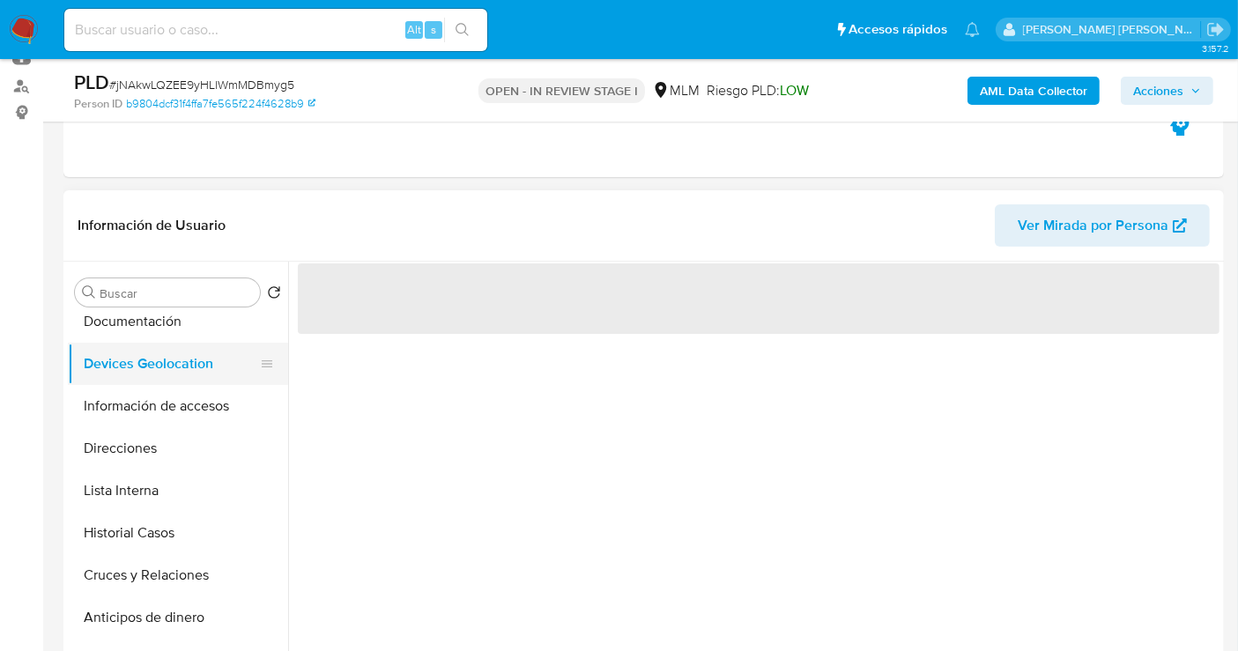
scroll to position [0, 0]
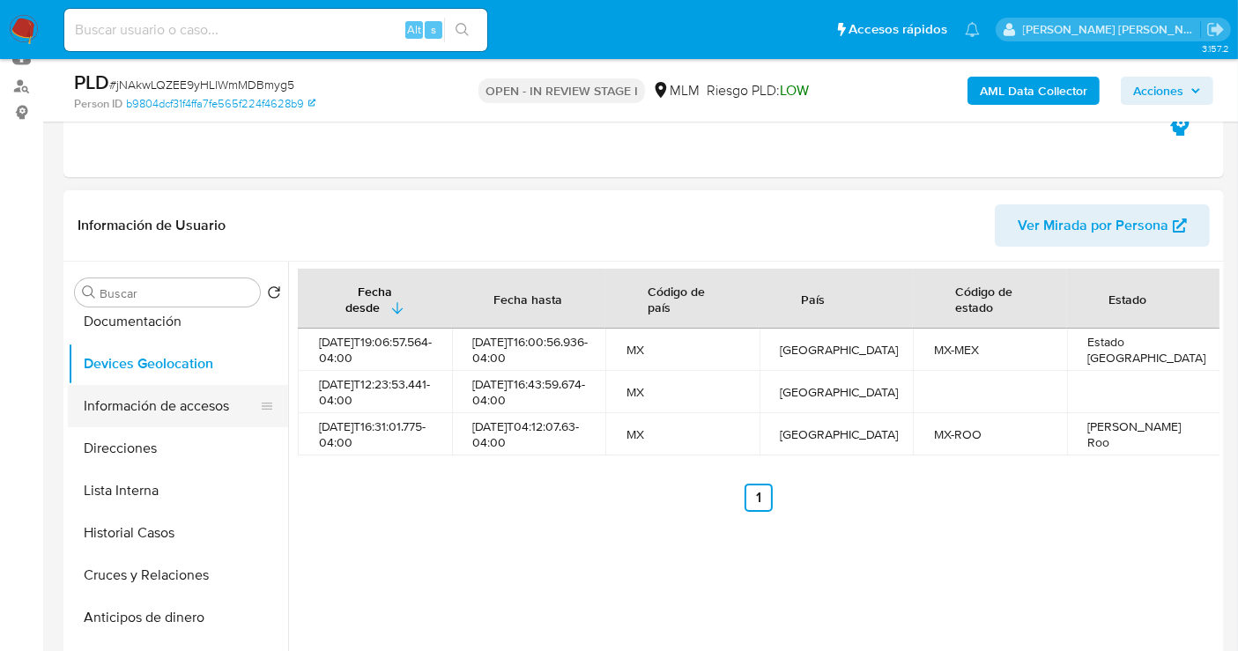
click at [120, 400] on button "Información de accesos" at bounding box center [171, 406] width 206 height 42
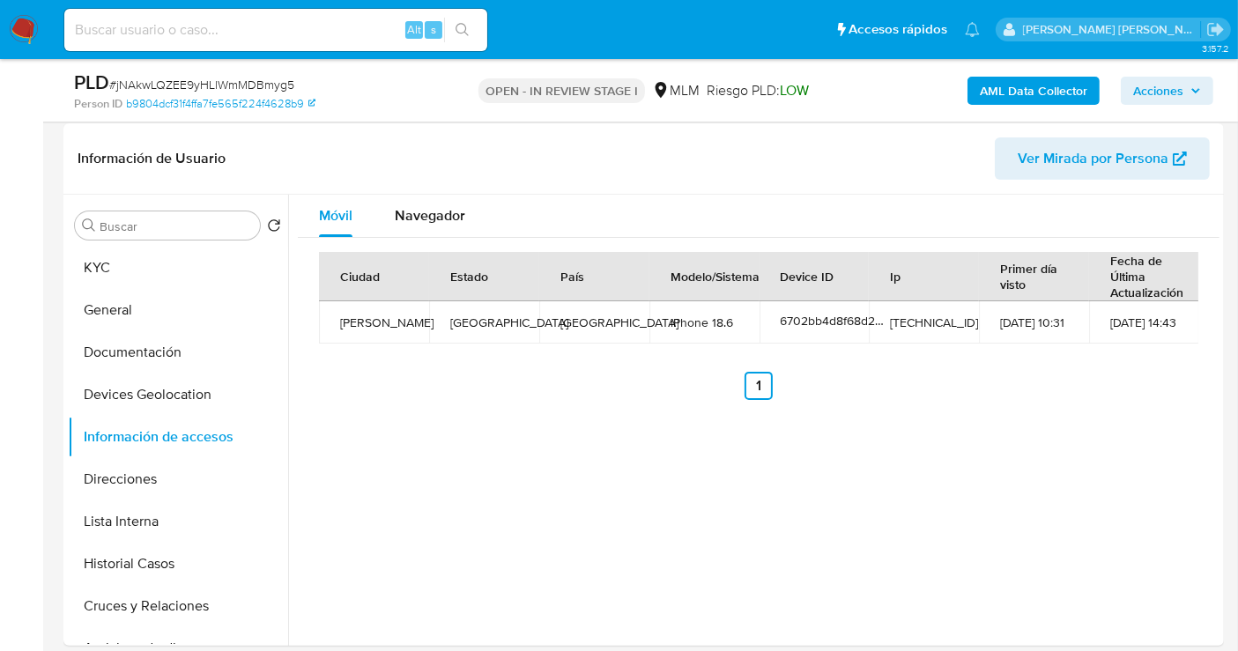
scroll to position [293, 0]
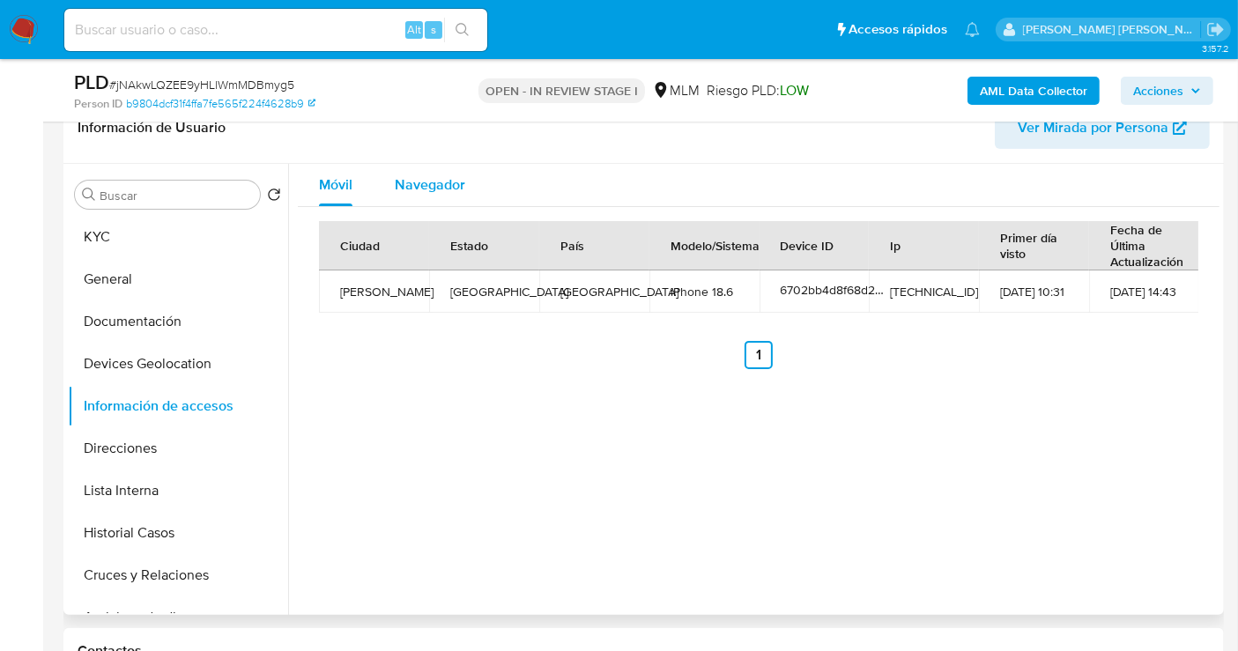
click at [418, 175] on span "Navegador" at bounding box center [430, 184] width 70 height 20
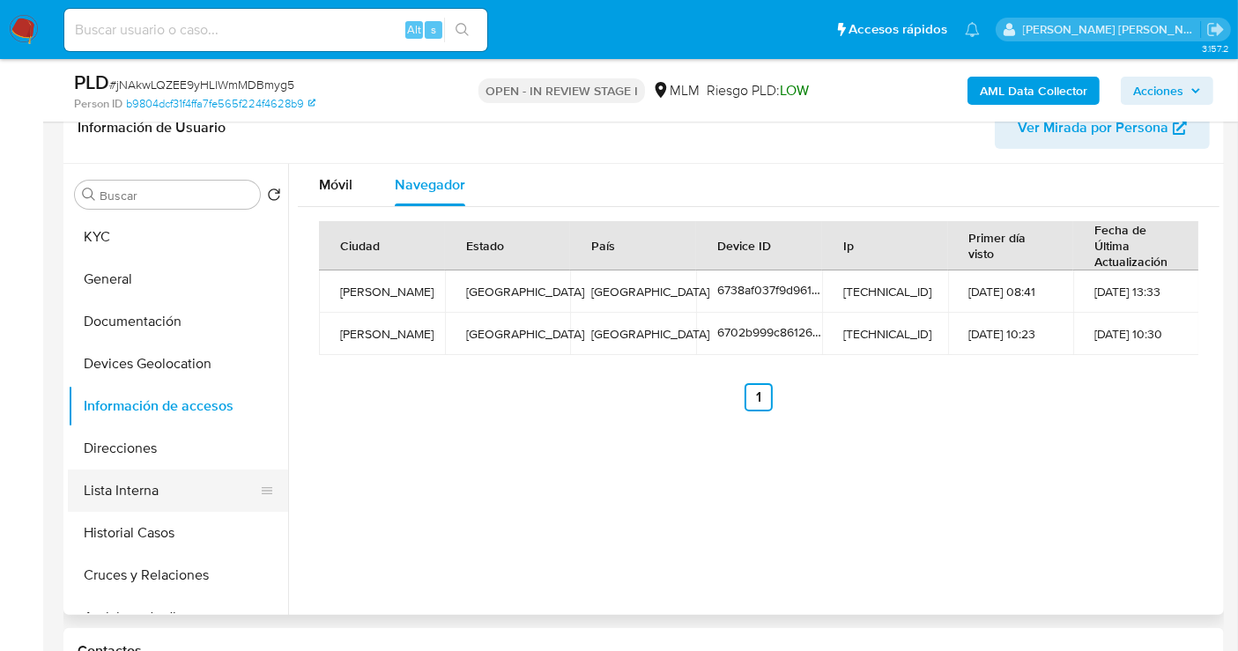
click at [144, 494] on button "Lista Interna" at bounding box center [171, 491] width 206 height 42
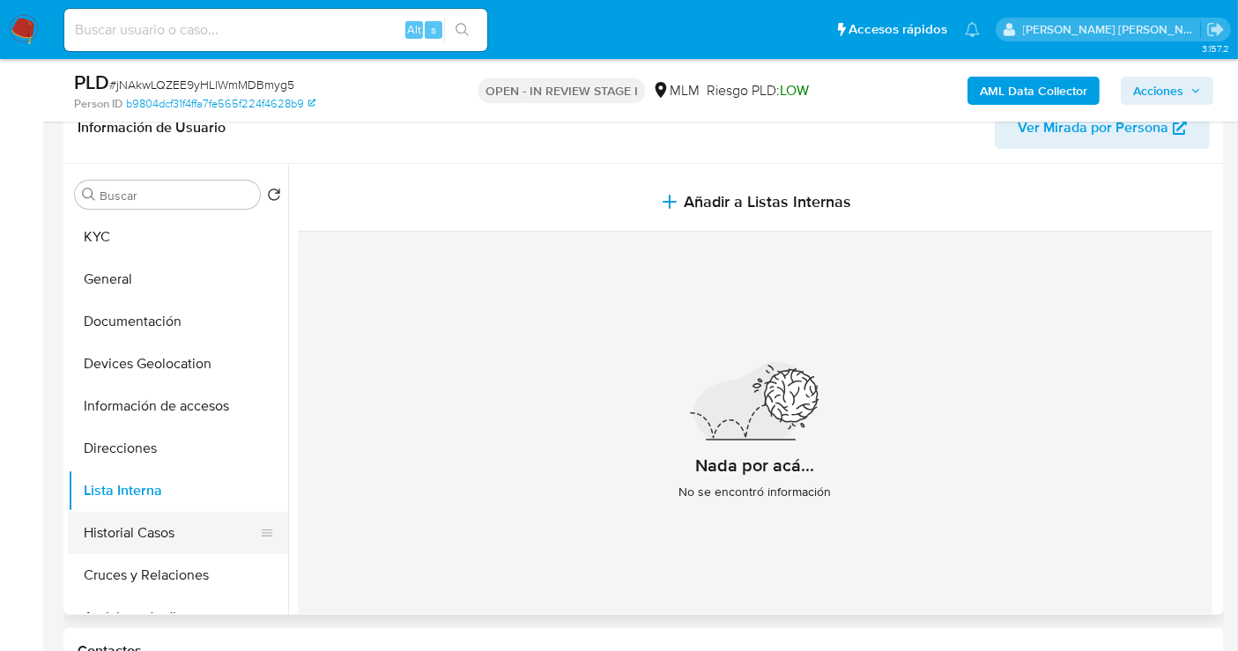
click at [152, 536] on button "Historial Casos" at bounding box center [171, 533] width 206 height 42
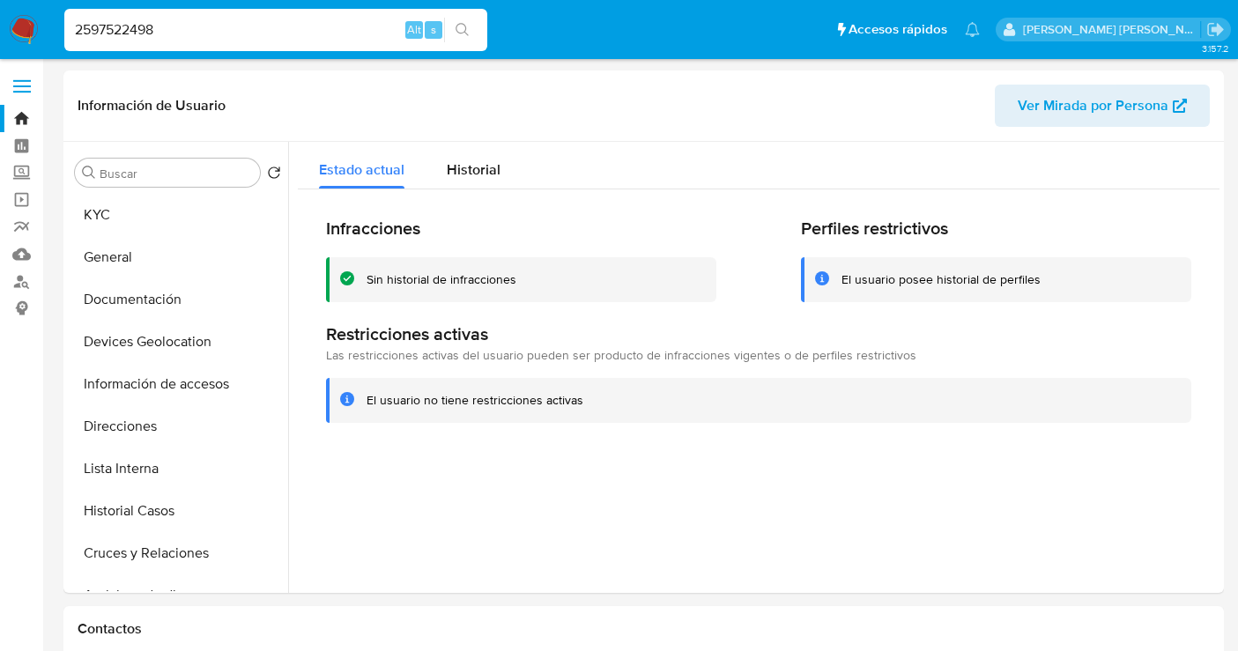
select select "10"
